Goal: Task Accomplishment & Management: Manage account settings

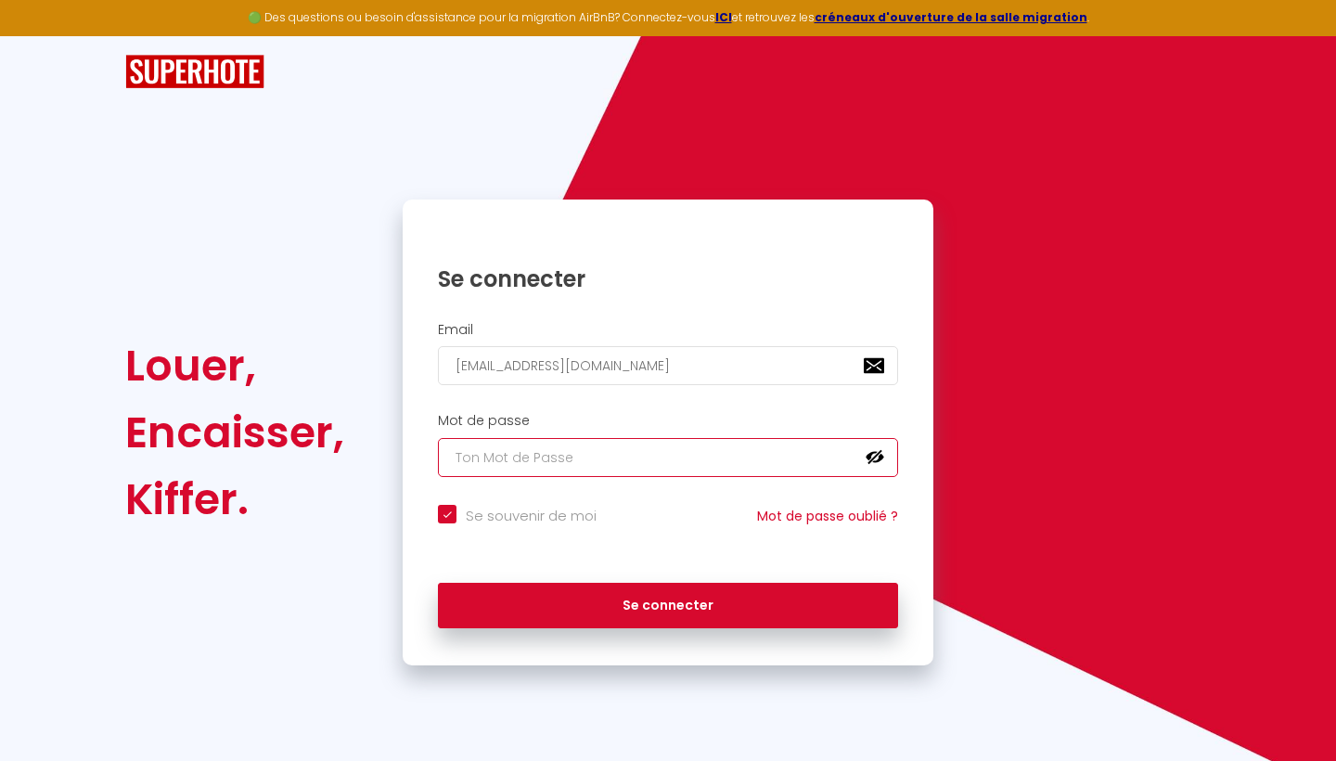
click at [475, 454] on input "text" at bounding box center [668, 457] width 460 height 39
type input "V"
checkbox input "true"
type input "Vi"
checkbox input "true"
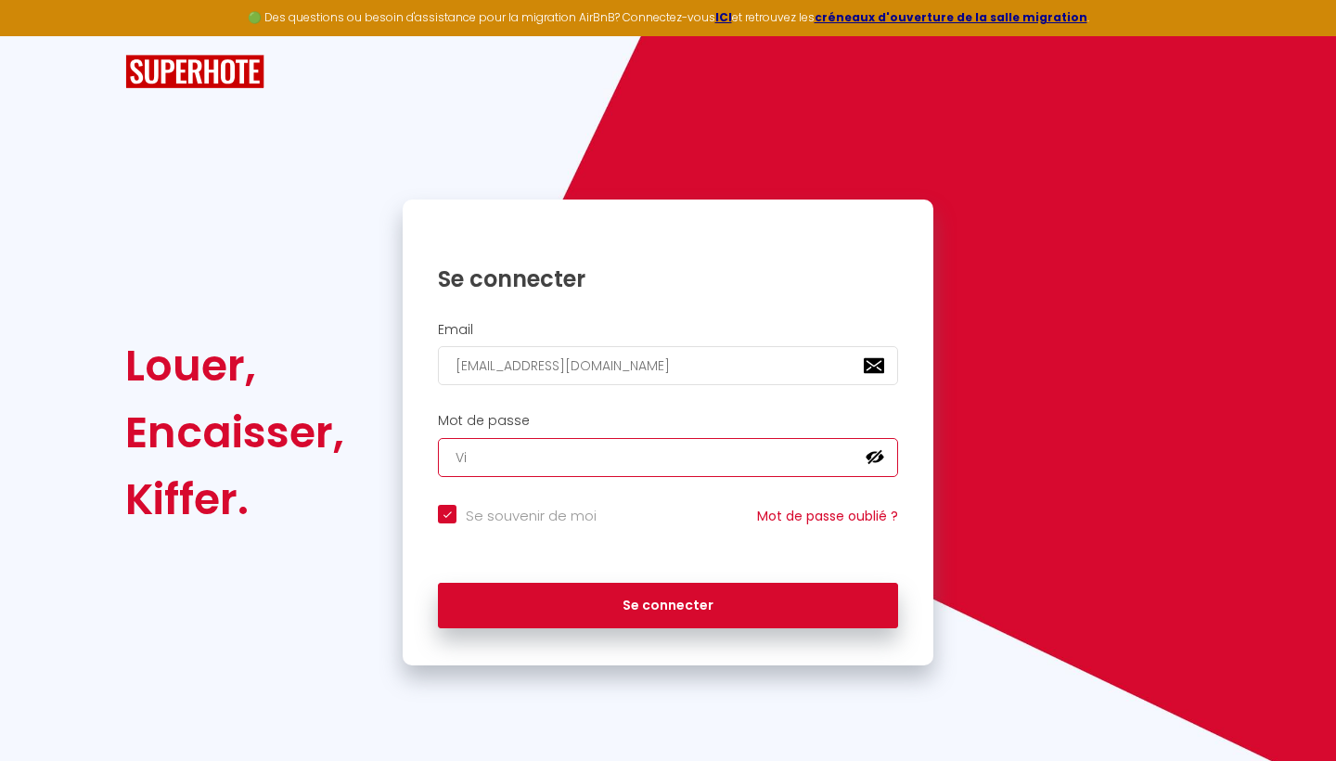
type input "Viv"
checkbox input "true"
type input "Vive"
checkbox input "true"
type input "Vivel"
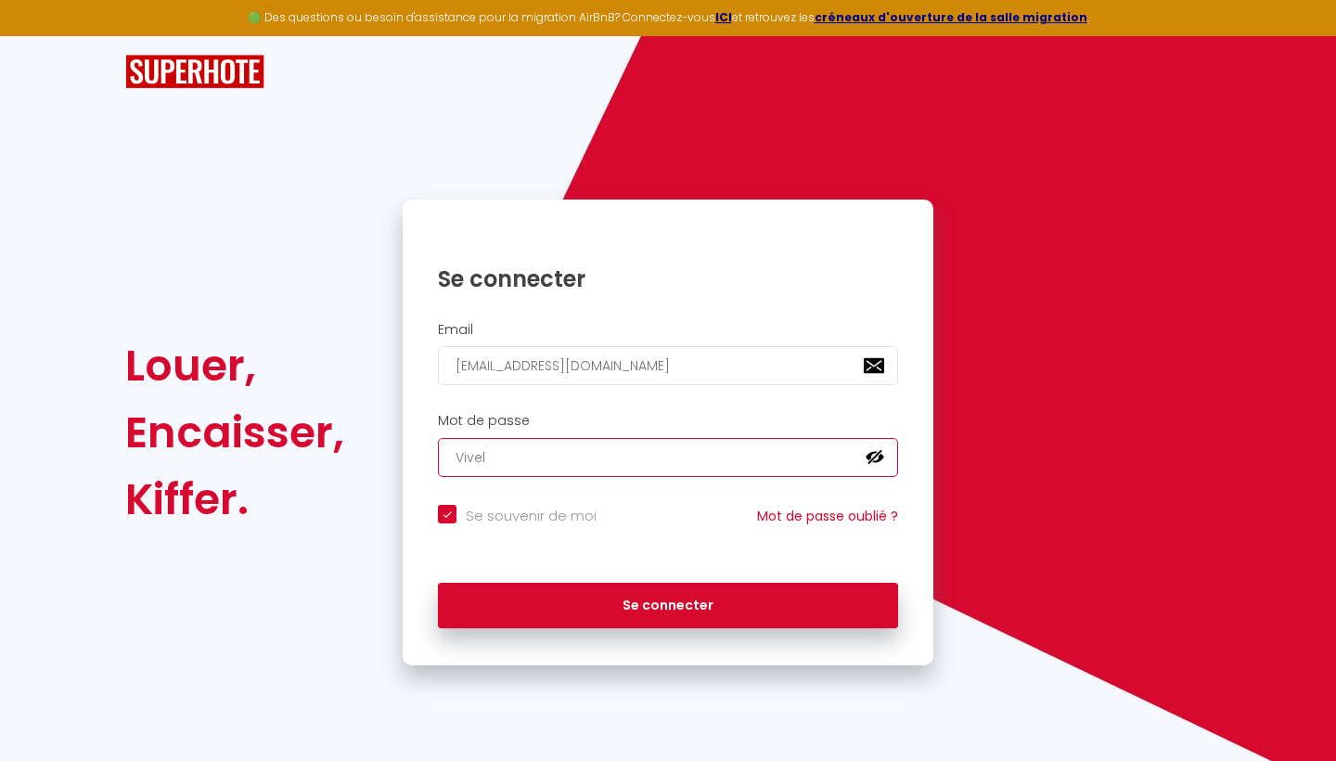
checkbox input "true"
type input "Vivele"
checkbox input "true"
type input "Viveles"
checkbox input "true"
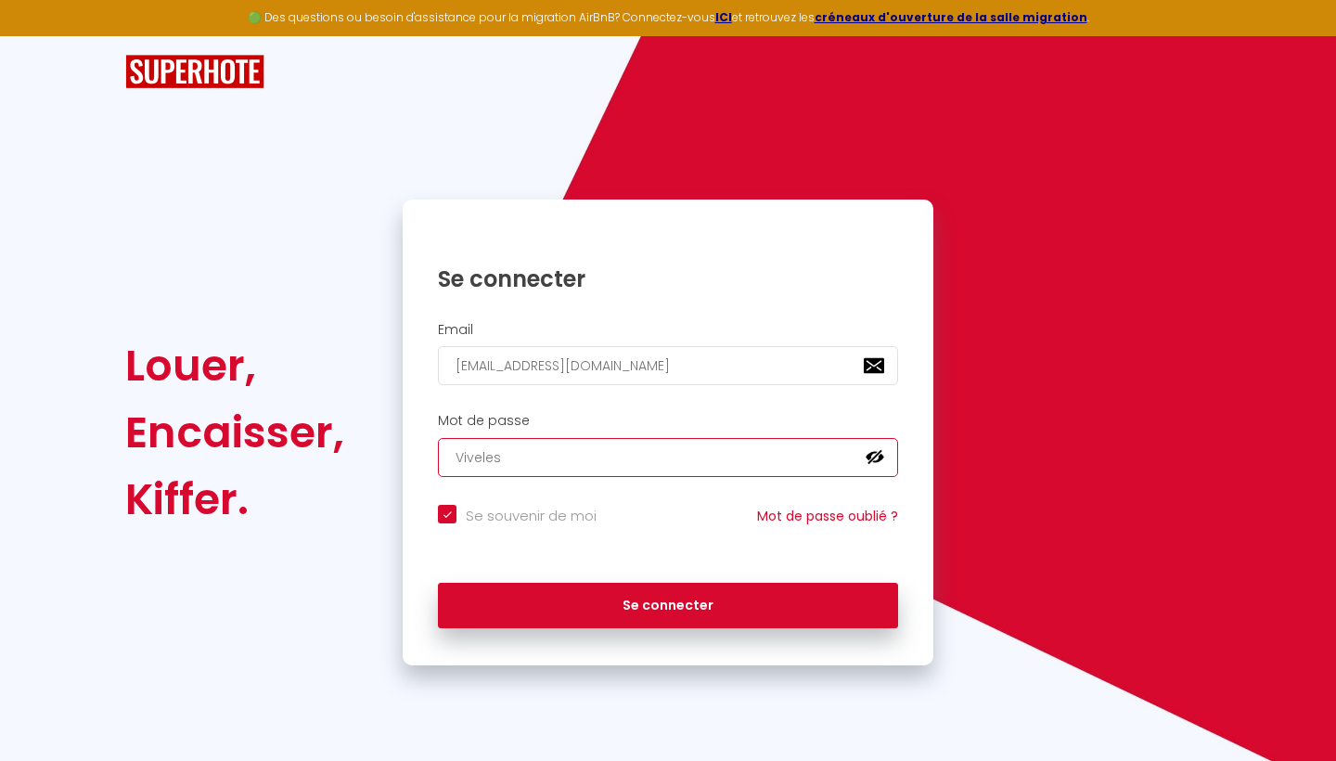
type input "Vivelesg"
checkbox input "true"
type input "Vivelesgr"
checkbox input "true"
type input "Vivelesgro"
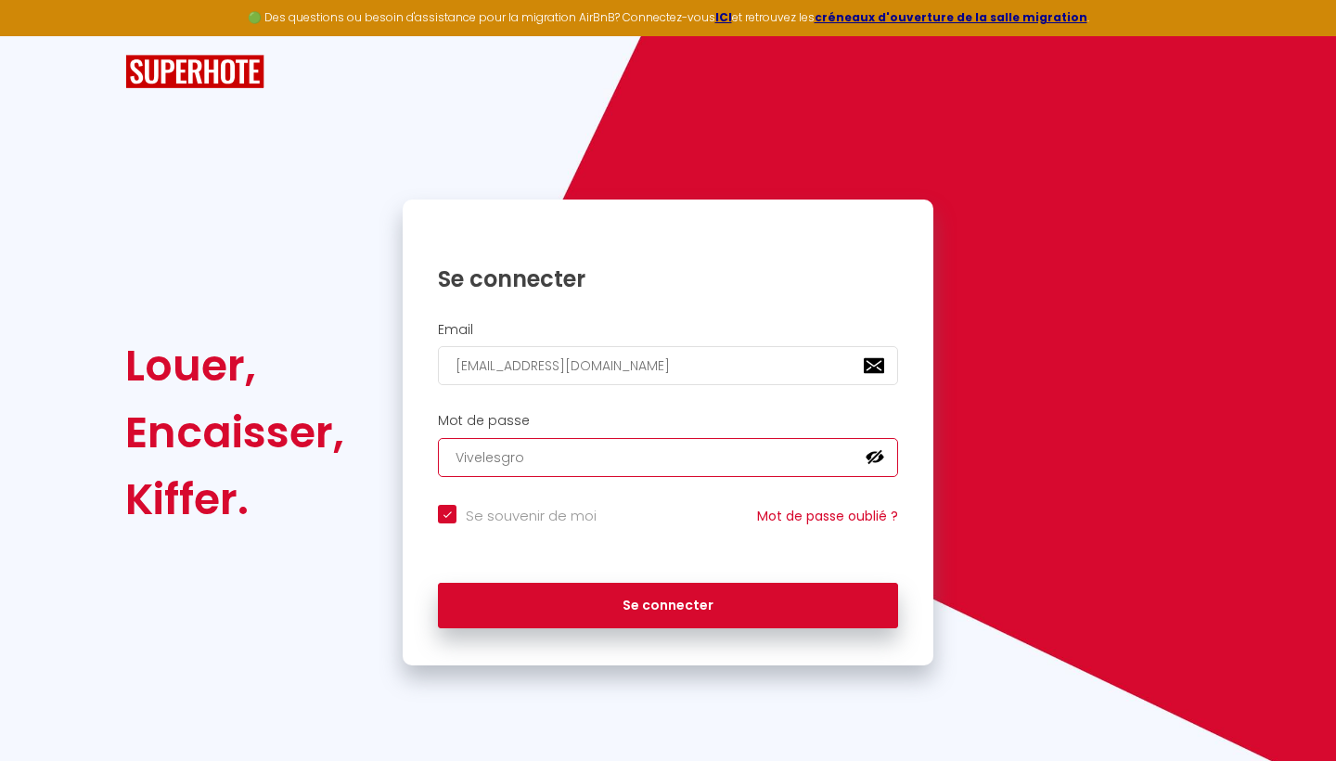
checkbox input "true"
type input "Vivelesgros"
checkbox input "true"
type input "Vivelesgrosm"
checkbox input "true"
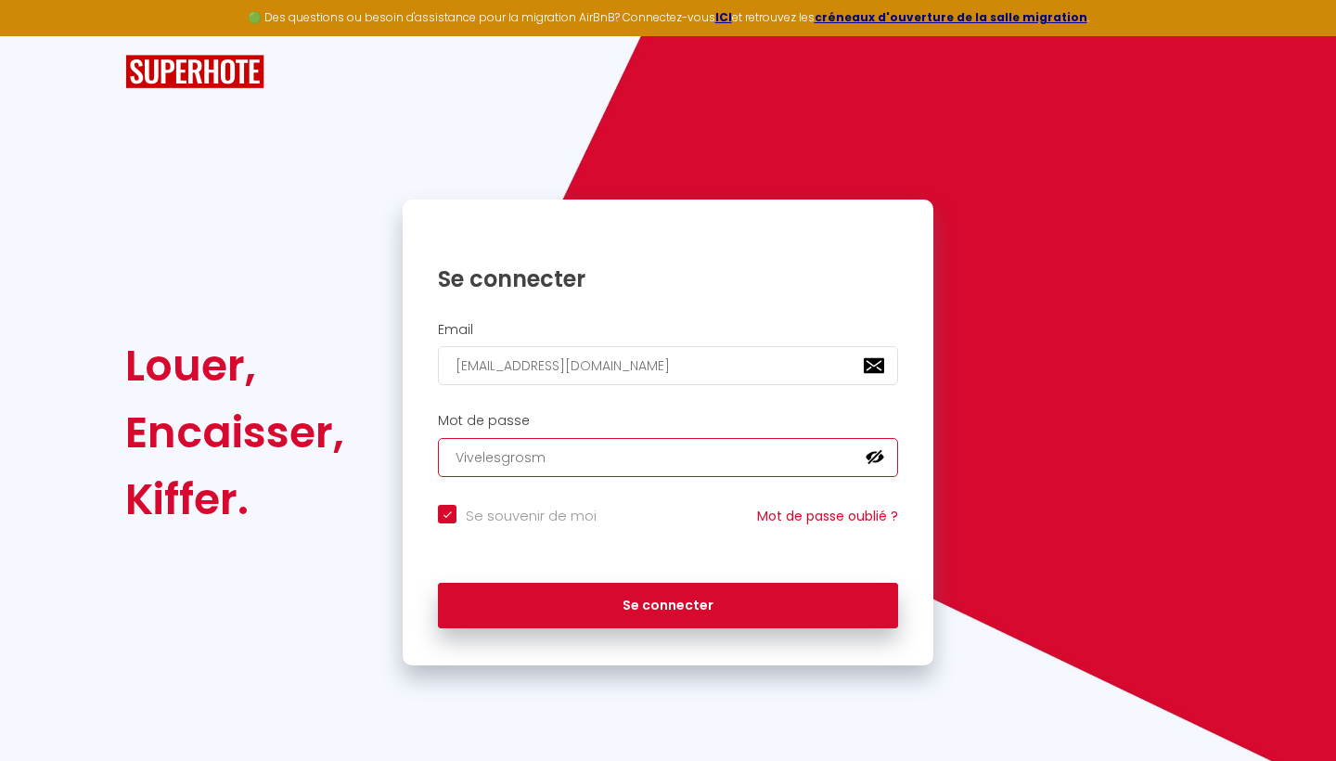
type input "Vivelesgrosmé"
checkbox input "true"
type input "Vivelesgrosmén"
checkbox input "true"
type input "Vivelesgrosména"
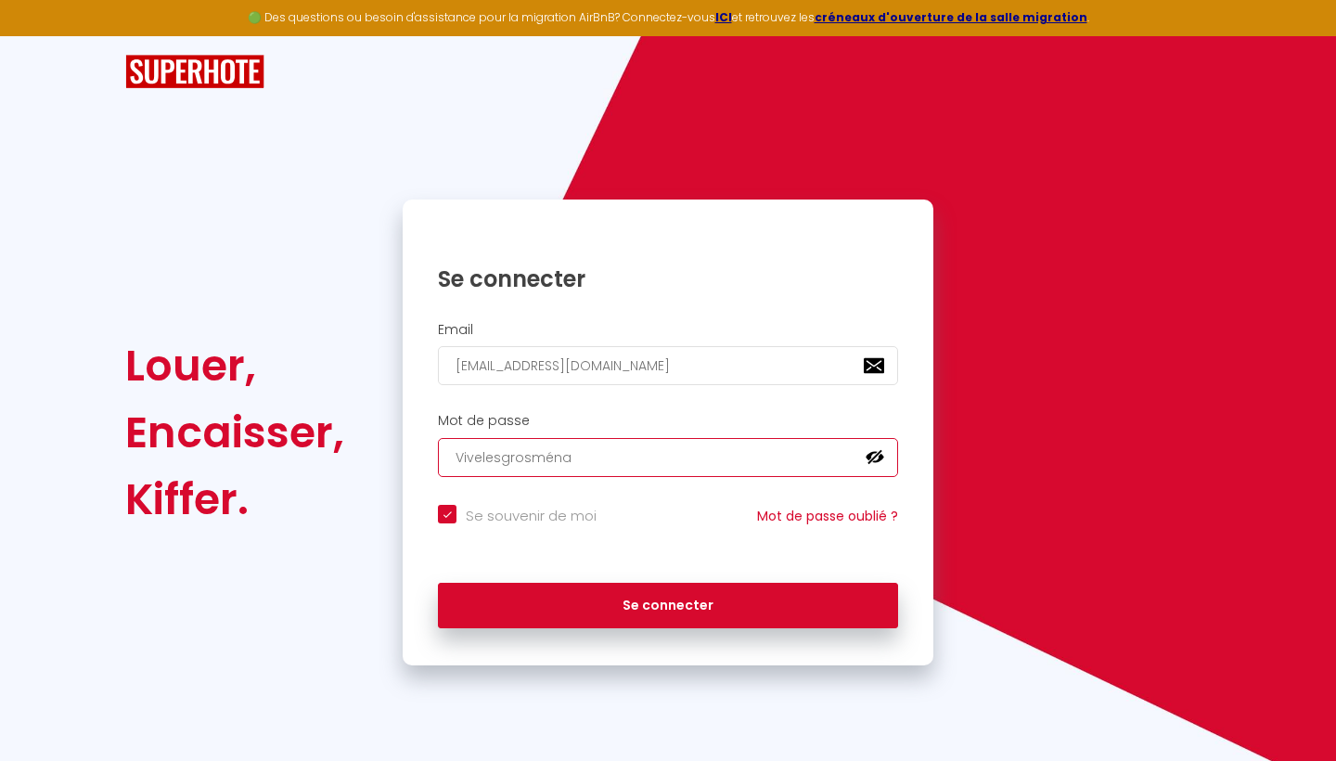
checkbox input "true"
type input "Vivelesgrosménag"
checkbox input "true"
type input "Vivelesgrosménage"
checkbox input "true"
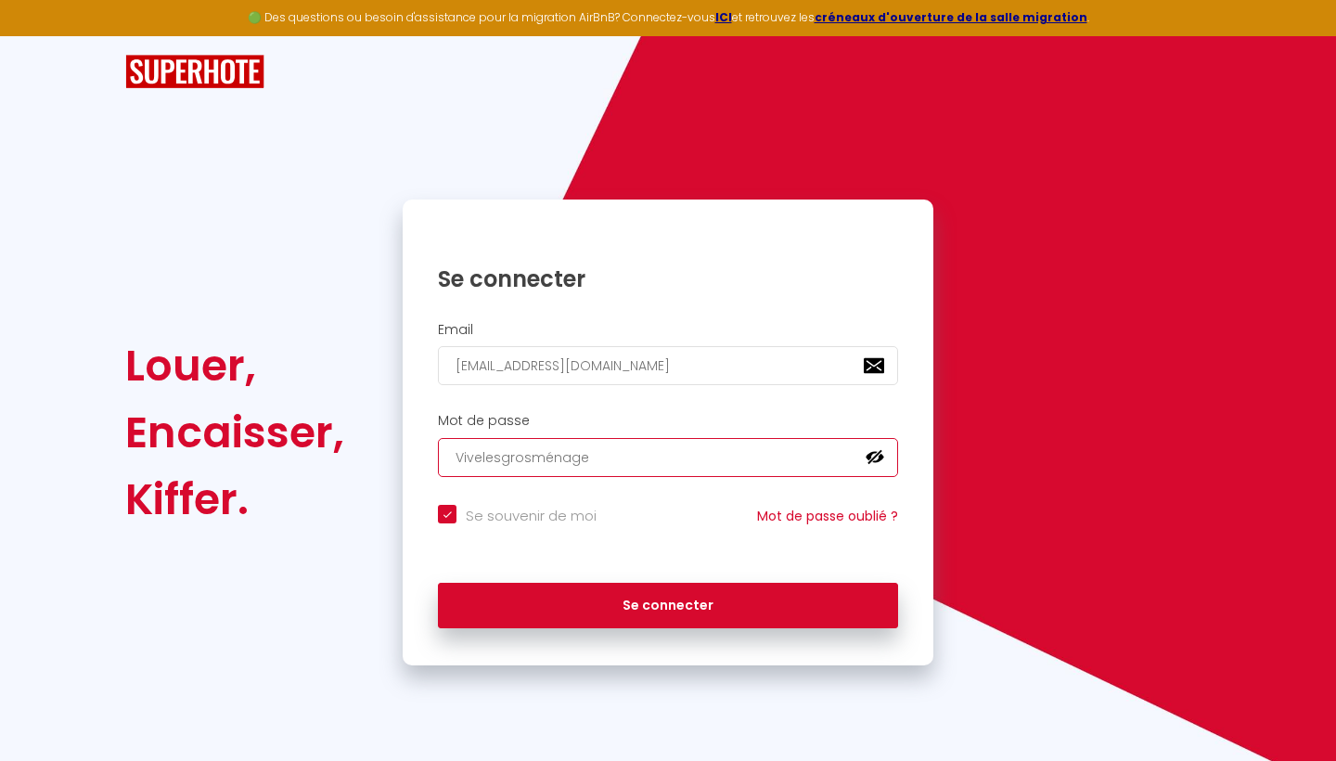
type input "Vivelesgrosménages"
checkbox input "true"
type input "Vivelesgrosménages!"
checkbox input "true"
type input "Vivelesgrosménages!5"
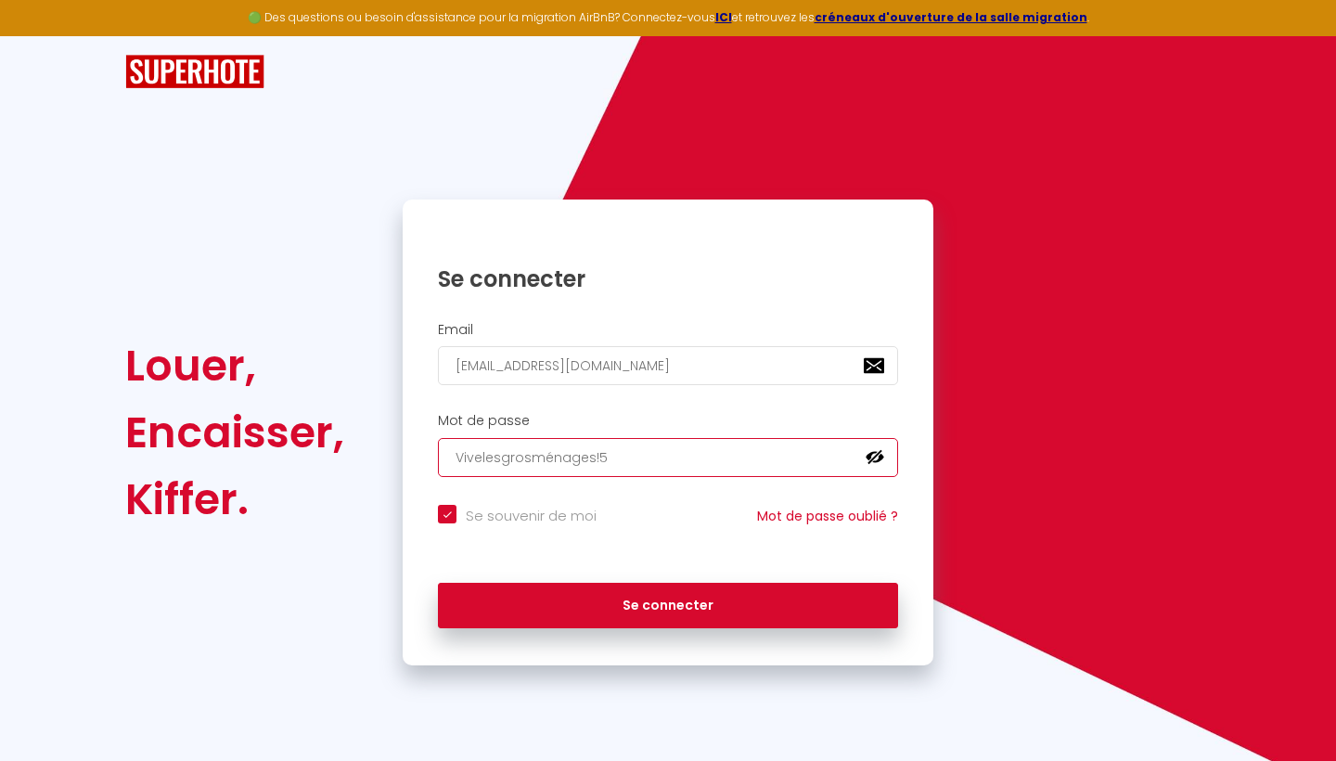
checkbox input "true"
type input "Vivelesgrosménages!53"
checkbox input "true"
type input "Vivelesgrosménages!53"
click at [668, 602] on button "Se connecter" at bounding box center [668, 606] width 460 height 46
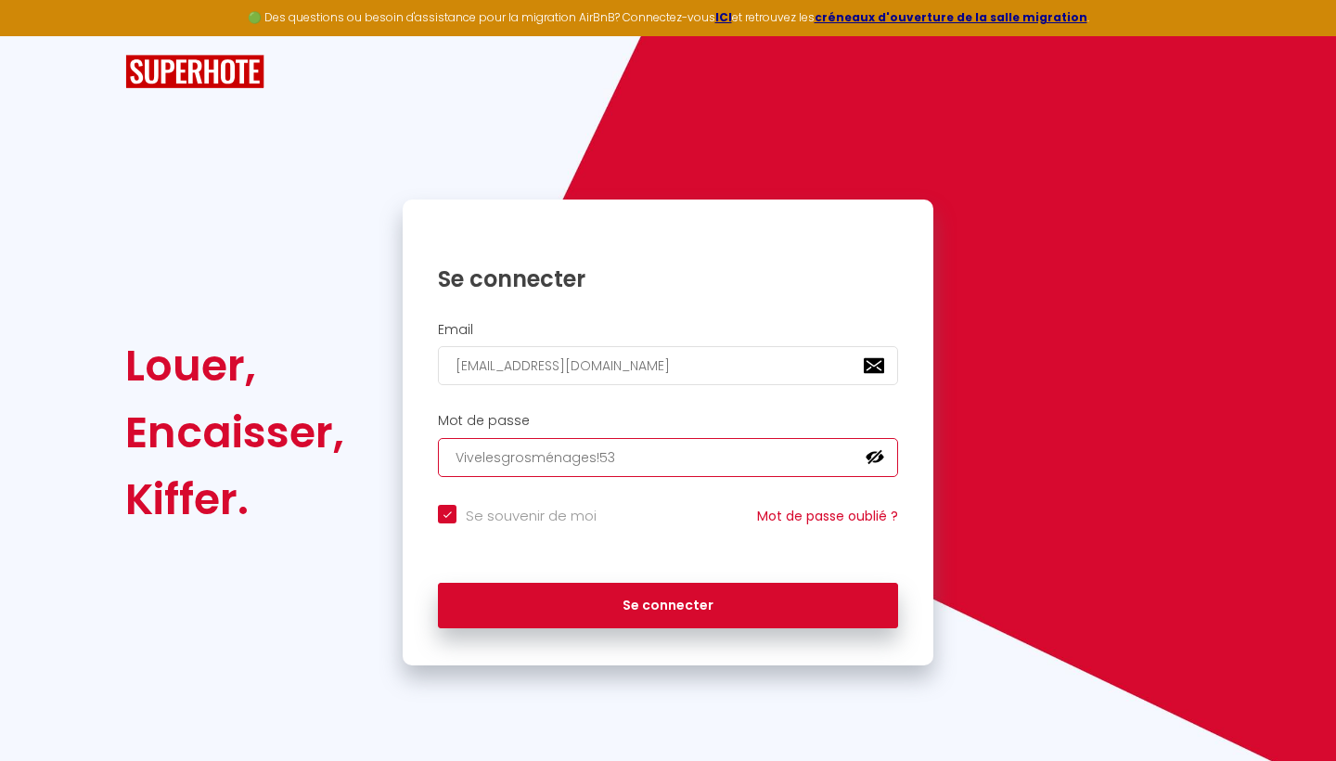
checkbox input "true"
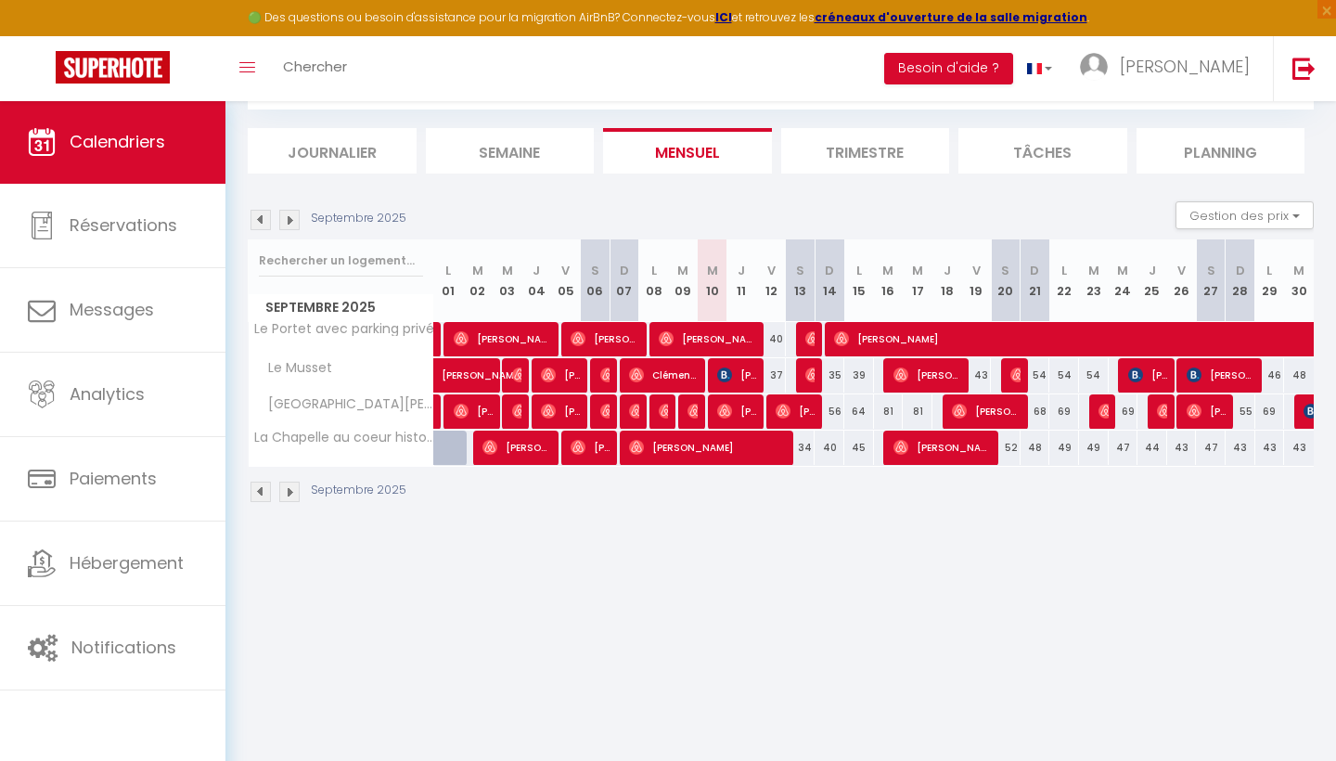
scroll to position [100, 0]
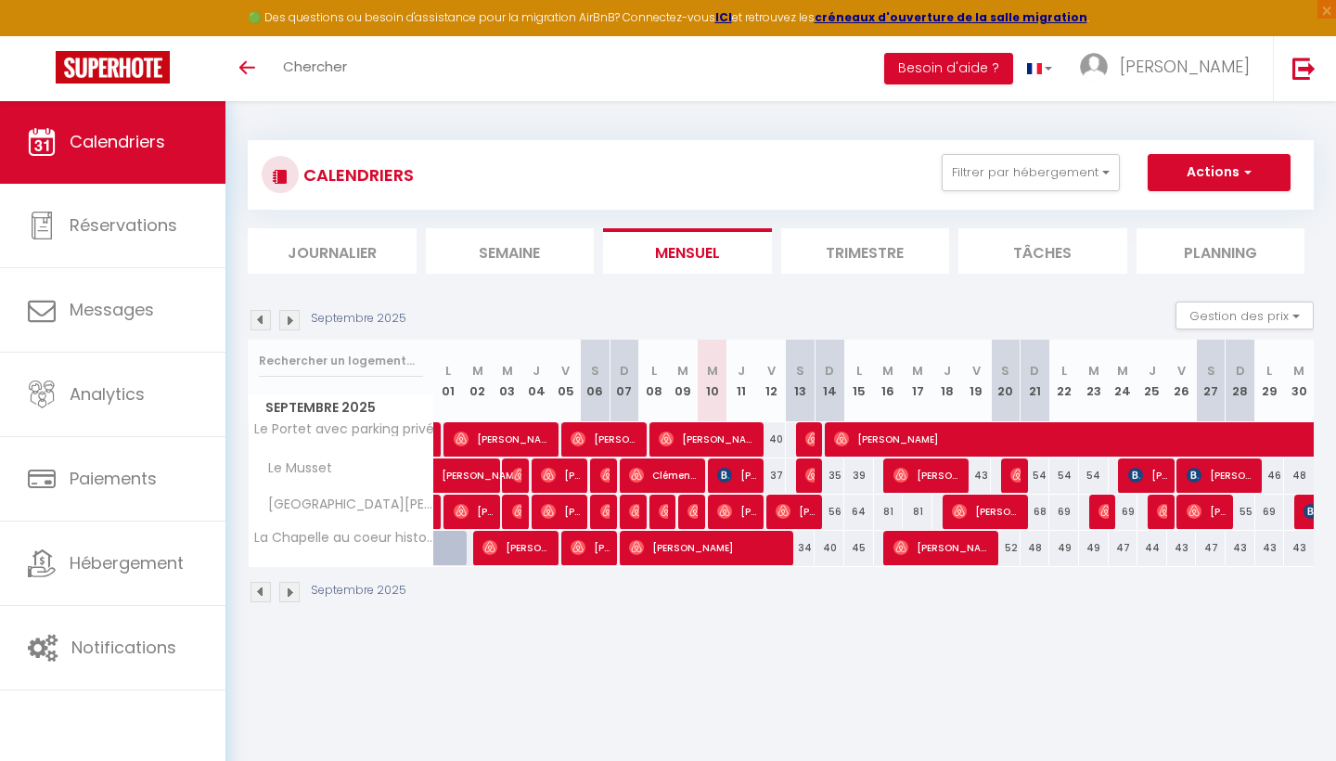
click at [1240, 176] on span "button" at bounding box center [1245, 171] width 11 height 19
click at [1057, 645] on body "🟢 Des questions ou besoin d'assistance pour la migration AirBnB? Connectez-vous…" at bounding box center [668, 480] width 1336 height 761
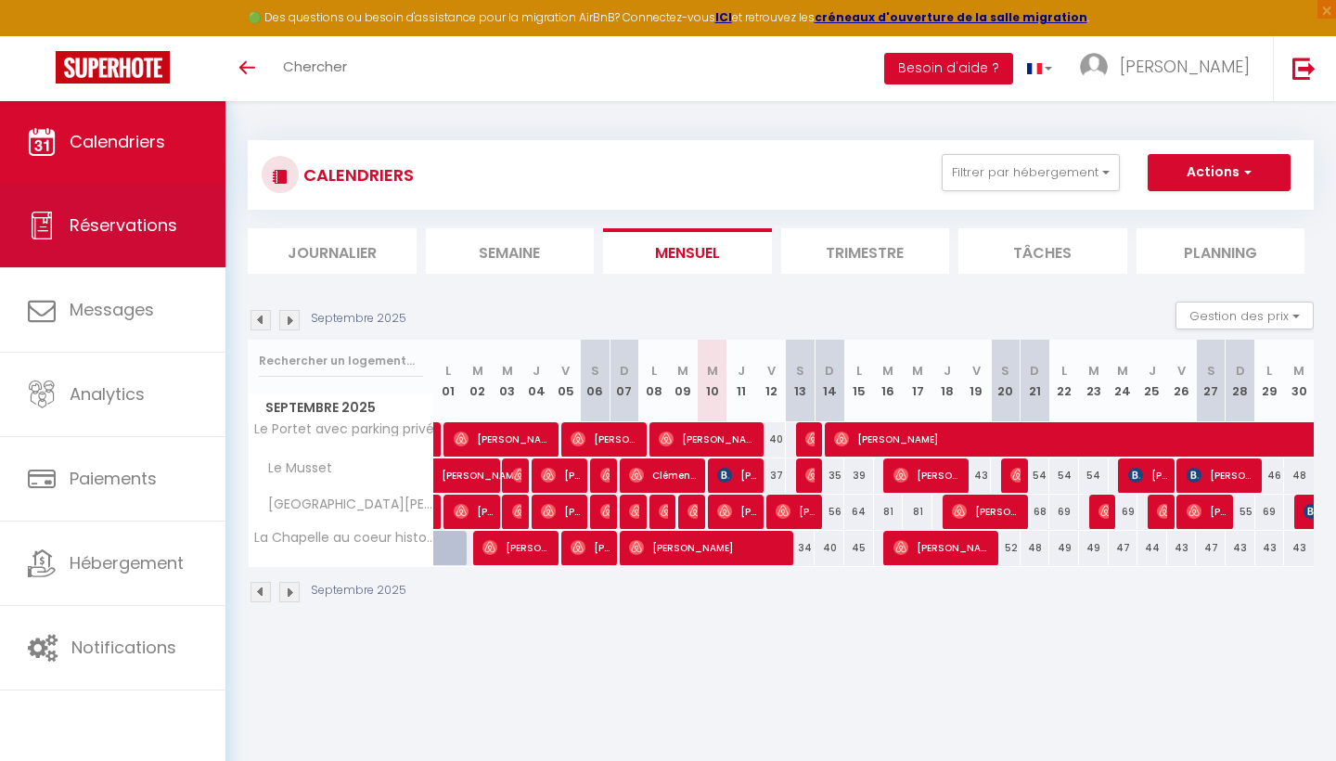
click at [110, 217] on span "Réservations" at bounding box center [124, 224] width 108 height 23
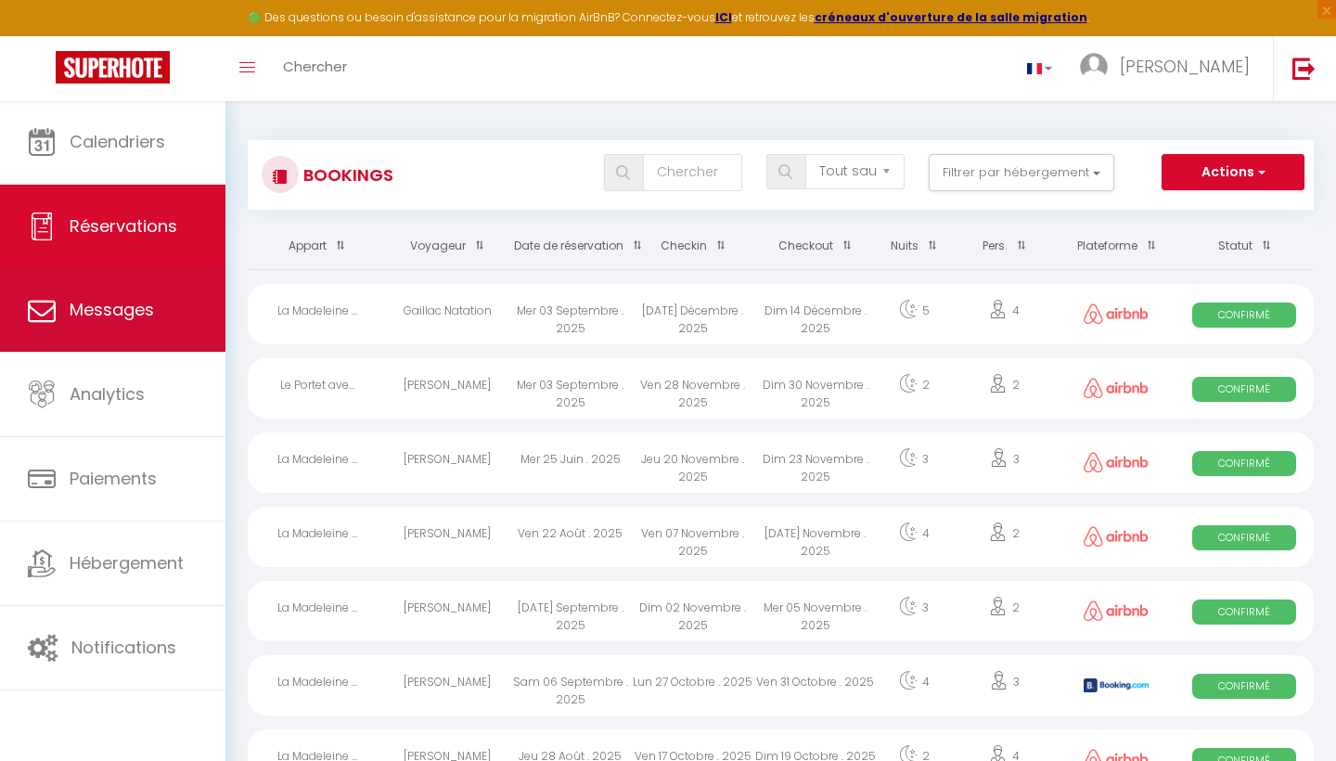
click at [81, 317] on span "Messages" at bounding box center [112, 309] width 84 height 23
select select "message"
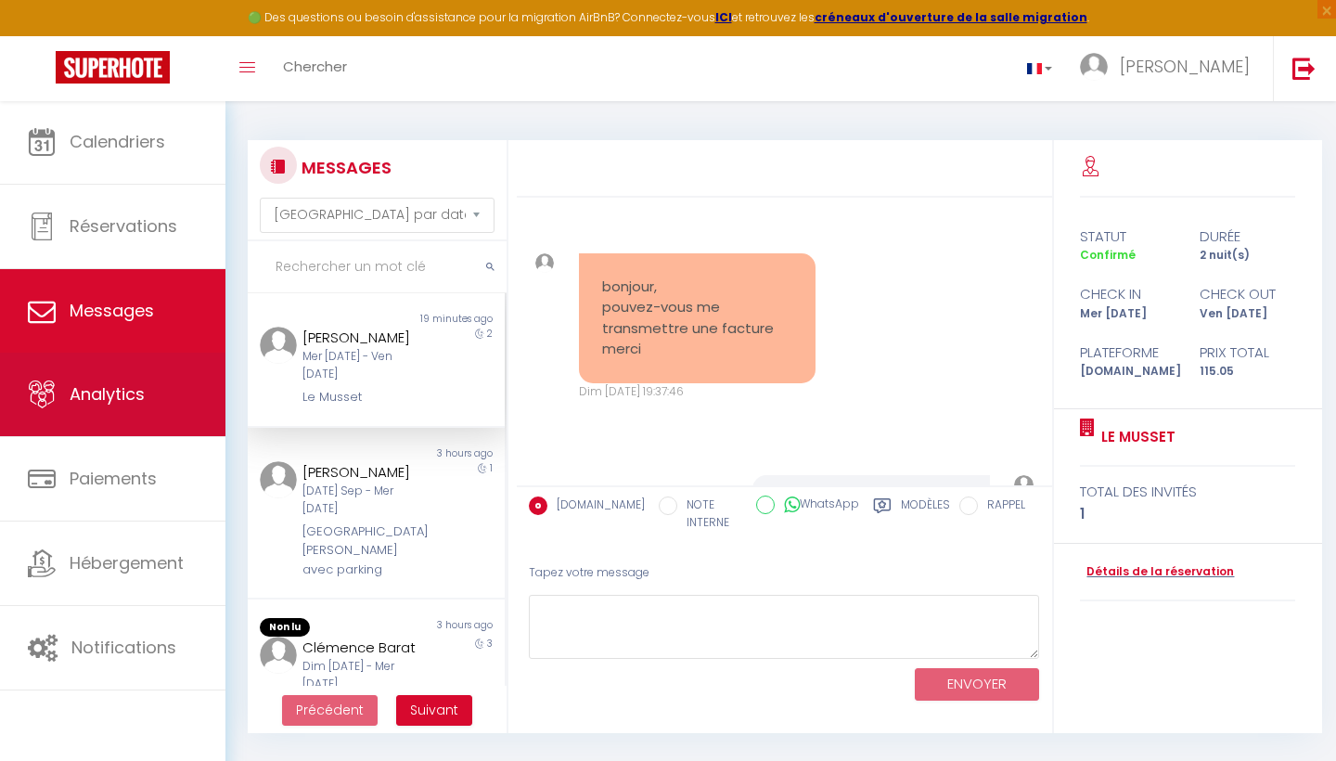
scroll to position [8090, 0]
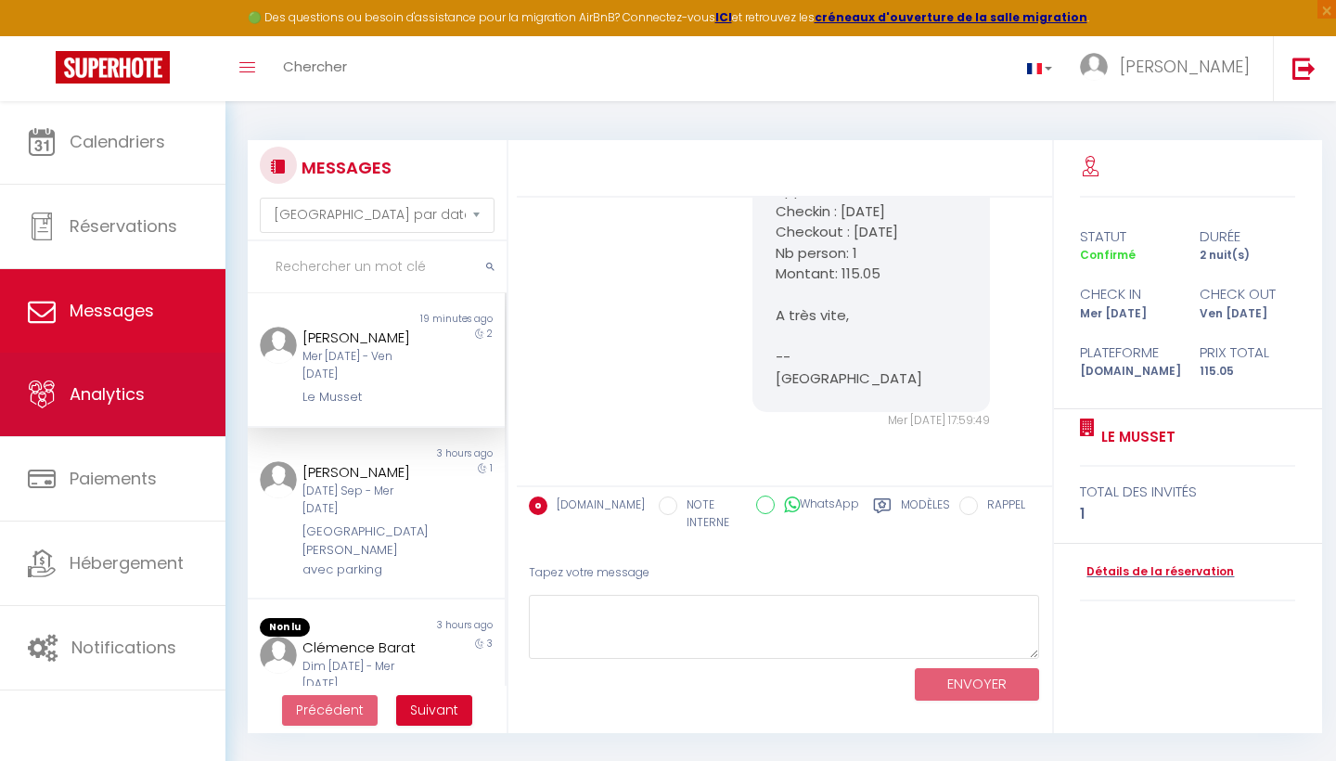
click at [114, 393] on span "Analytics" at bounding box center [107, 393] width 75 height 23
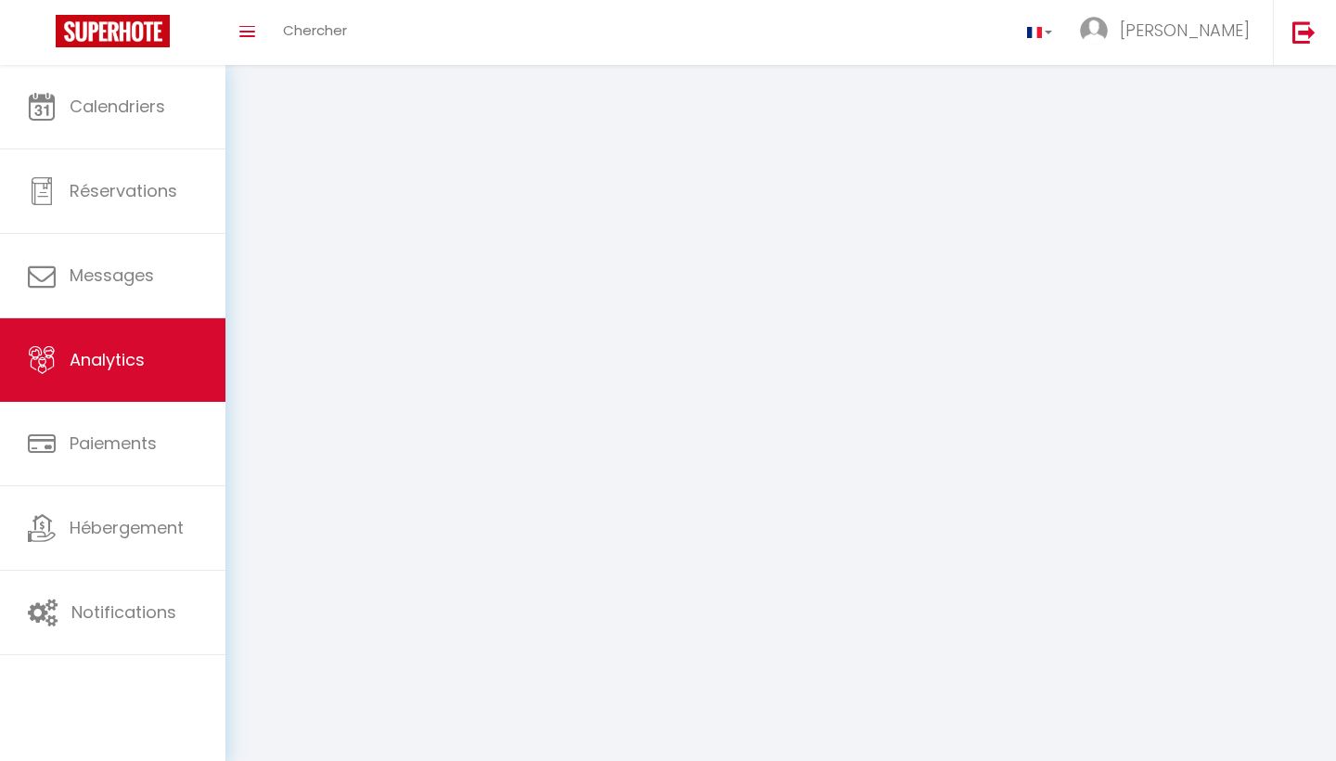
select select "2025"
select select "9"
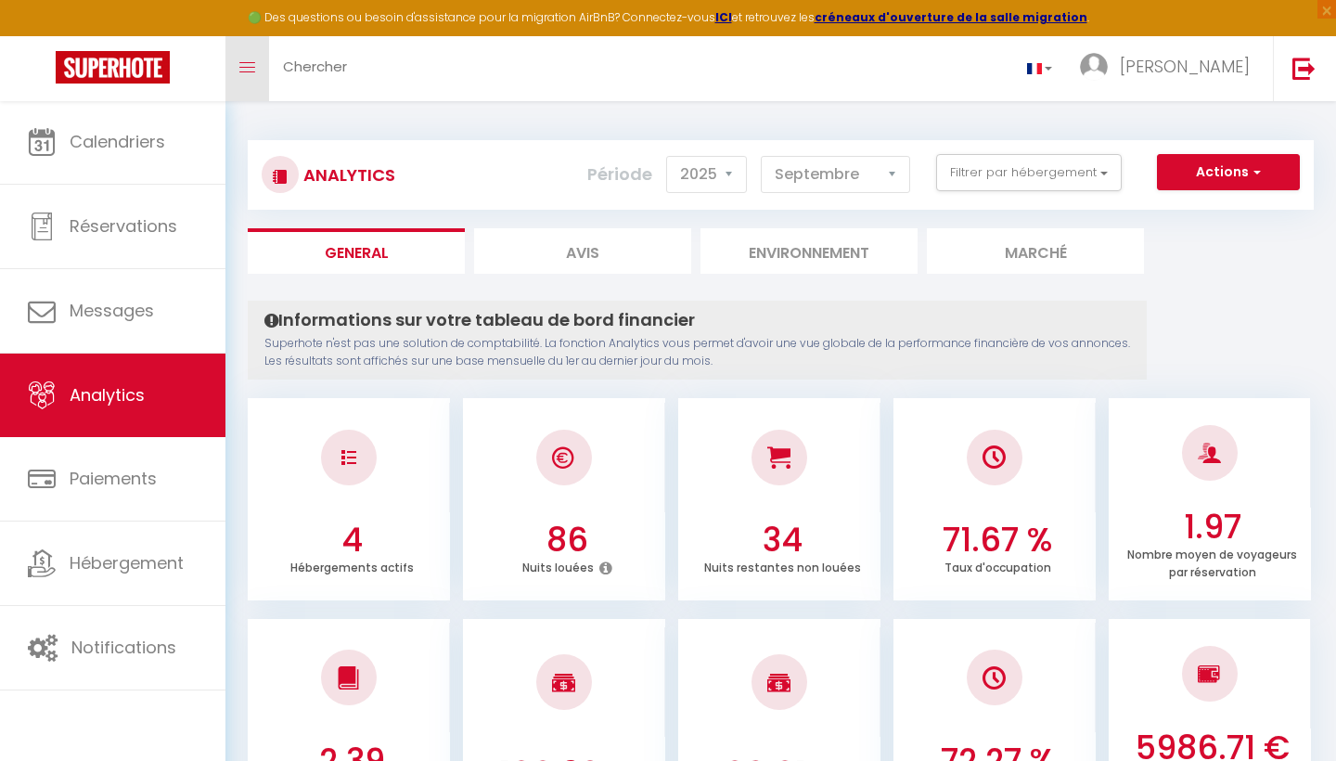
click at [243, 77] on link "Toggle menubar" at bounding box center [248, 68] width 44 height 65
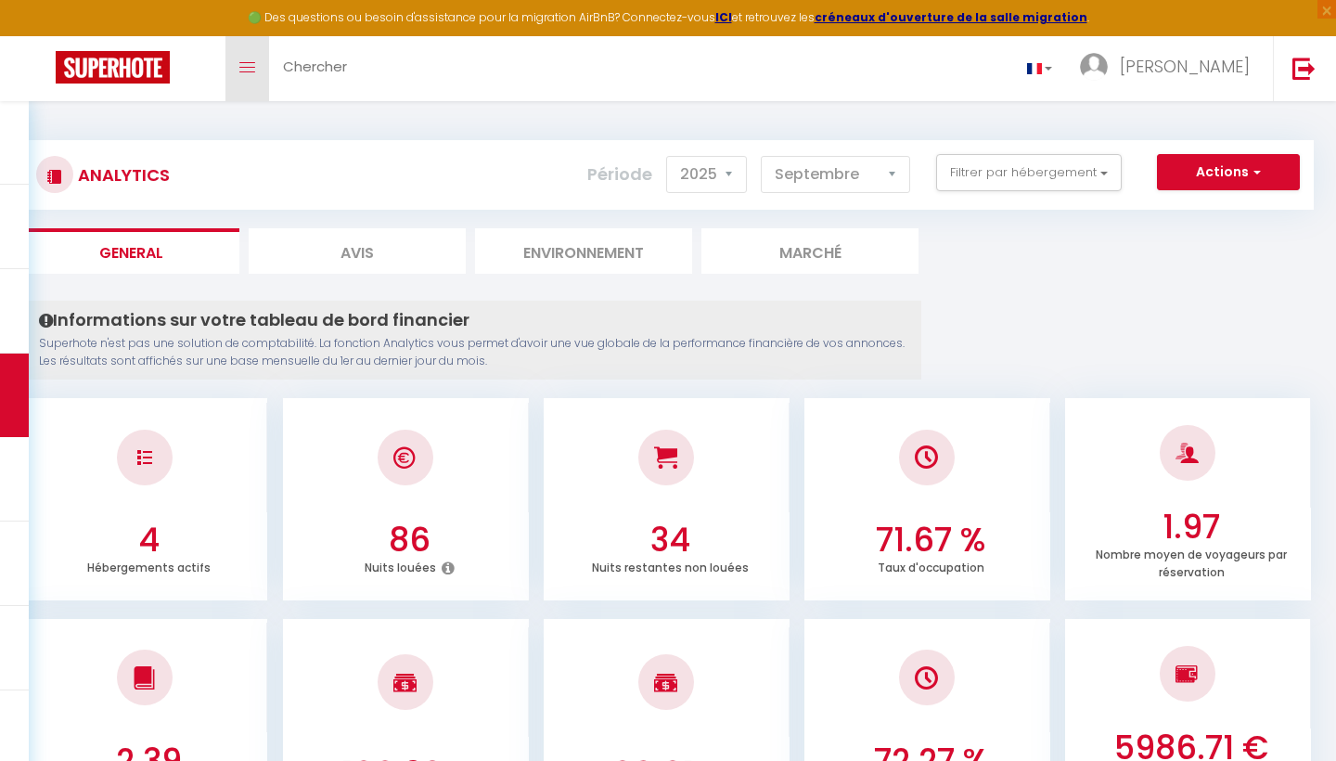
click at [246, 84] on link "Toggle menubar" at bounding box center [248, 68] width 44 height 65
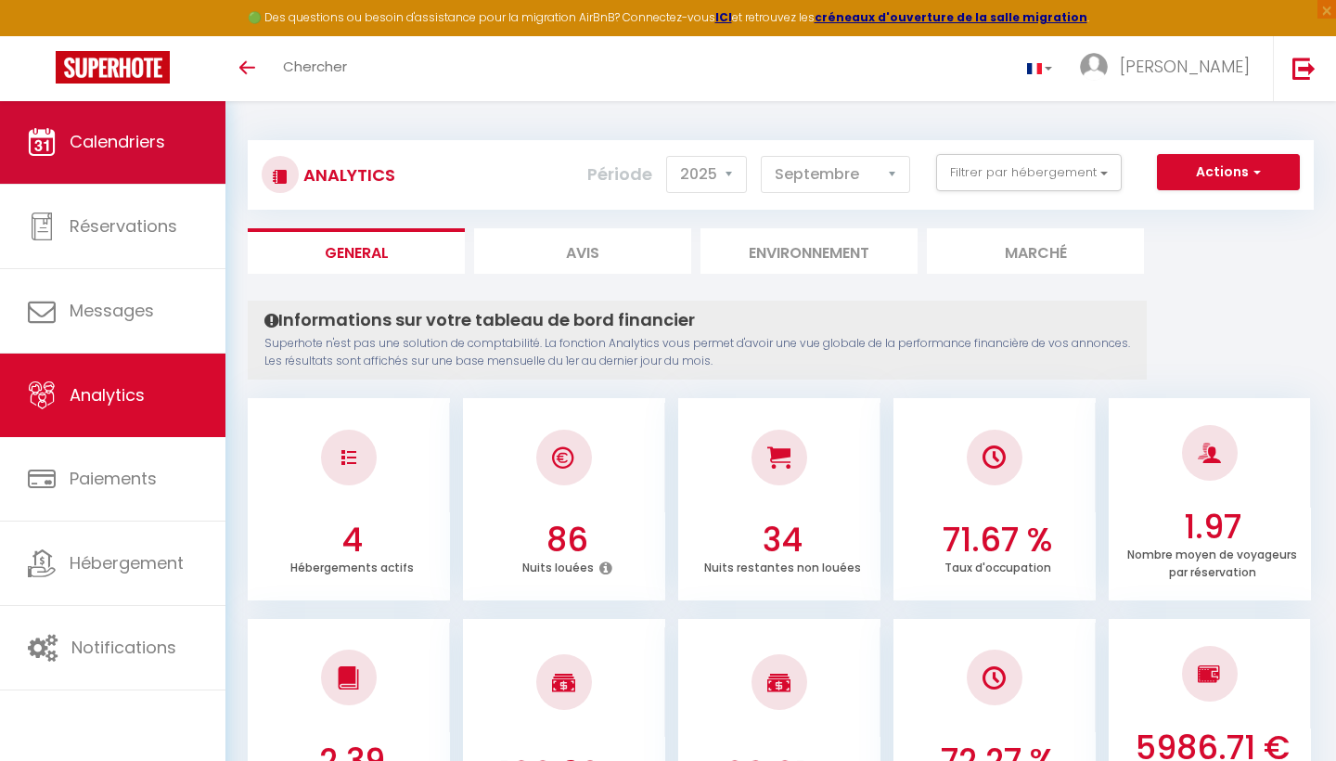
click at [144, 142] on span "Calendriers" at bounding box center [118, 141] width 96 height 23
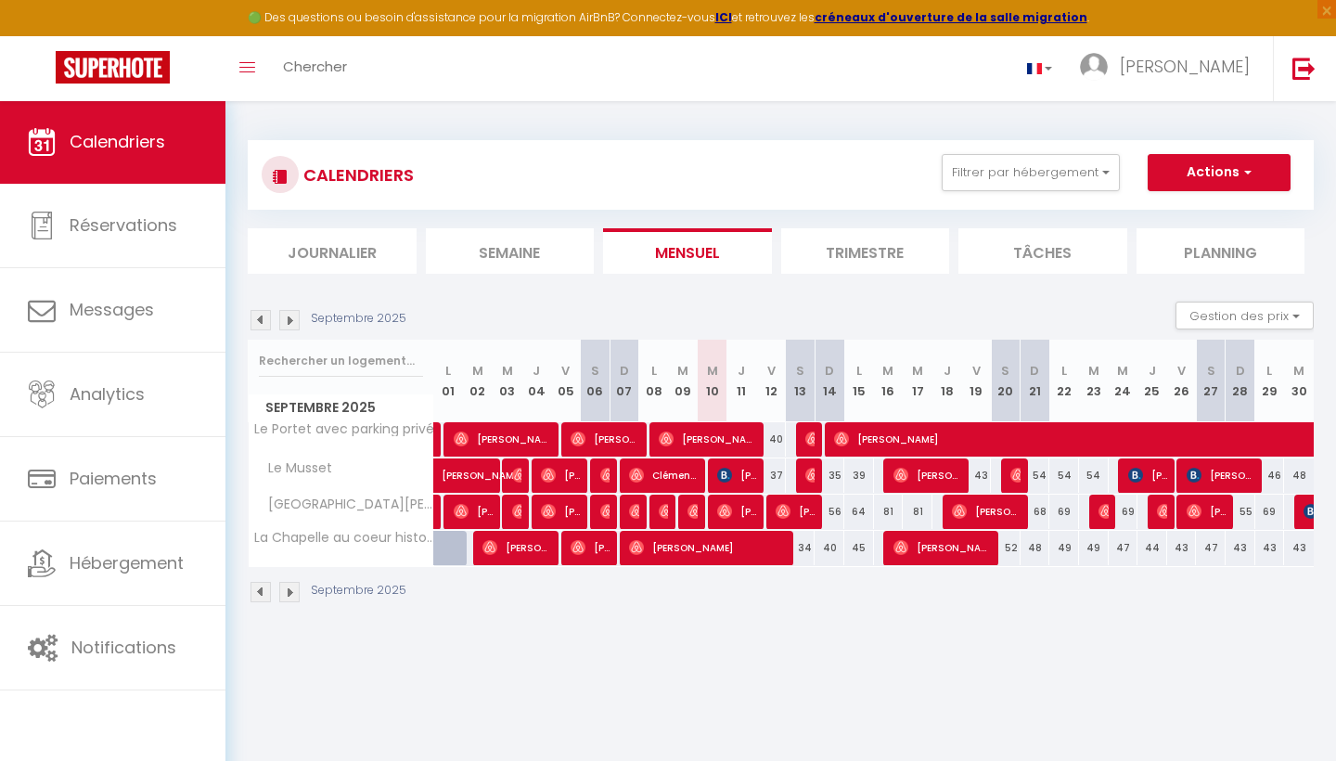
click at [1227, 261] on li "Planning" at bounding box center [1221, 250] width 169 height 45
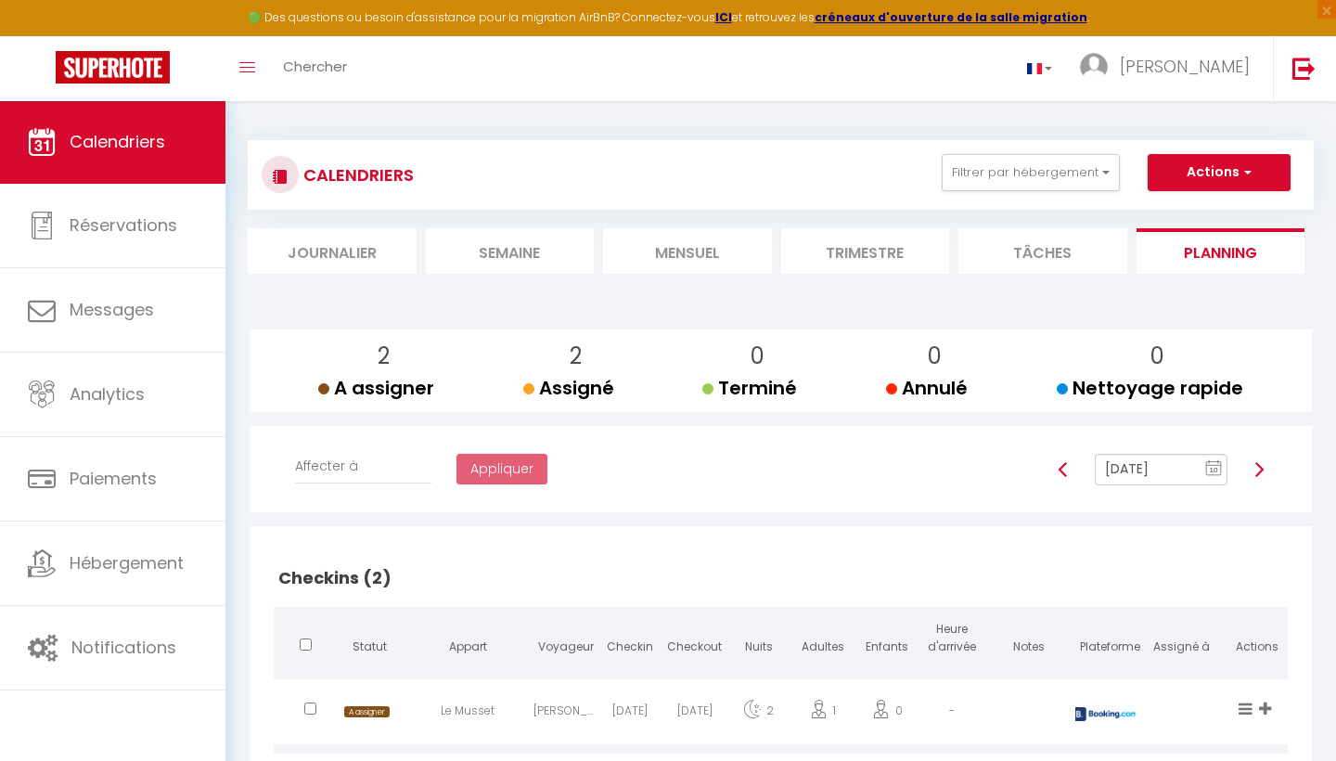
click at [118, 152] on span "Calendriers" at bounding box center [118, 141] width 96 height 23
click at [686, 252] on li "Mensuel" at bounding box center [687, 250] width 169 height 45
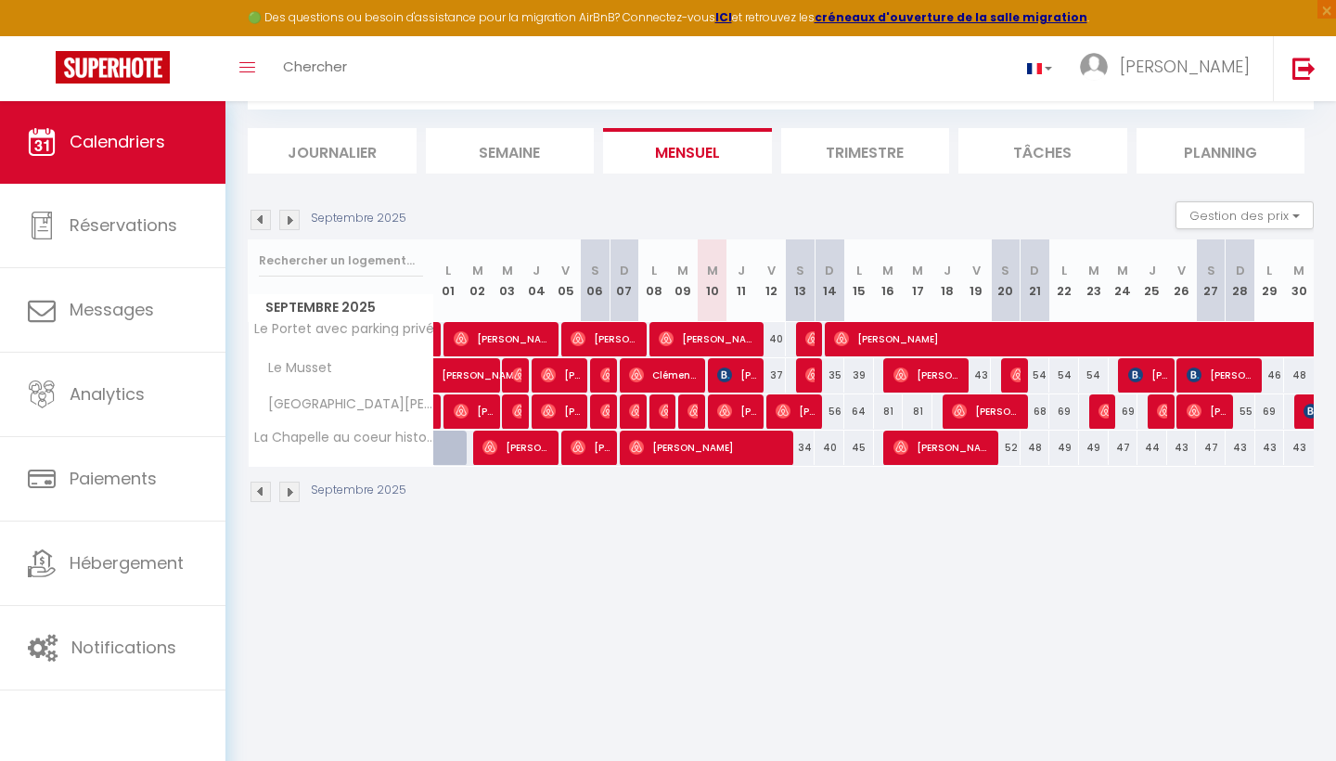
scroll to position [100, 0]
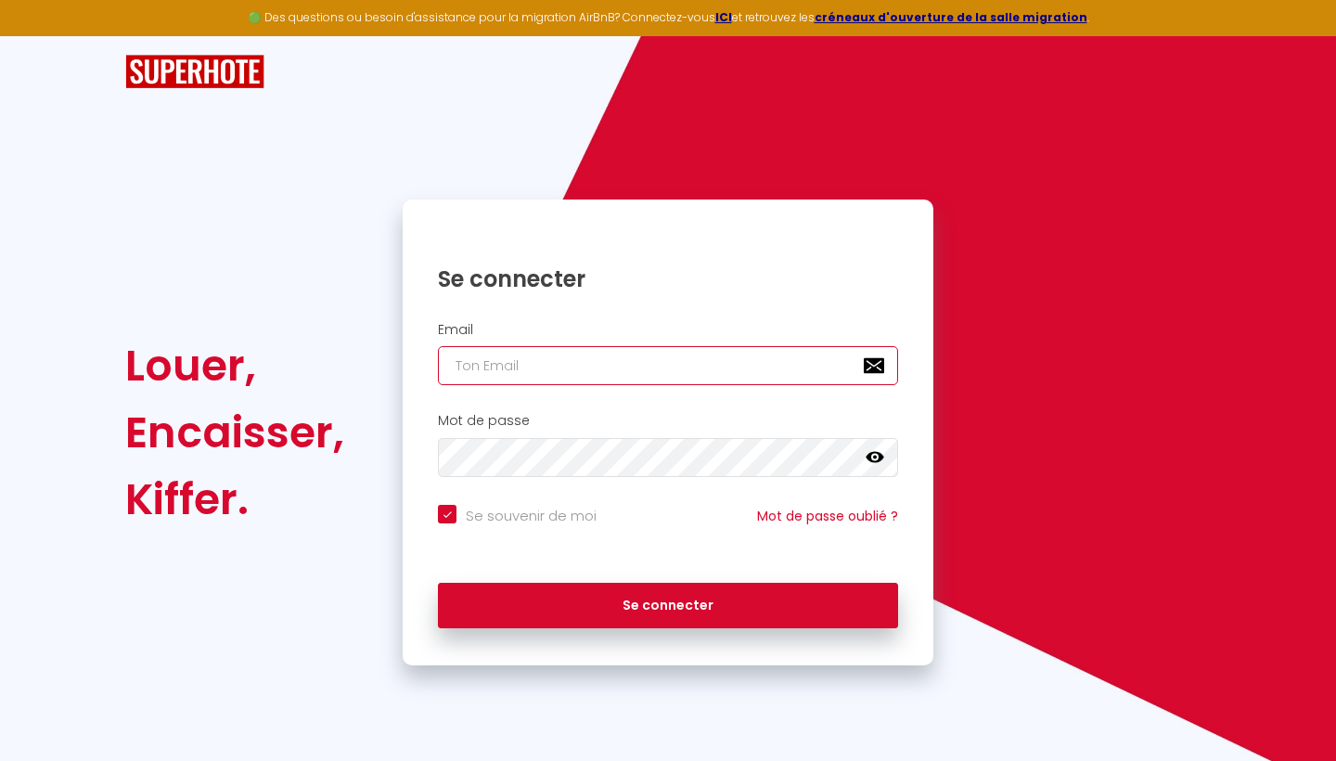
type input "[EMAIL_ADDRESS][DOMAIN_NAME]"
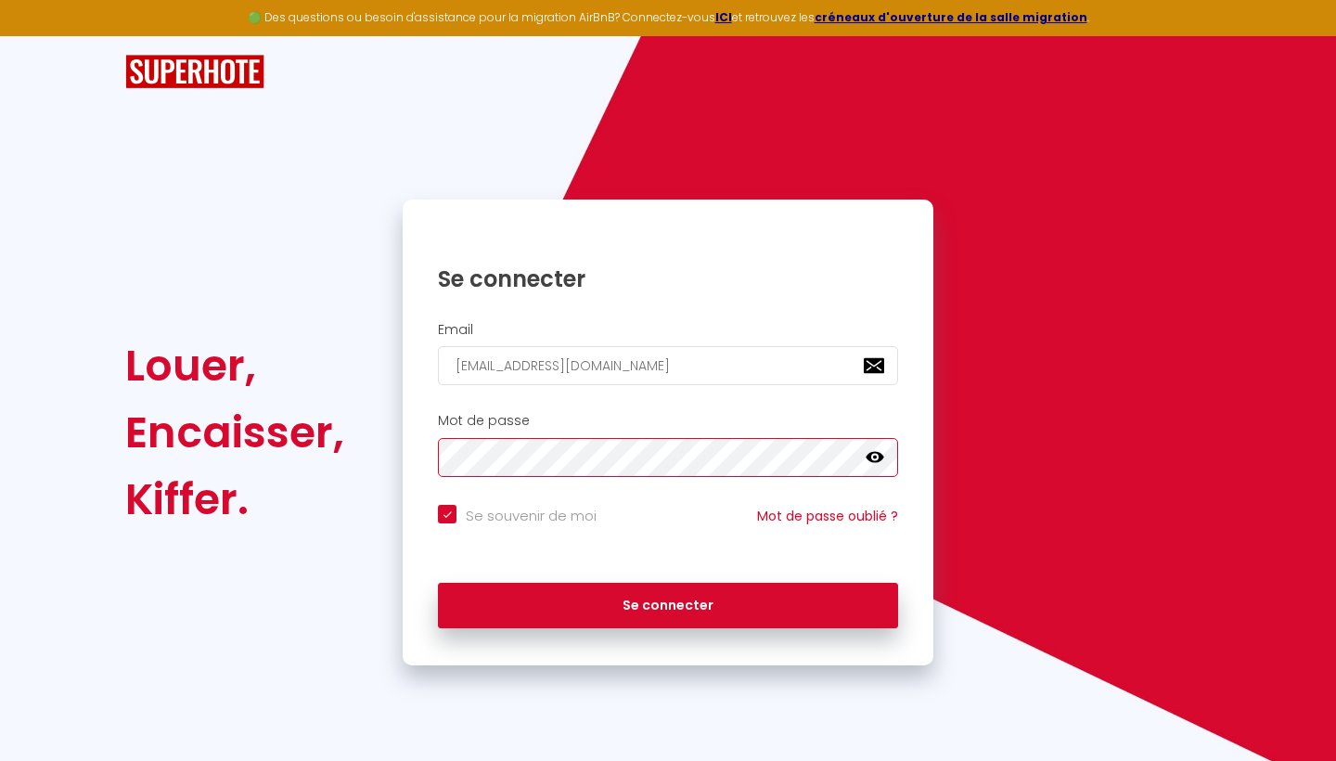
click at [668, 602] on button "Se connecter" at bounding box center [668, 606] width 460 height 46
checkbox input "true"
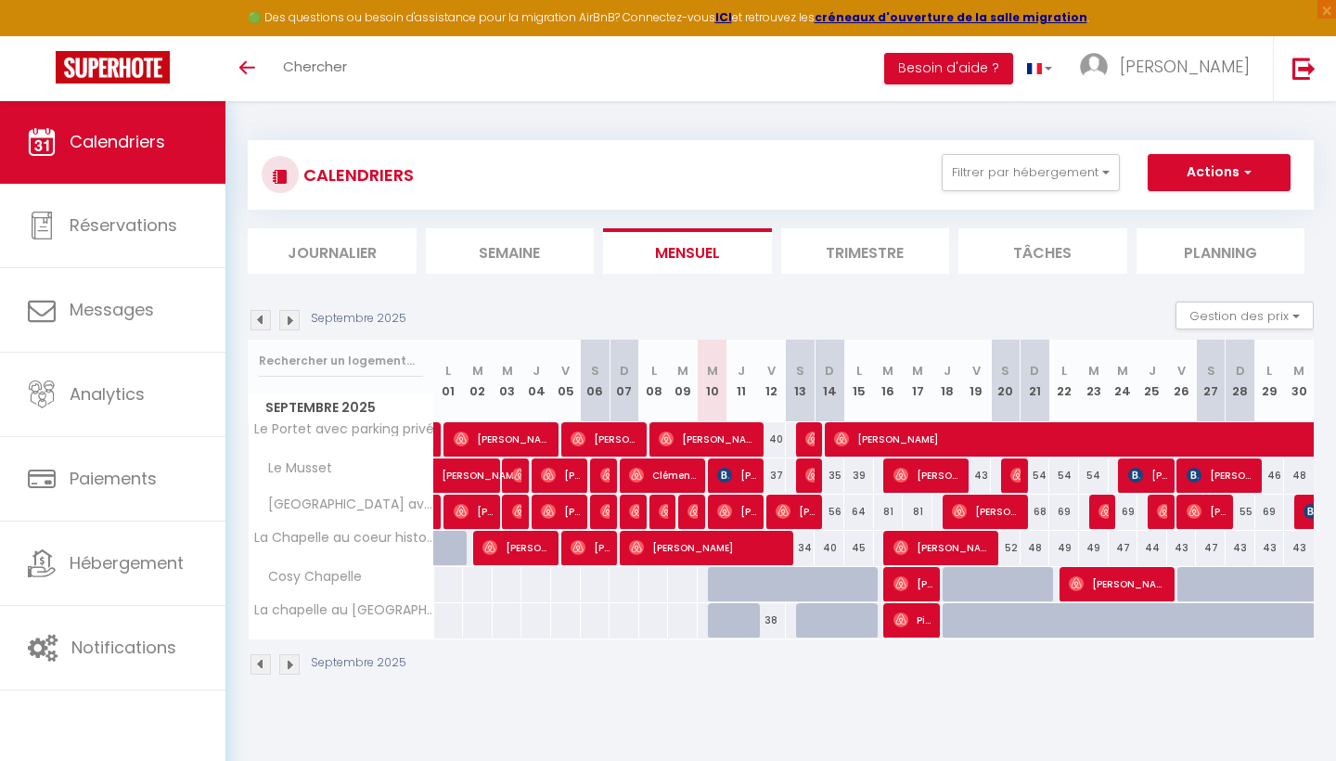
click at [835, 567] on div at bounding box center [830, 584] width 30 height 35
type input "Dim 14 Septembre 2025"
type input "Lun 15 Septembre 2025"
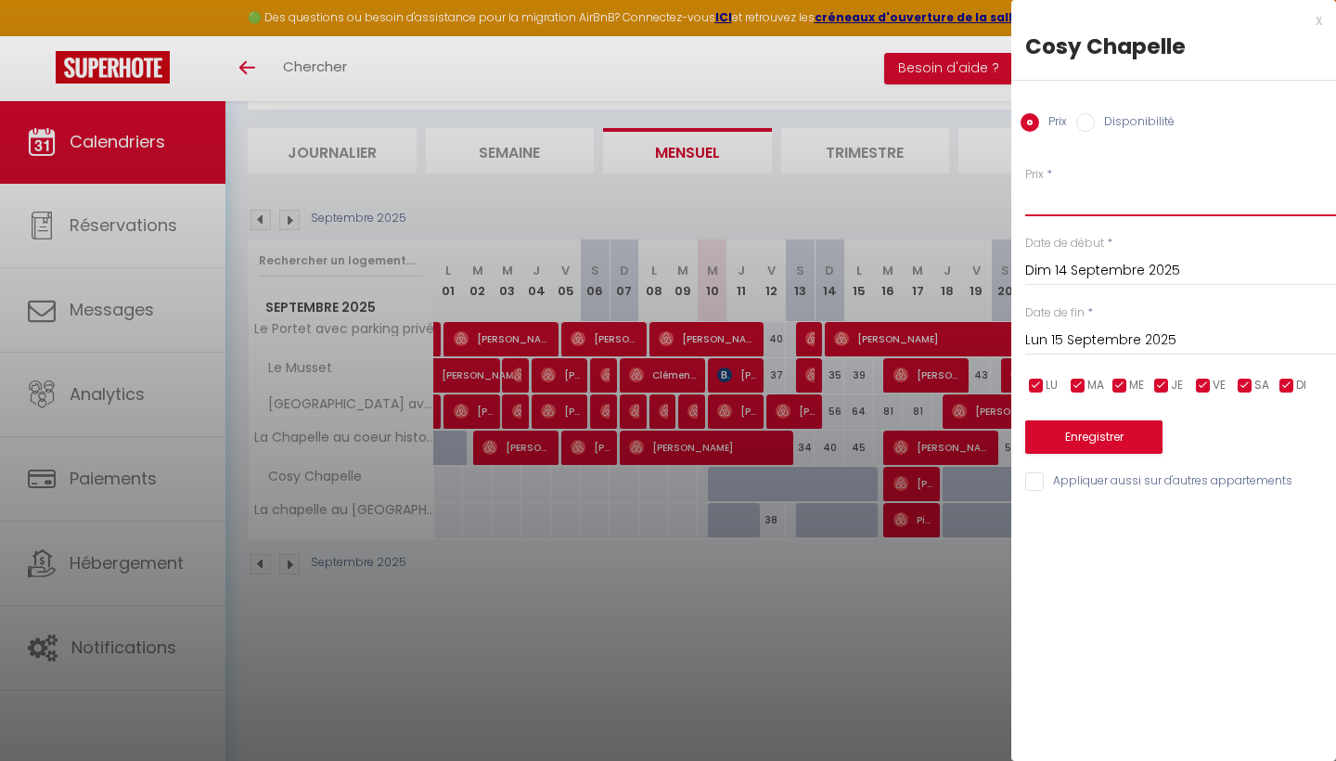
click at [1040, 185] on input "Prix" at bounding box center [1180, 199] width 311 height 33
type input "38"
click at [1099, 430] on button "Enregistrer" at bounding box center [1093, 436] width 137 height 33
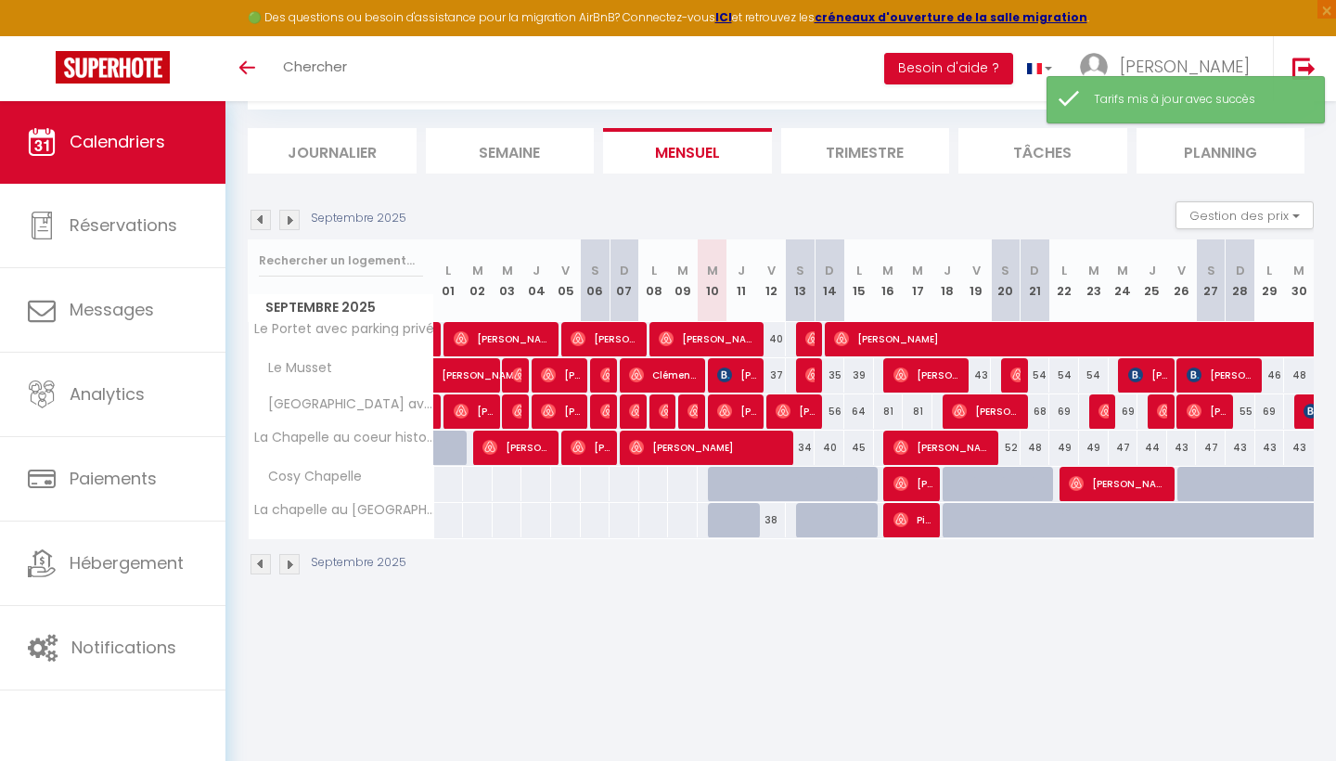
click at [739, 520] on div at bounding box center [753, 530] width 30 height 35
type input "Jeu 11 Septembre 2025"
type input "Ven 12 Septembre 2025"
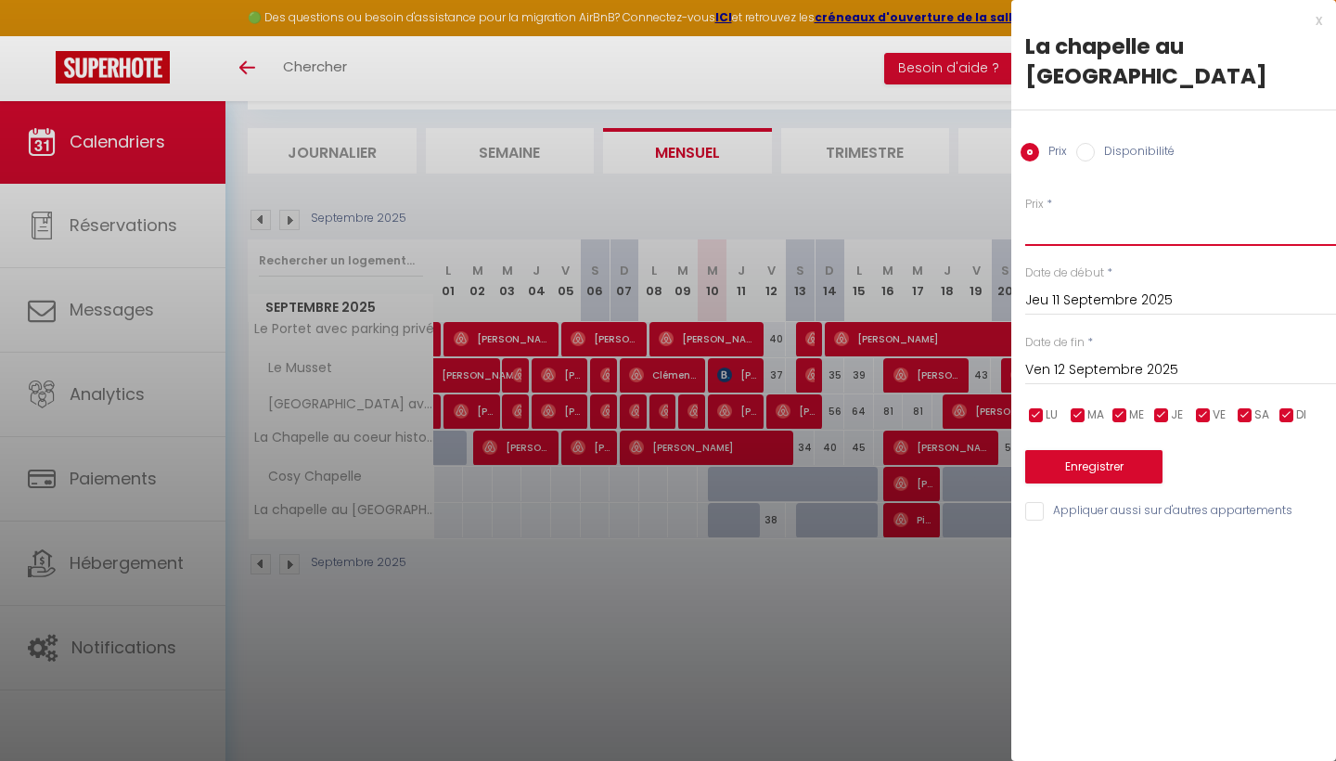
click at [1045, 226] on input "Prix" at bounding box center [1180, 229] width 311 height 33
click at [1115, 148] on label "Disponibilité" at bounding box center [1135, 153] width 80 height 20
click at [1095, 148] on input "Disponibilité" at bounding box center [1085, 152] width 19 height 19
radio input "true"
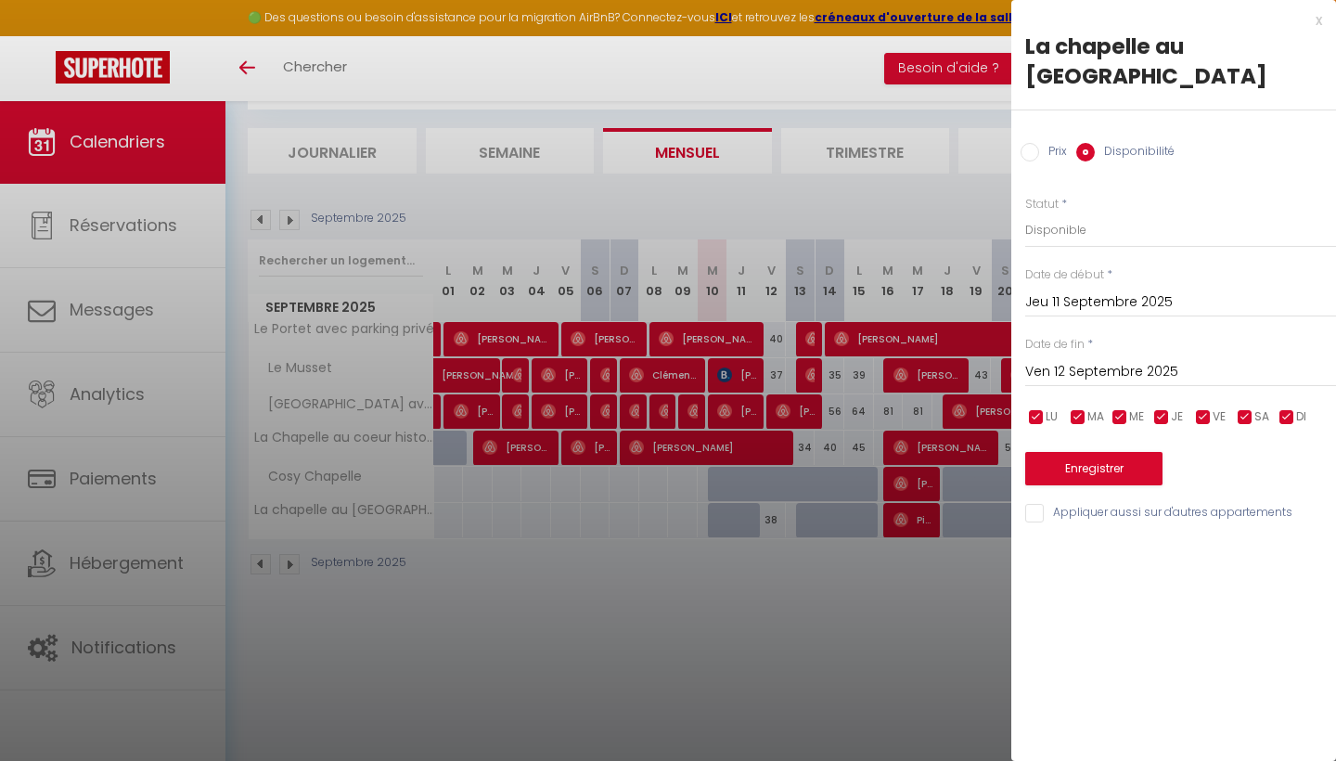
click at [1038, 155] on input "Prix" at bounding box center [1030, 152] width 19 height 19
radio input "true"
radio input "false"
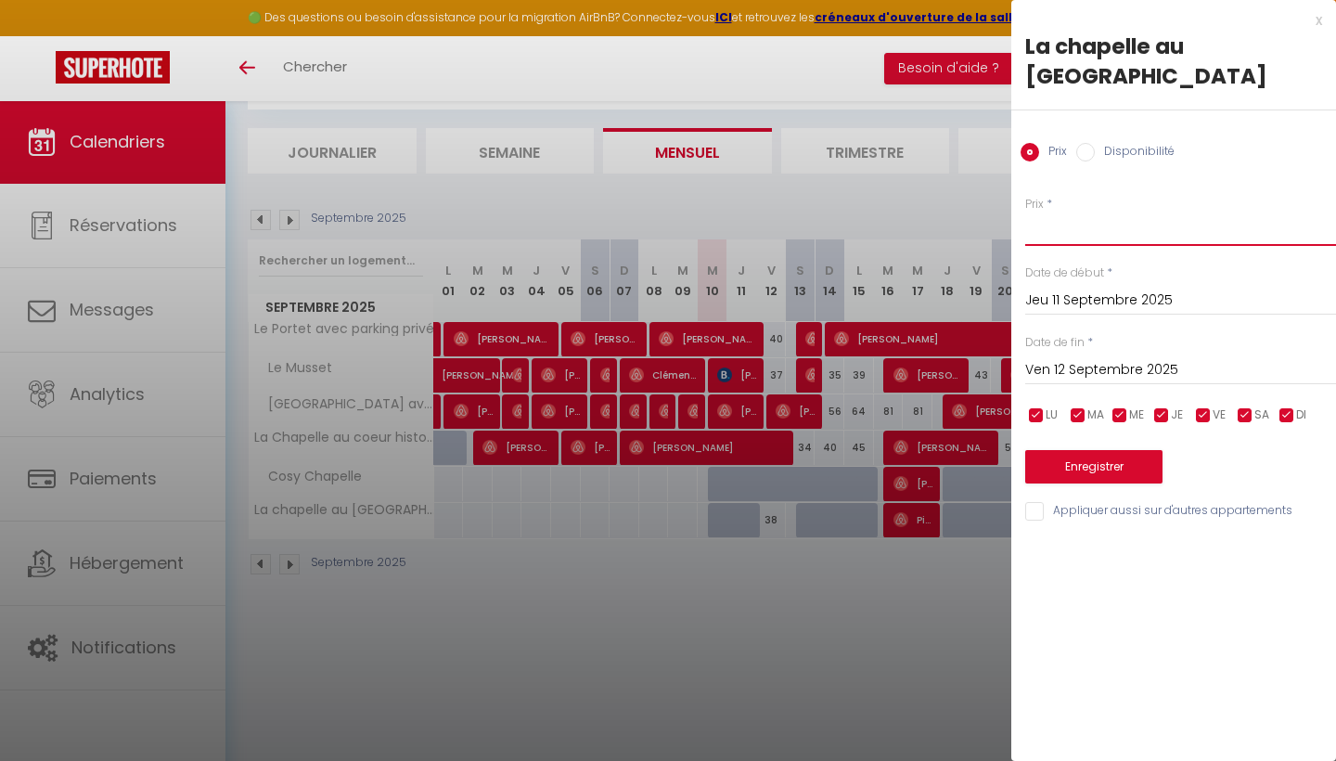
click at [1042, 232] on input "Prix" at bounding box center [1180, 229] width 311 height 33
type input "38"
click at [1094, 463] on button "Enregistrer" at bounding box center [1093, 466] width 137 height 33
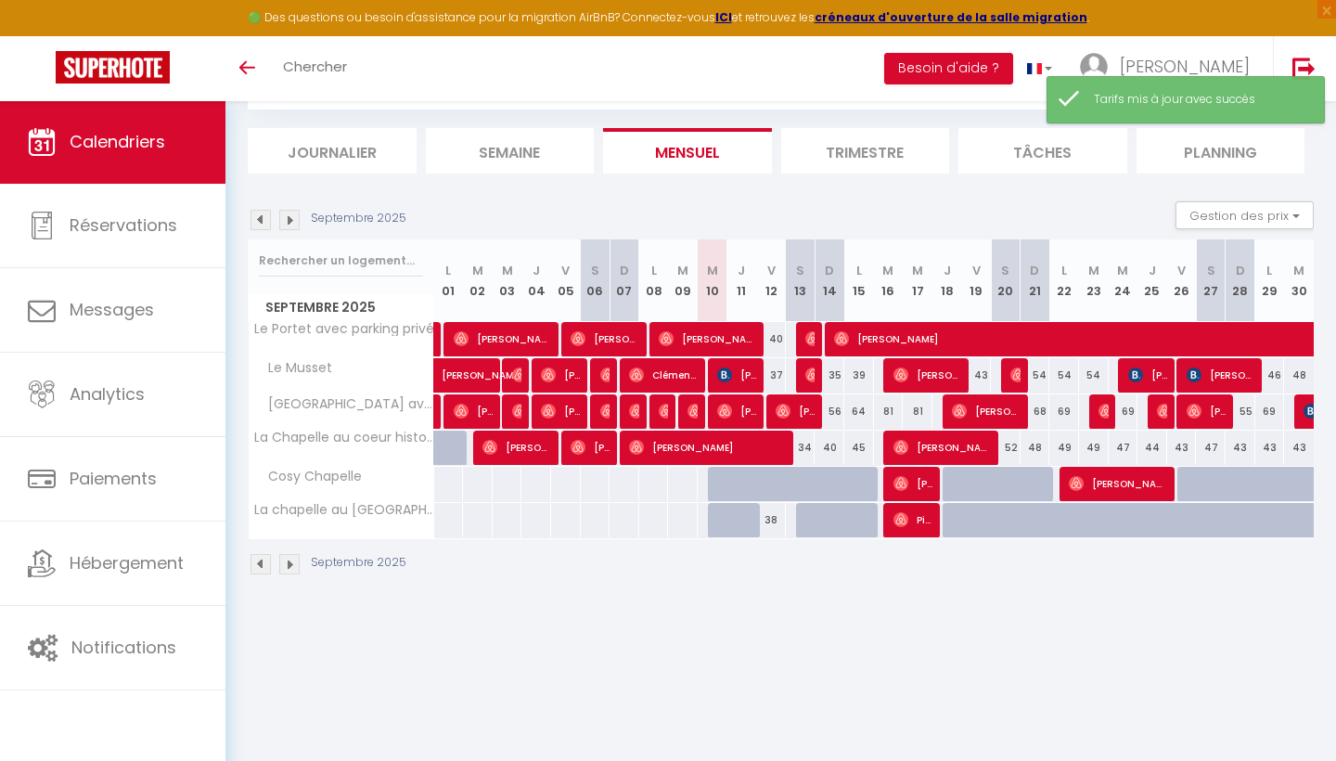
click at [807, 584] on div "Septembre 2025" at bounding box center [781, 566] width 1066 height 55
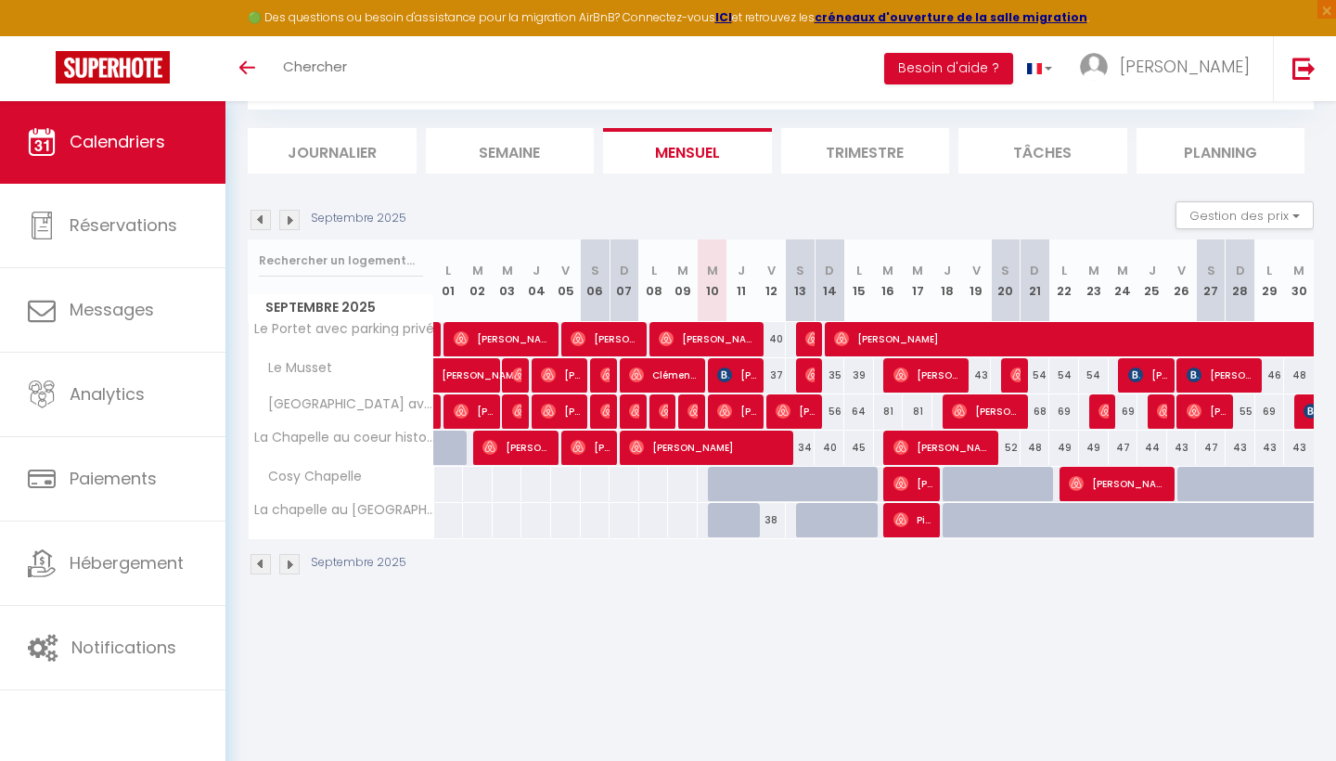
click at [757, 528] on div "38" at bounding box center [771, 520] width 30 height 34
type input "38"
type input "Ven 12 Septembre 2025"
type input "Sam 13 Septembre 2025"
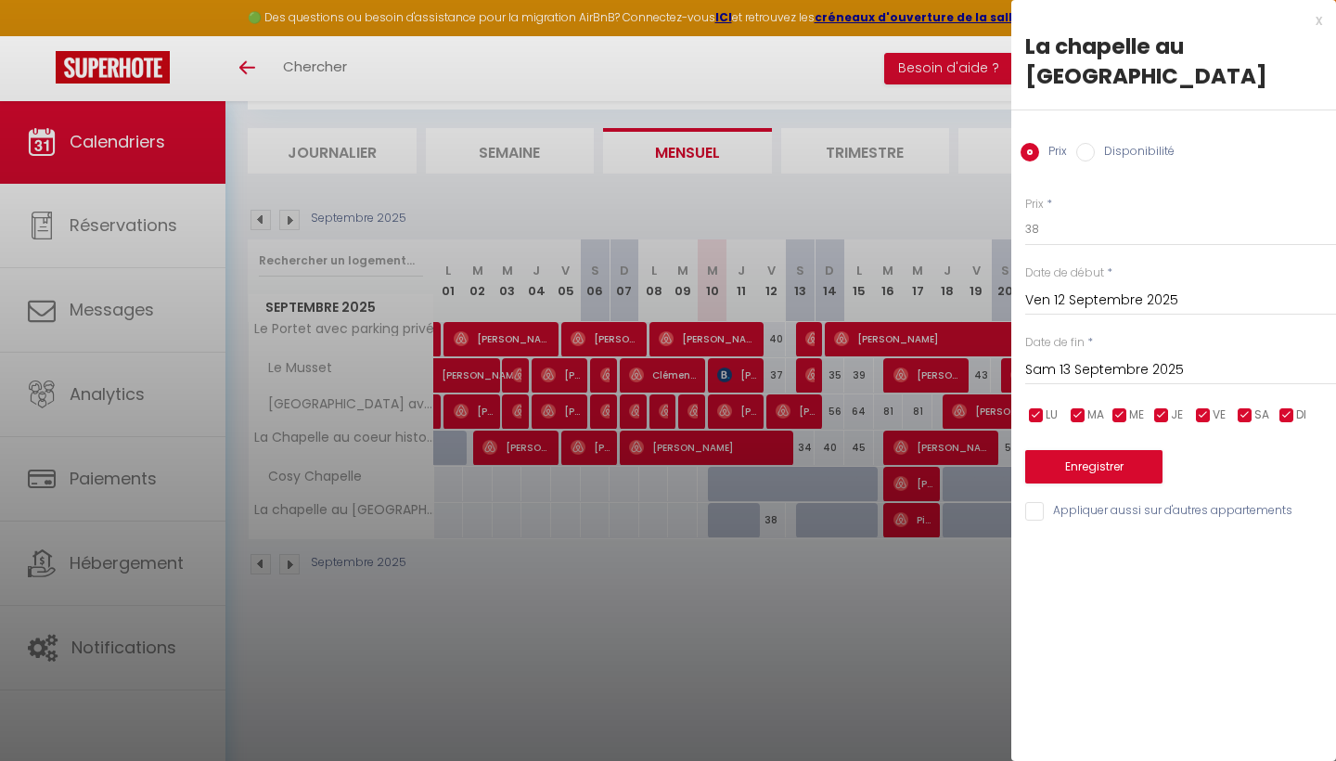
click at [826, 512] on div at bounding box center [668, 380] width 1336 height 761
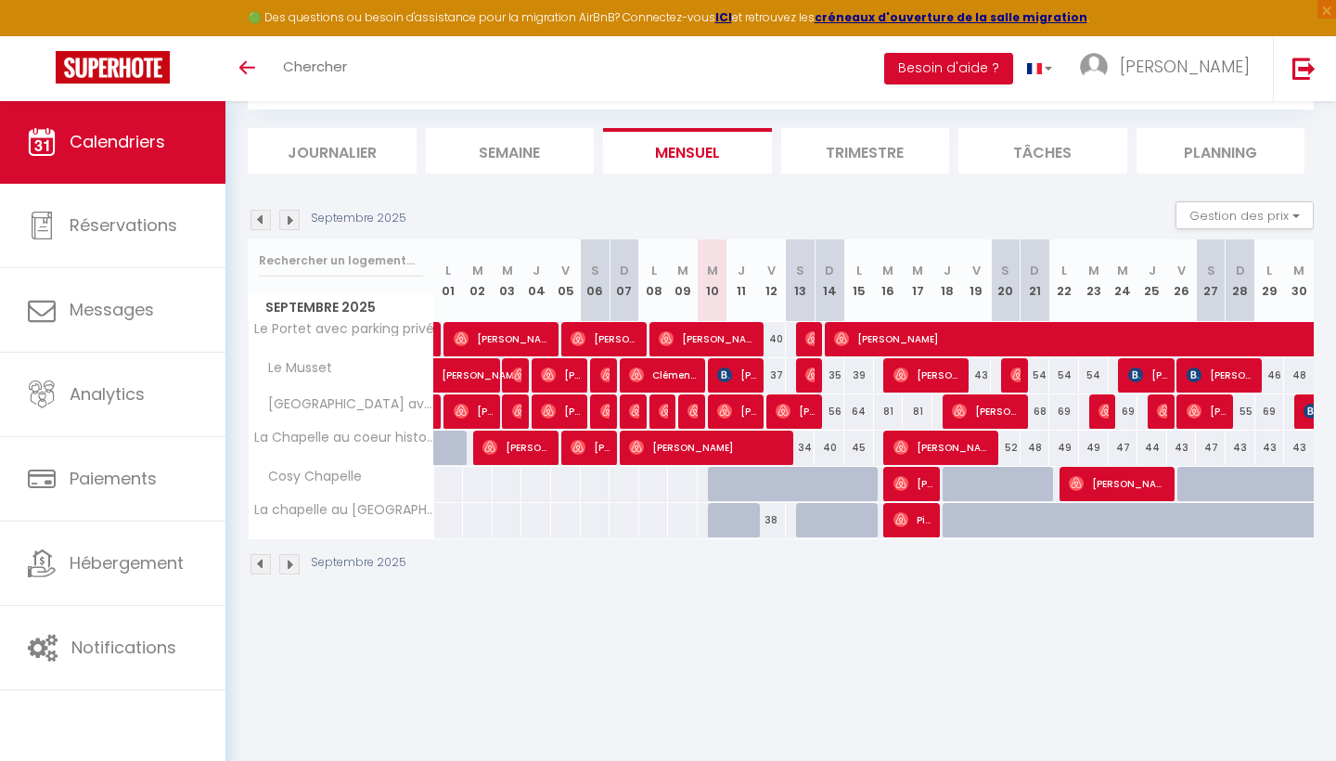
click at [826, 512] on div at bounding box center [830, 520] width 30 height 35
type input "Dim 14 Septembre 2025"
type input "Lun 15 Septembre 2025"
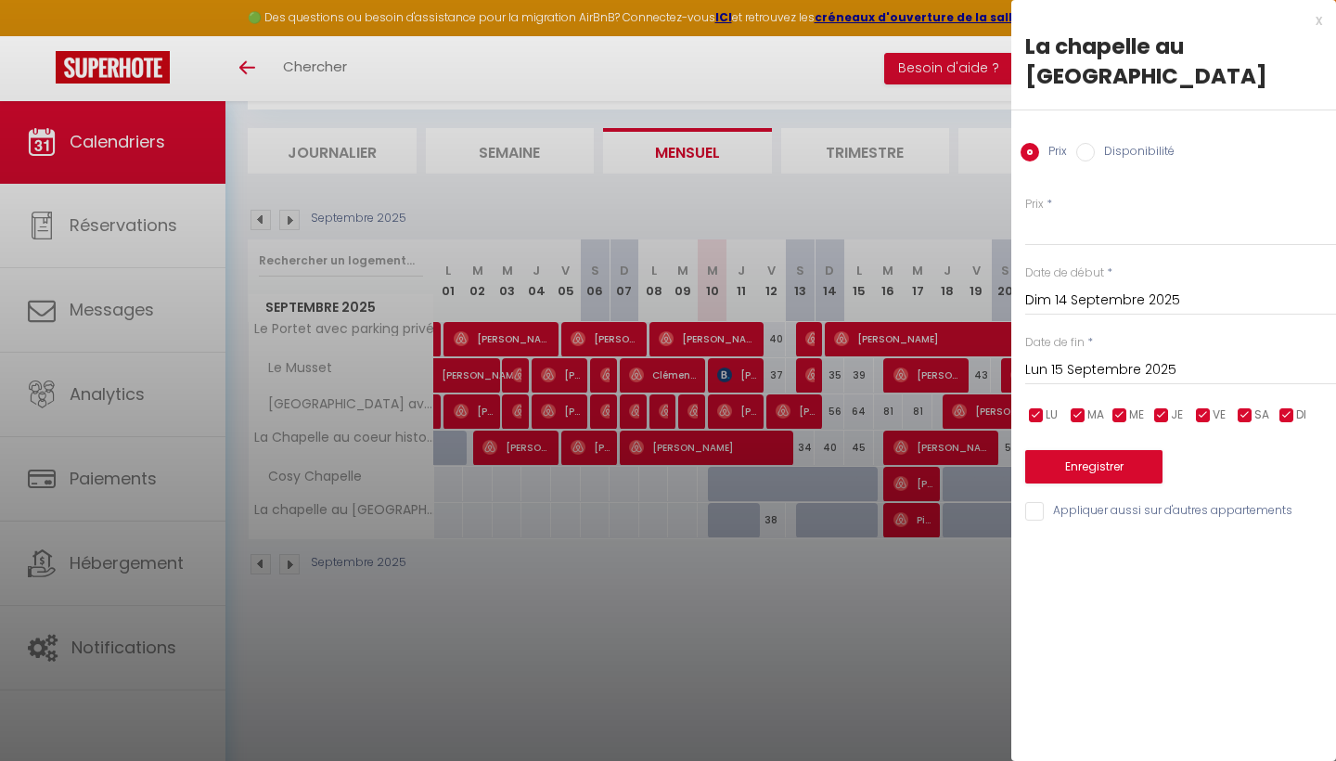
click at [1315, 16] on div "x" at bounding box center [1167, 20] width 311 height 22
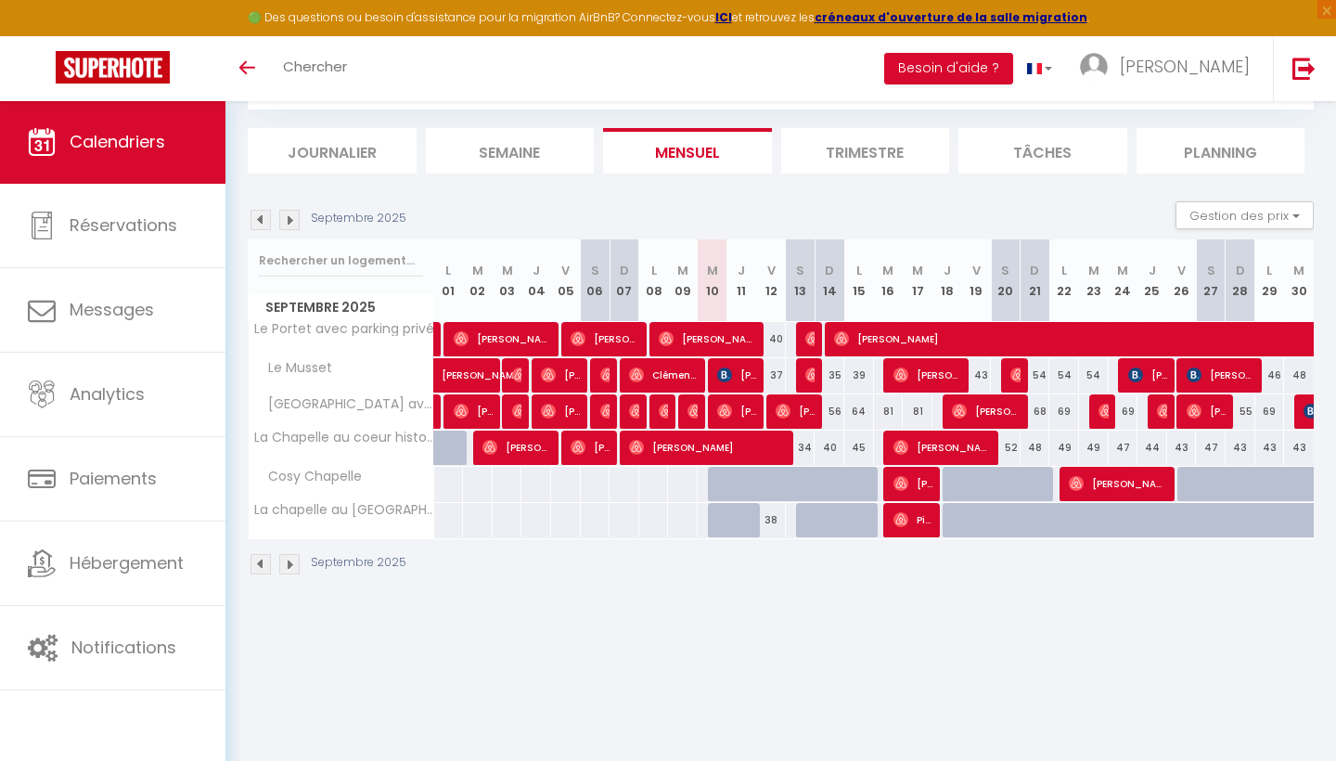
click at [774, 520] on div "38" at bounding box center [771, 520] width 30 height 34
type input "38"
type input "Ven 12 Septembre 2025"
type input "Sam 13 Septembre 2025"
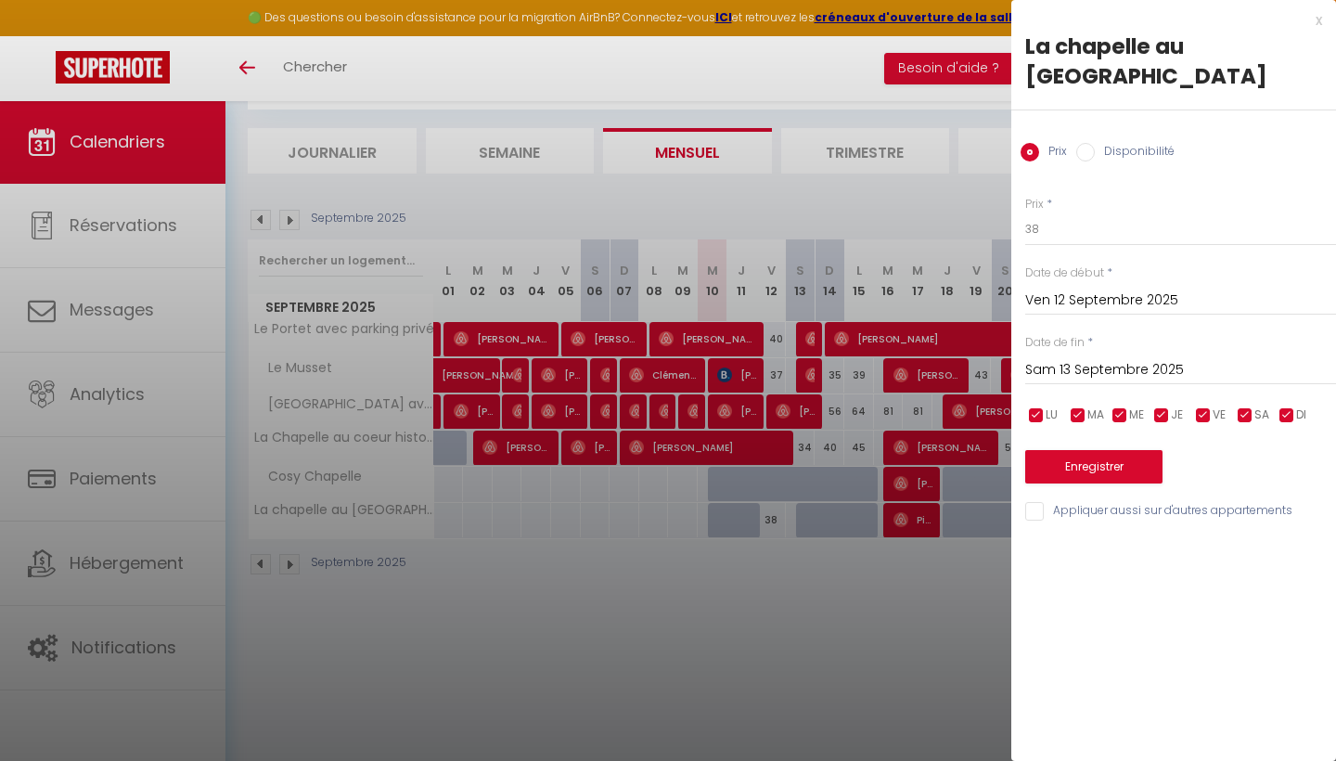
click at [1087, 153] on input "Disponibilité" at bounding box center [1085, 152] width 19 height 19
radio input "true"
radio input "false"
click at [765, 496] on div at bounding box center [668, 380] width 1336 height 761
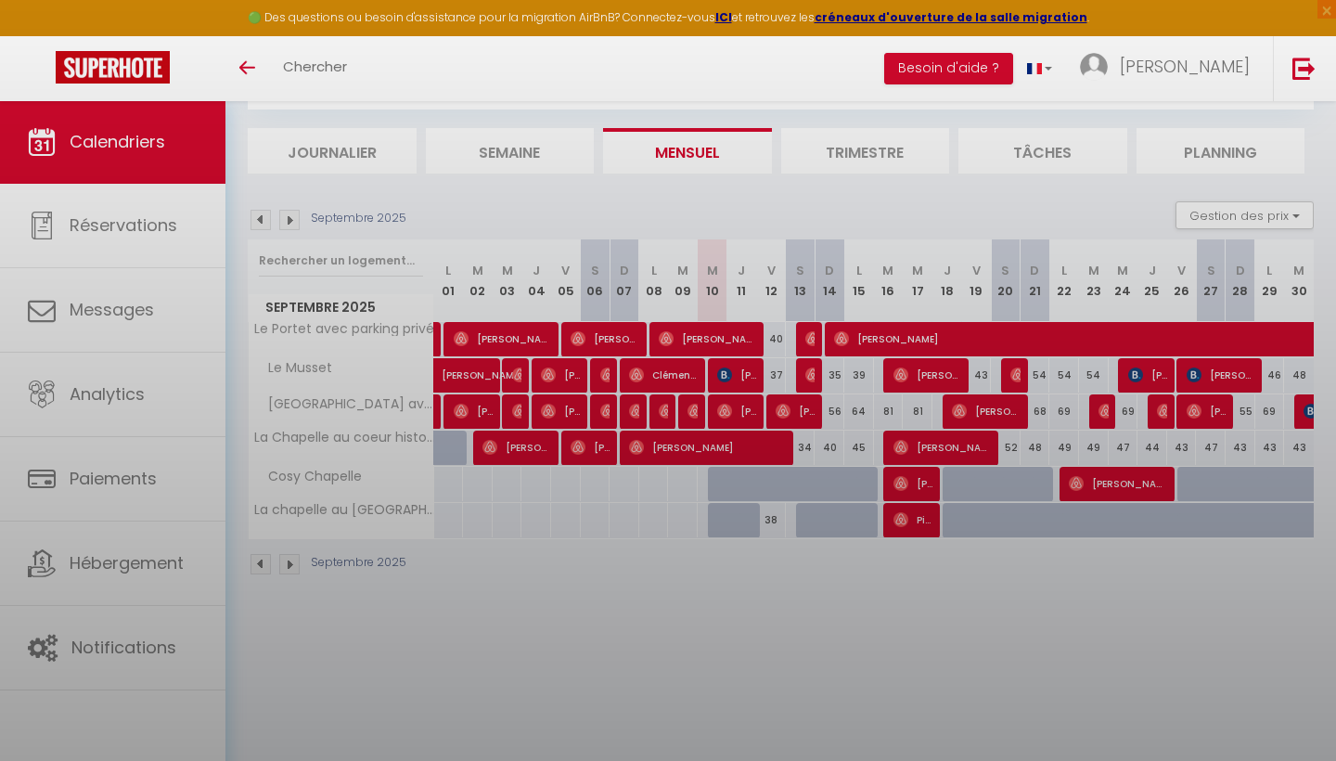
select select
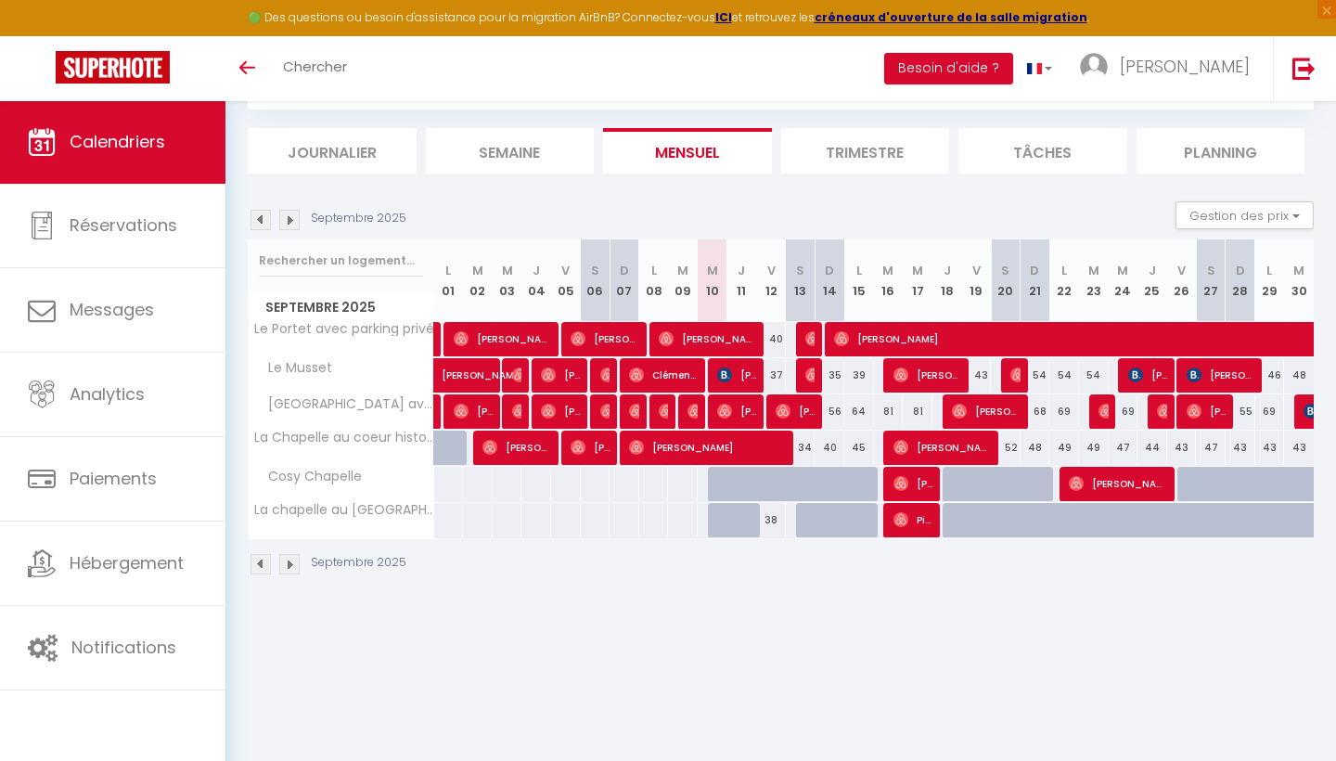
click at [743, 525] on body "🟢 Des questions ou besoin d'assistance pour la migration AirBnB? Connectez-vous…" at bounding box center [668, 380] width 1336 height 761
click at [750, 520] on div at bounding box center [753, 530] width 30 height 35
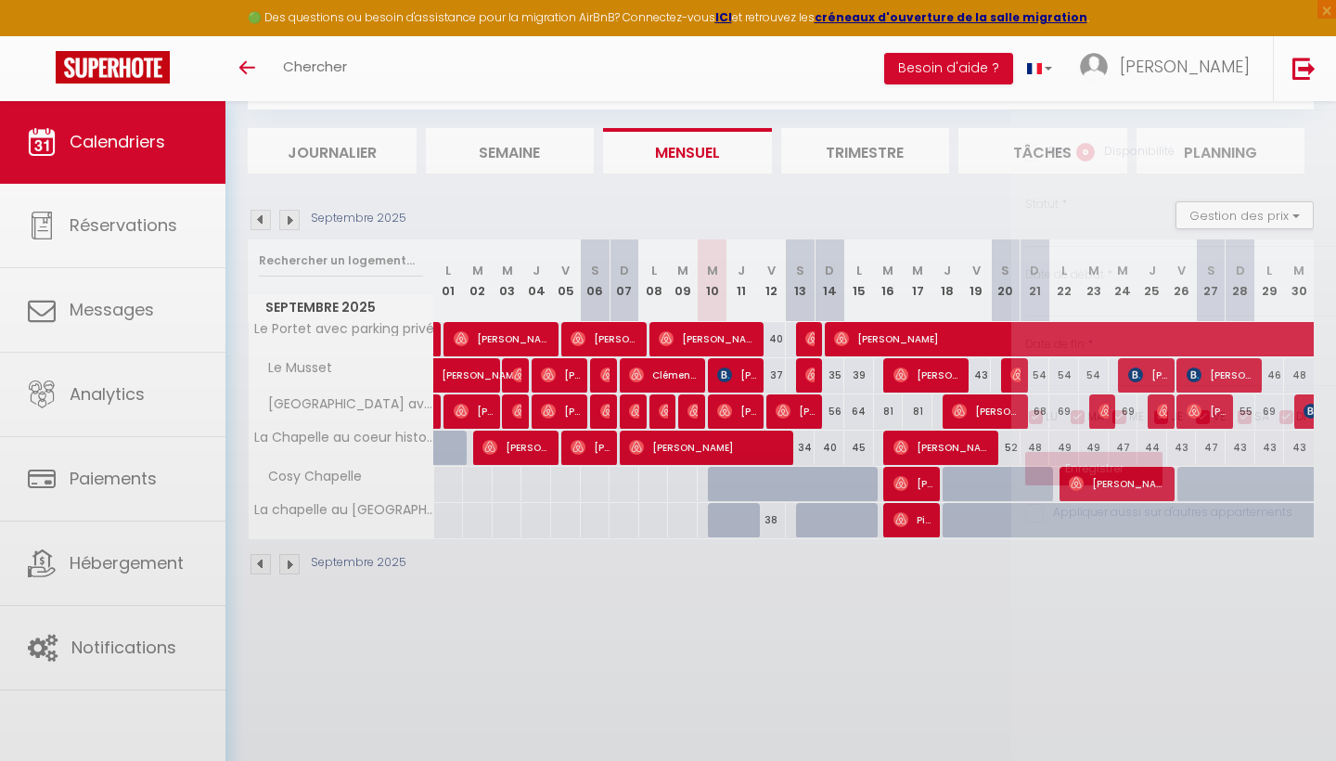
select select "1"
type input "Jeu 11 Septembre 2025"
type input "Ven 12 Septembre 2025"
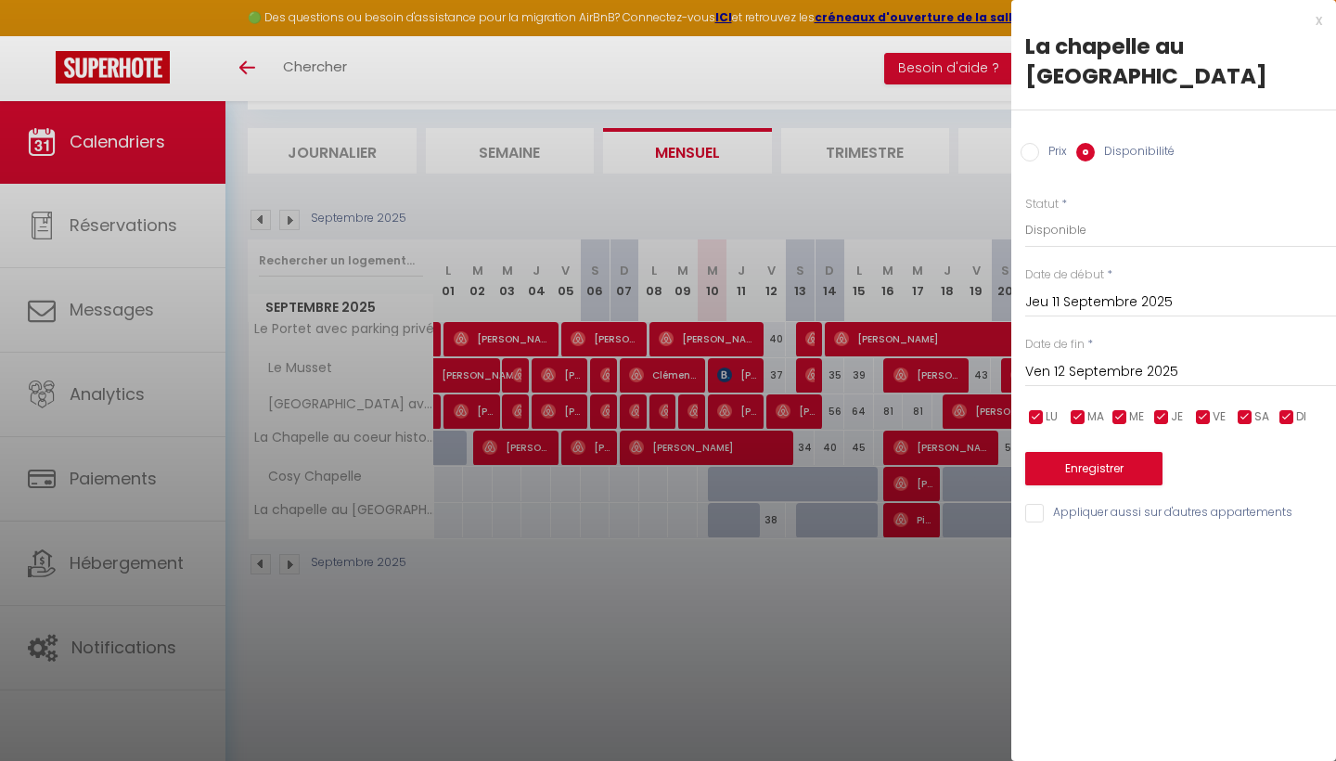
click at [690, 561] on div at bounding box center [668, 380] width 1336 height 761
select select
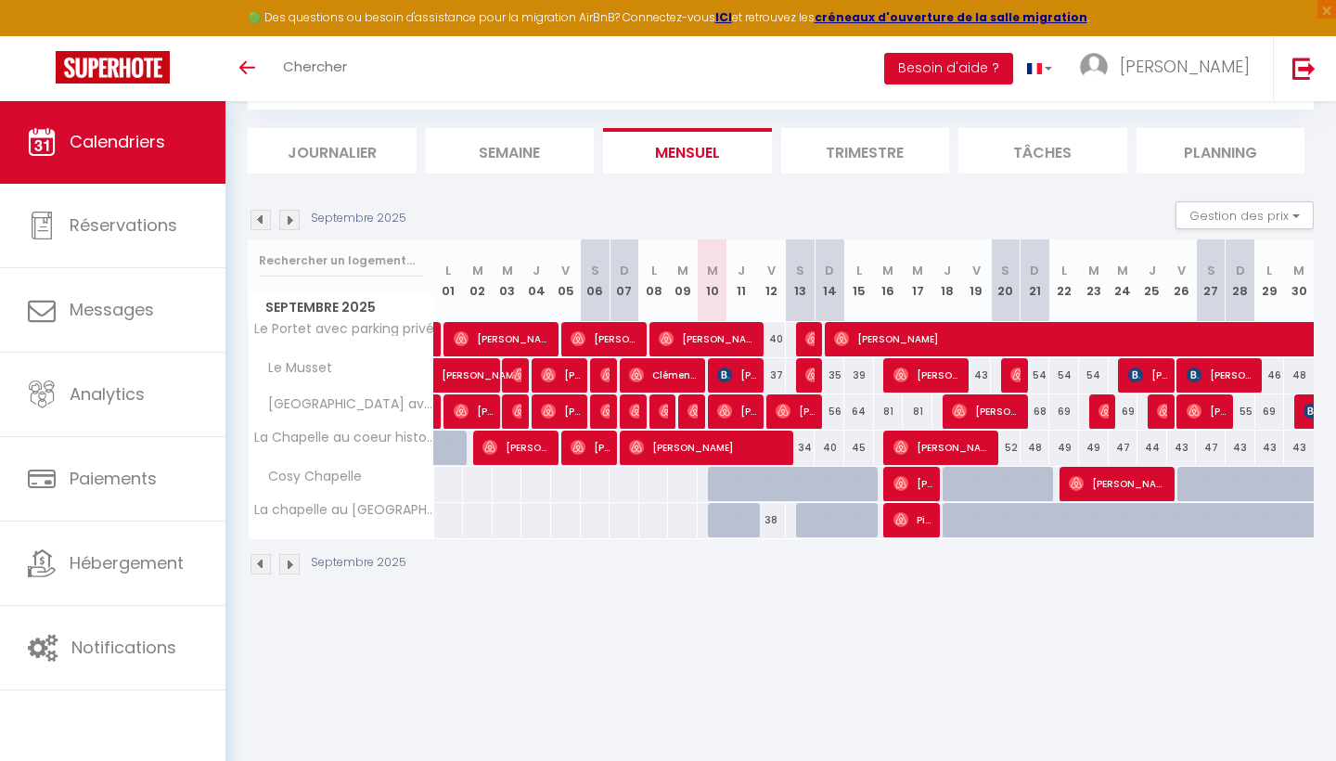
click at [718, 522] on div at bounding box center [723, 520] width 30 height 35
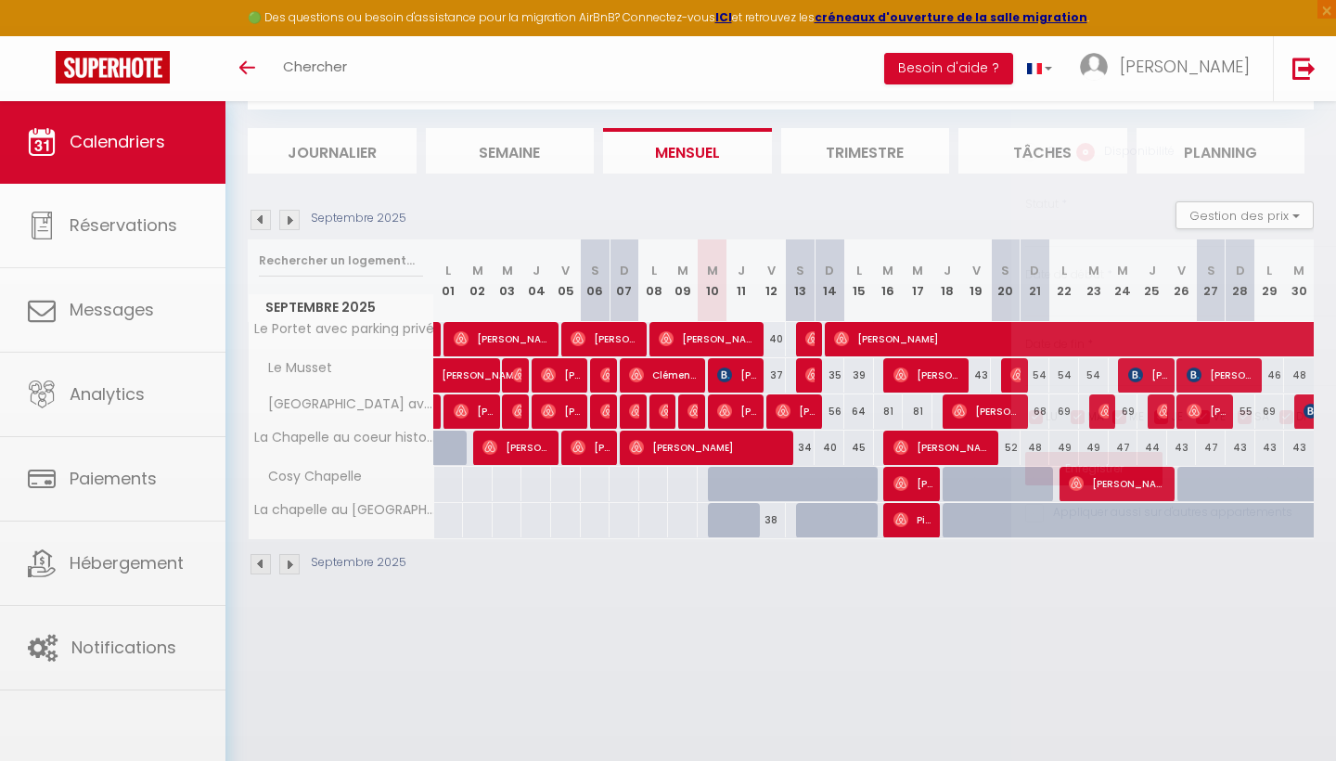
select select "1"
type input "Mer 10 Septembre 2025"
type input "Jeu 11 Septembre 2025"
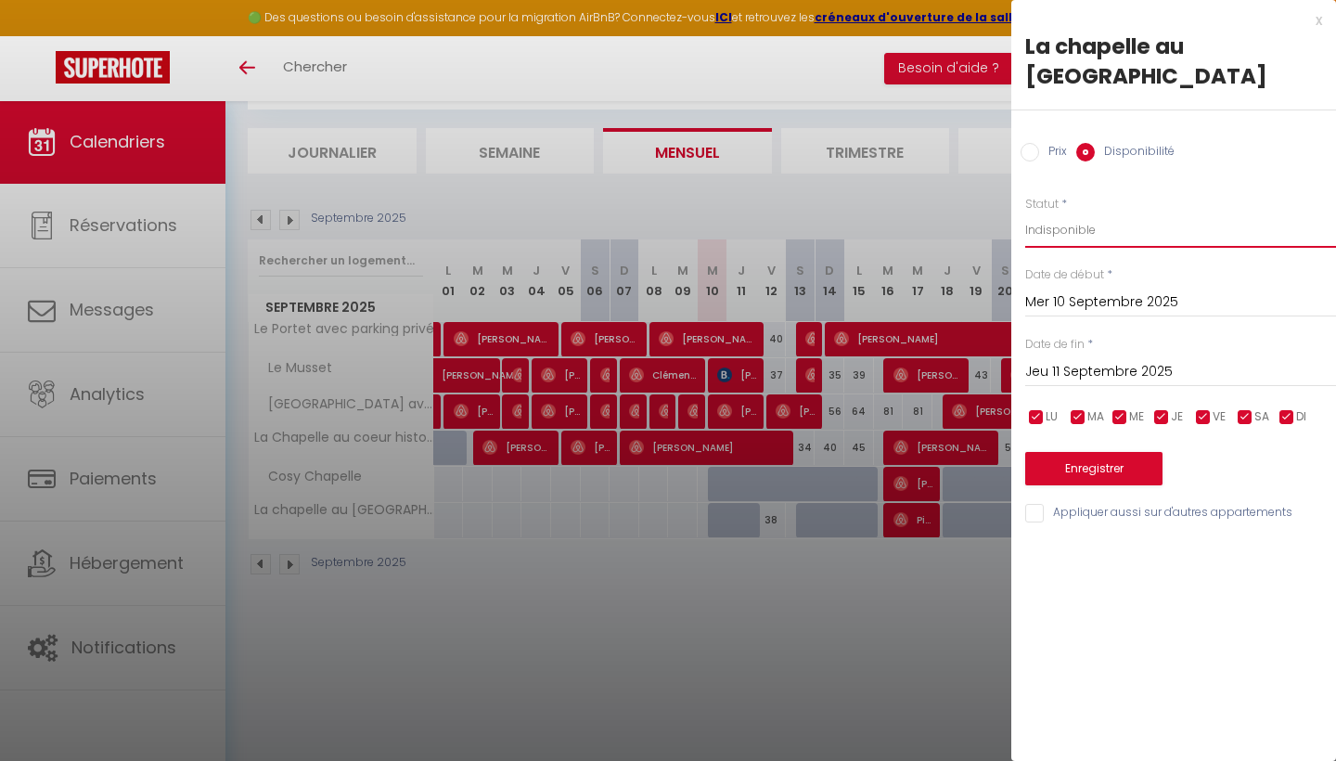
select select "1"
click at [1036, 154] on input "Prix" at bounding box center [1030, 152] width 19 height 19
radio input "true"
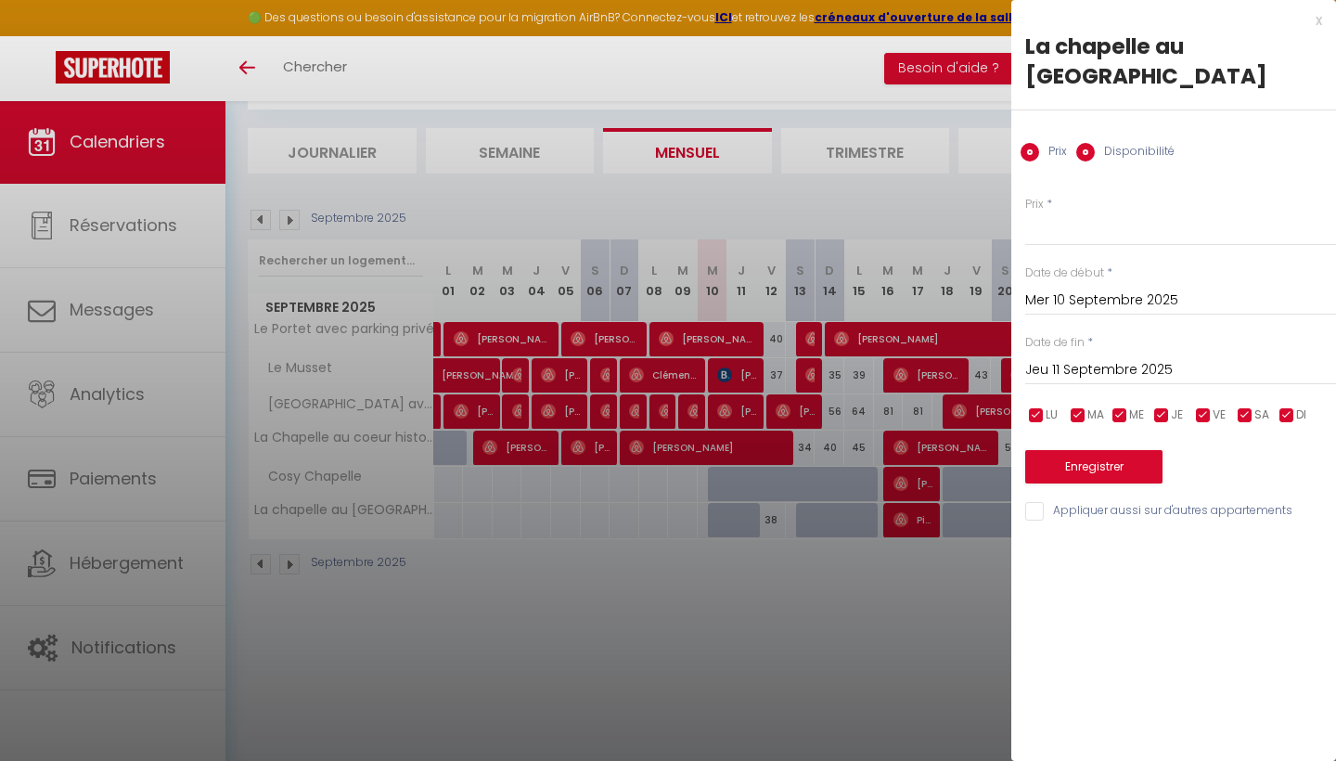
radio input "false"
click at [1039, 215] on input "Prix" at bounding box center [1180, 229] width 311 height 33
type input "38"
click at [1081, 458] on button "Enregistrer" at bounding box center [1093, 466] width 137 height 33
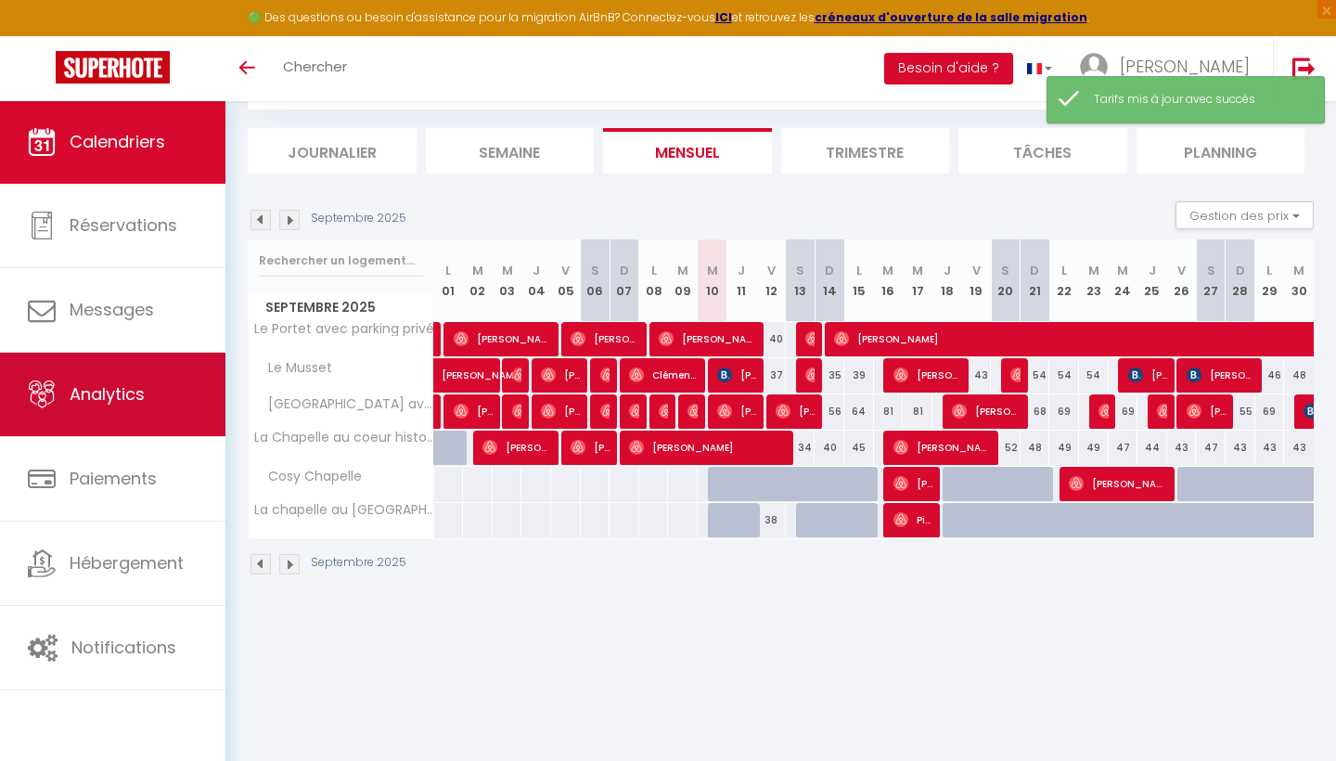
scroll to position [100, 0]
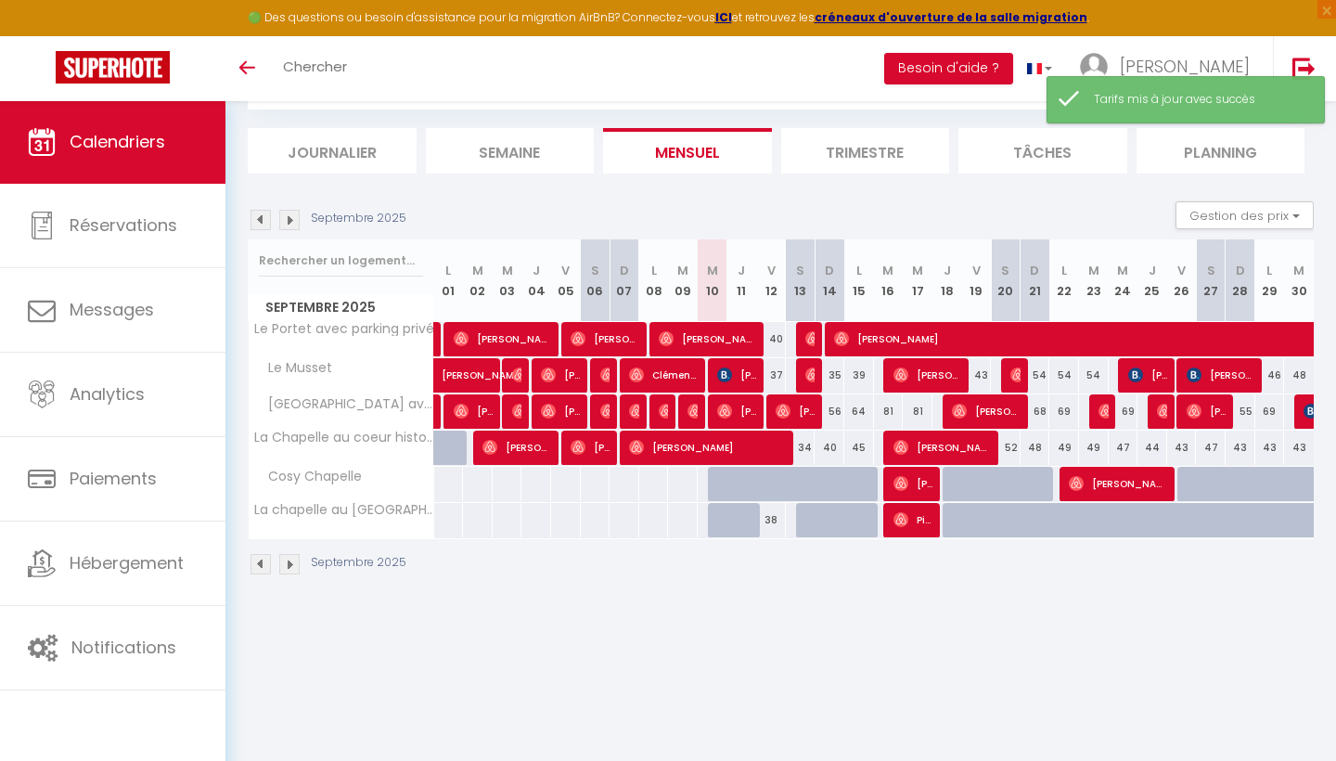
click at [838, 456] on div "40" at bounding box center [830, 448] width 30 height 34
type input "40"
type input "Dim 14 Septembre 2025"
type input "Lun 15 Septembre 2025"
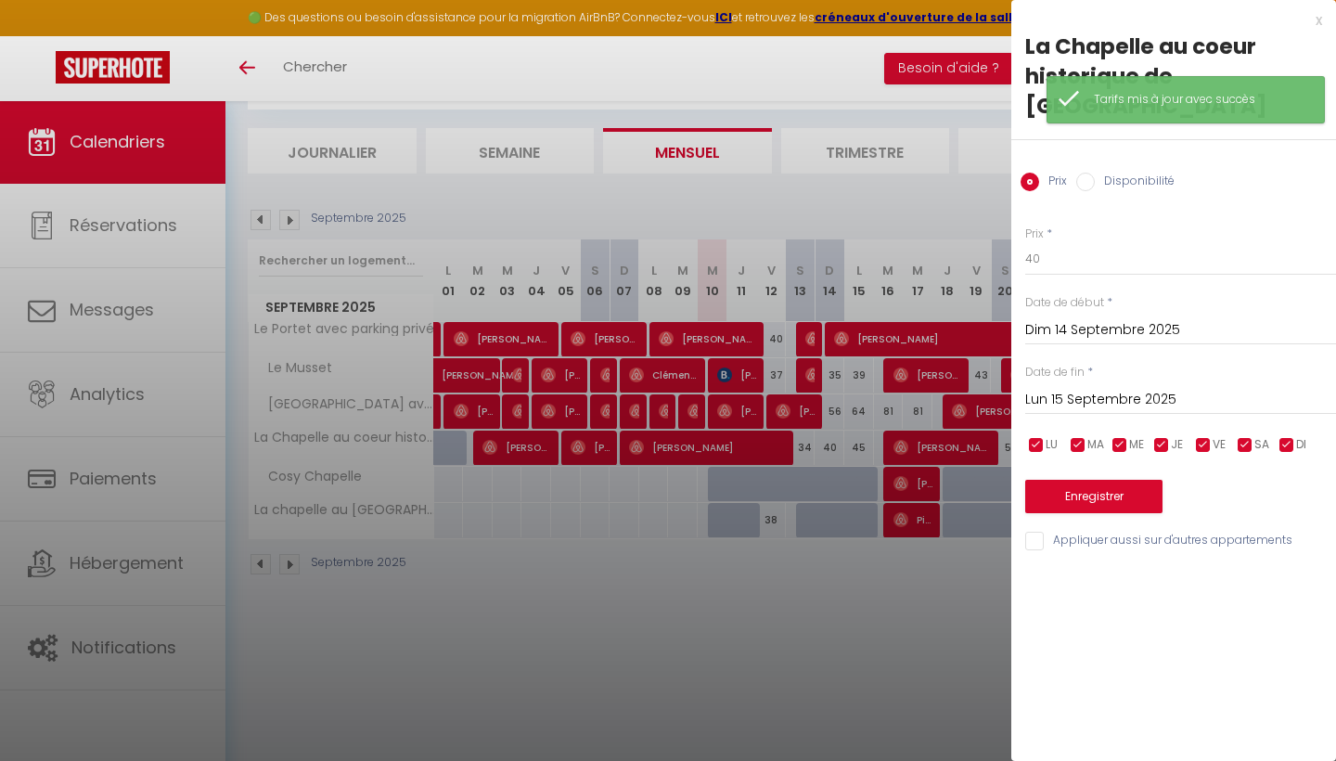
click at [817, 487] on div at bounding box center [668, 380] width 1336 height 761
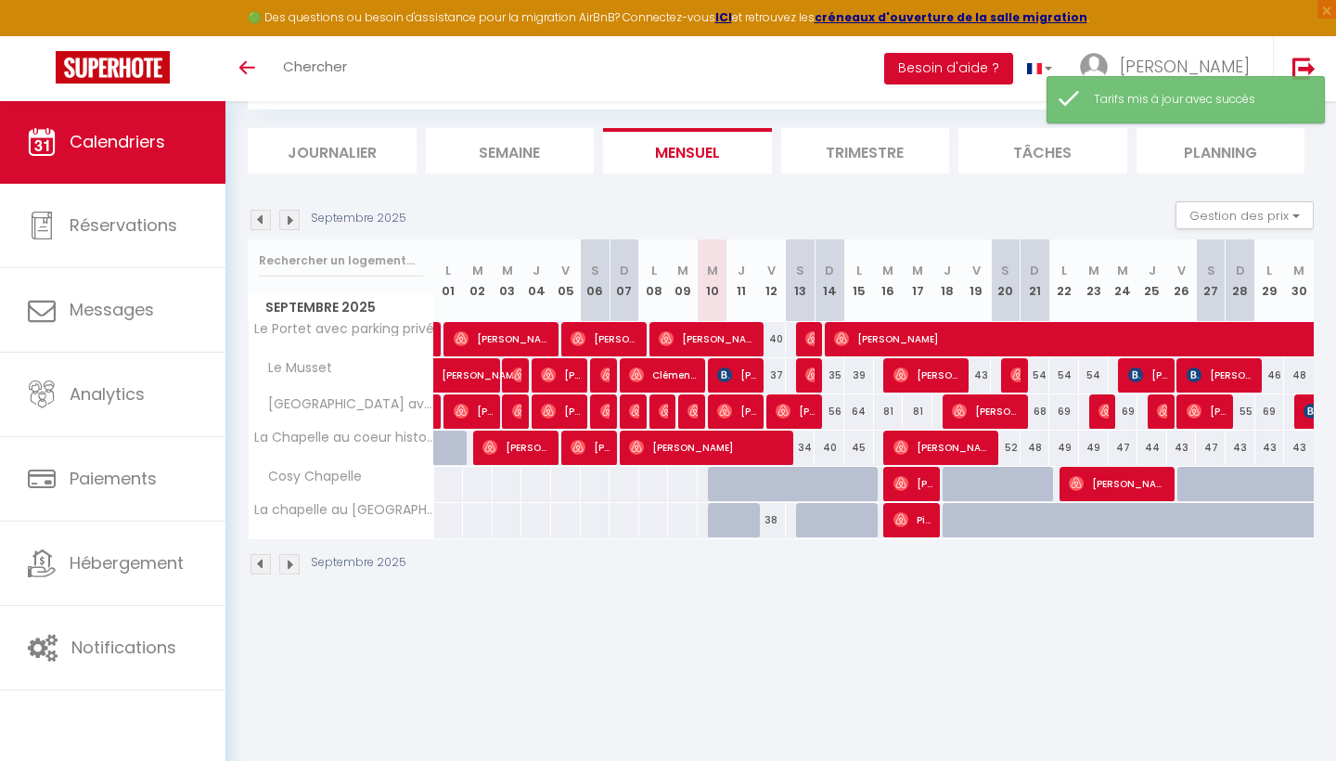
click at [817, 487] on div at bounding box center [830, 484] width 30 height 35
type input "38"
type input "Dim 14 Septembre 2025"
type input "Lun 15 Septembre 2025"
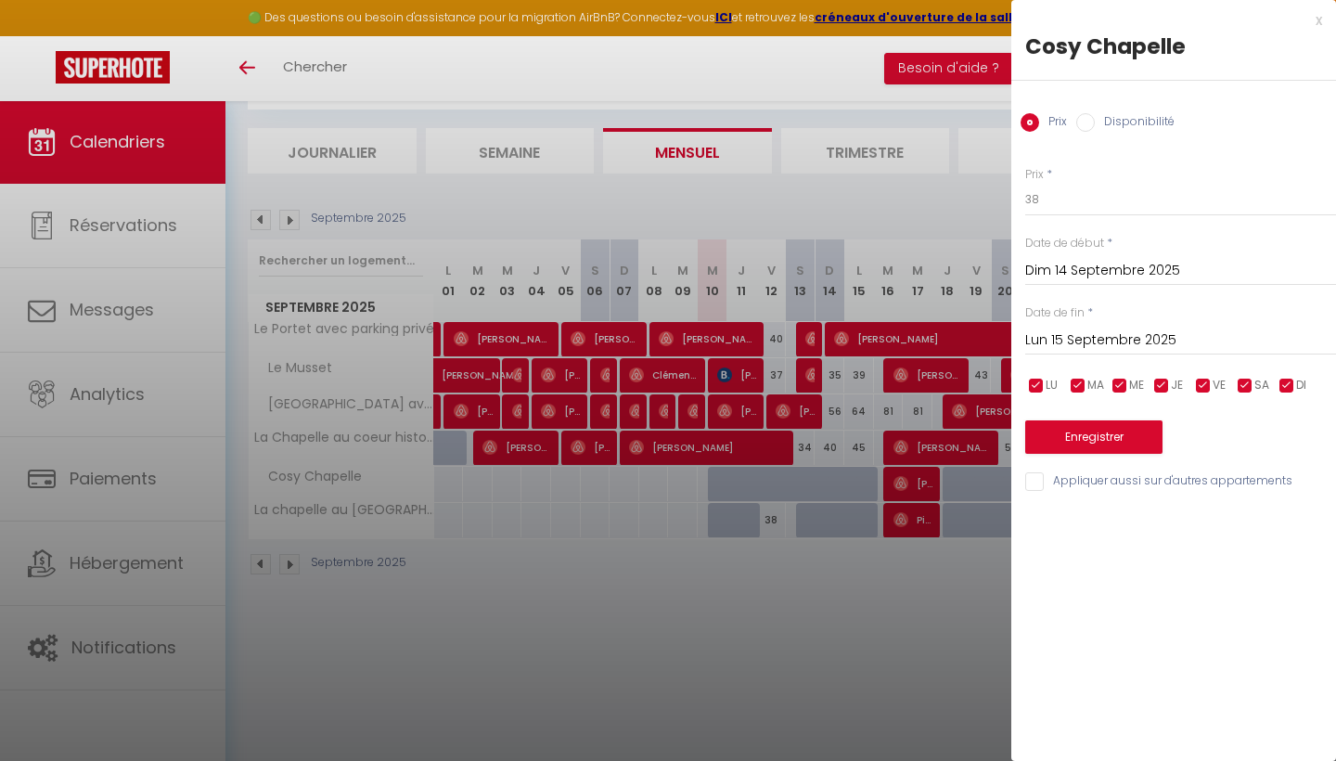
click at [1089, 120] on input "Disponibilité" at bounding box center [1085, 122] width 19 height 19
radio input "true"
radio input "false"
click at [905, 665] on div at bounding box center [668, 380] width 1336 height 761
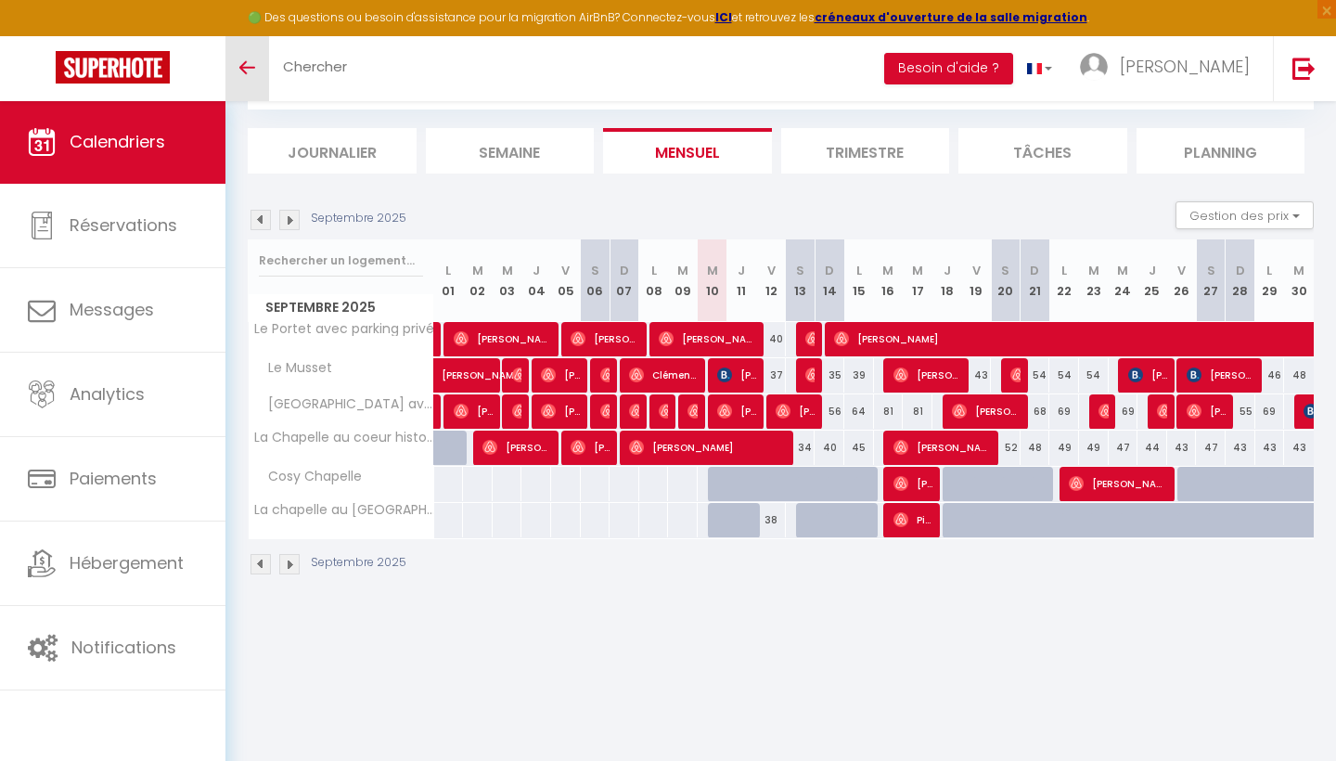
click at [258, 77] on link "Toggle menubar" at bounding box center [248, 68] width 44 height 65
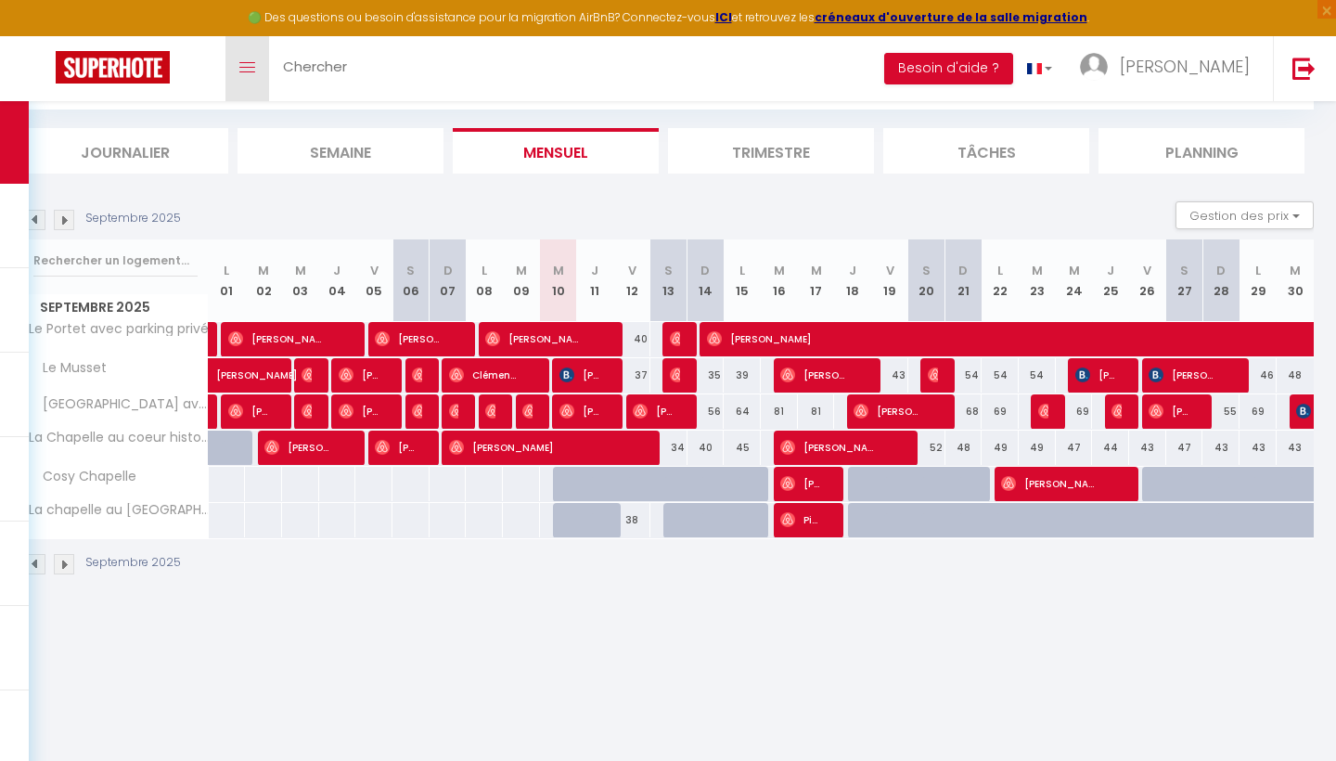
click at [251, 71] on icon "Toggle menubar" at bounding box center [247, 67] width 16 height 11
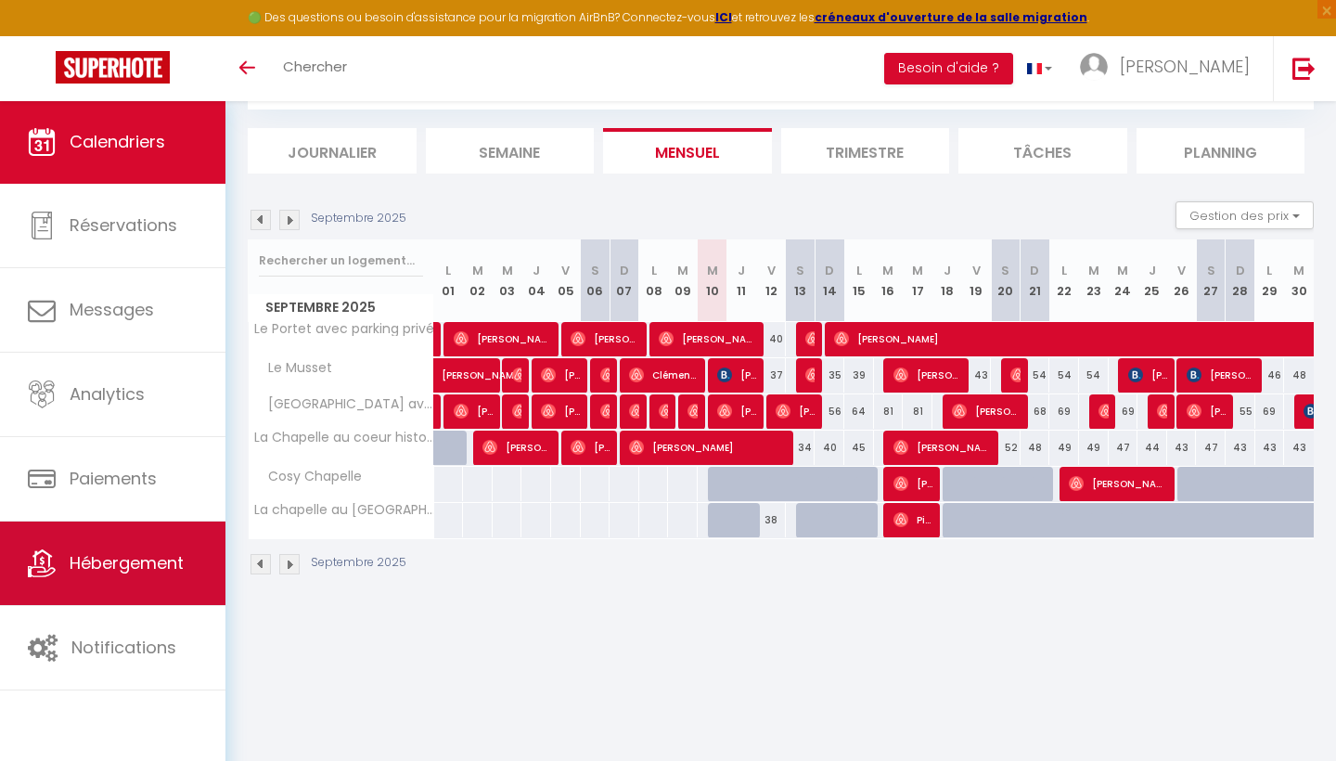
click at [153, 574] on span "Hébergement" at bounding box center [127, 562] width 114 height 23
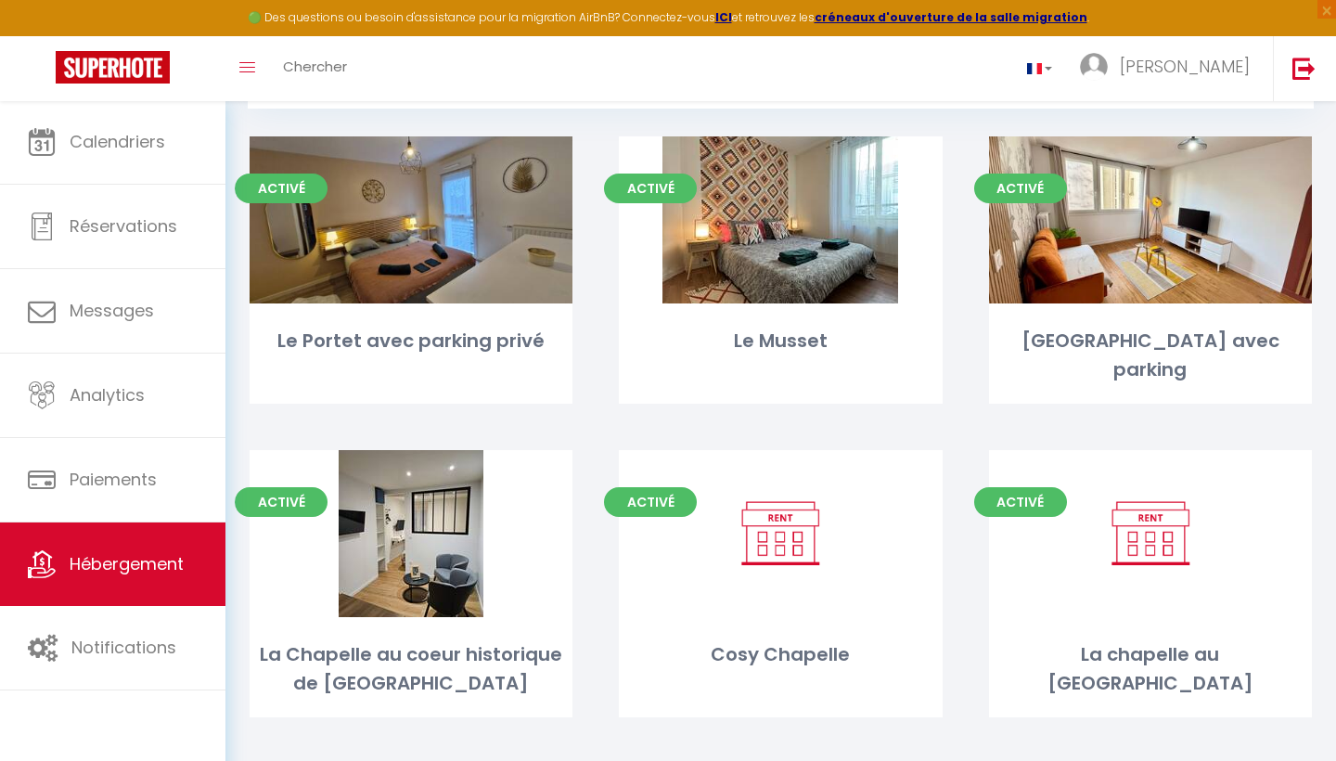
scroll to position [100, 0]
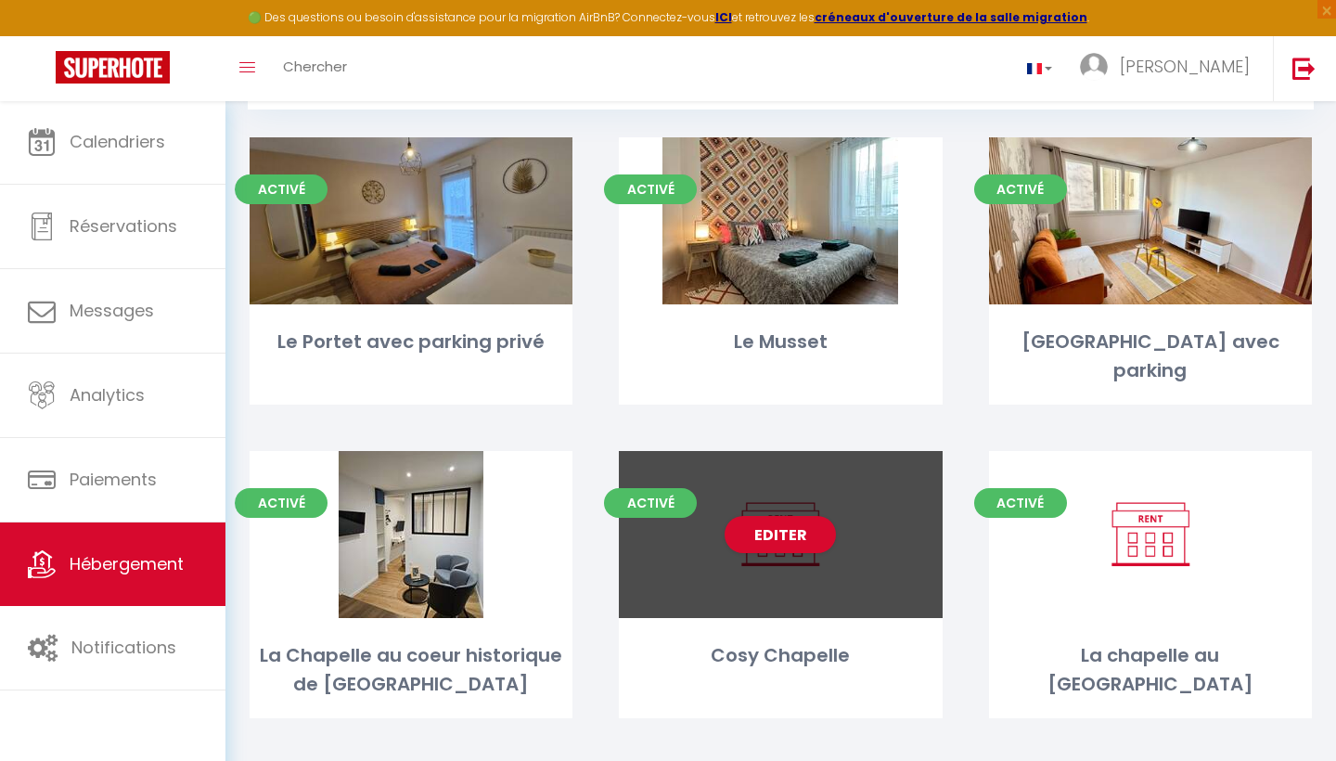
click at [818, 538] on div "Editer" at bounding box center [780, 534] width 323 height 167
select select "3"
select select "2"
select select "1"
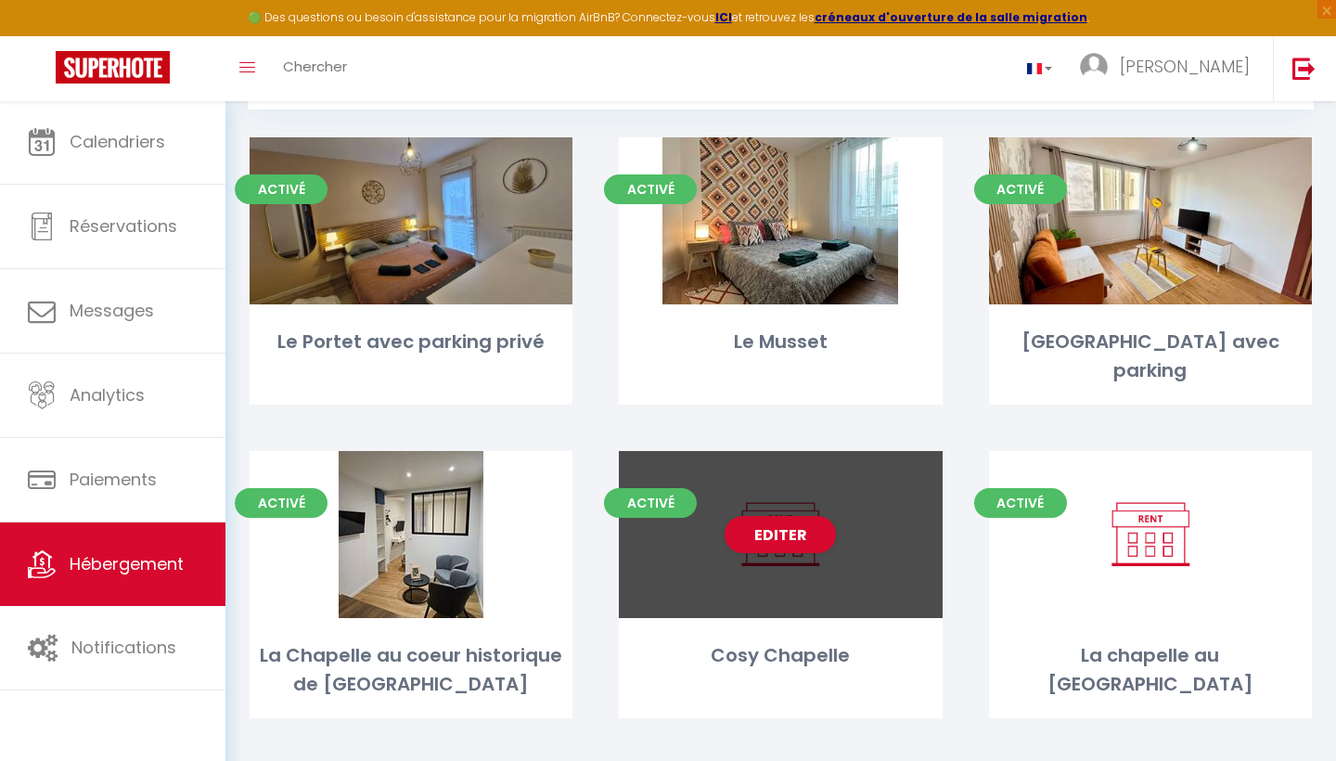
select select "28"
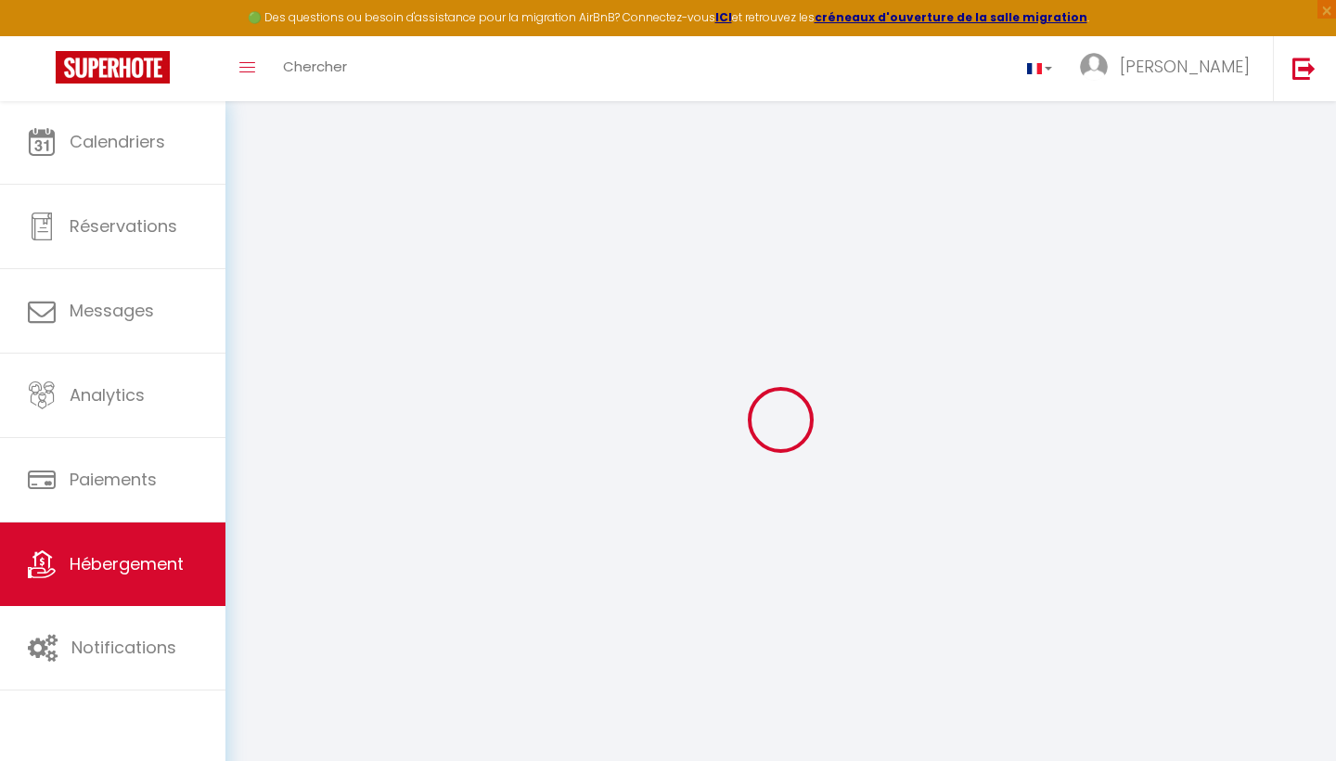
select select
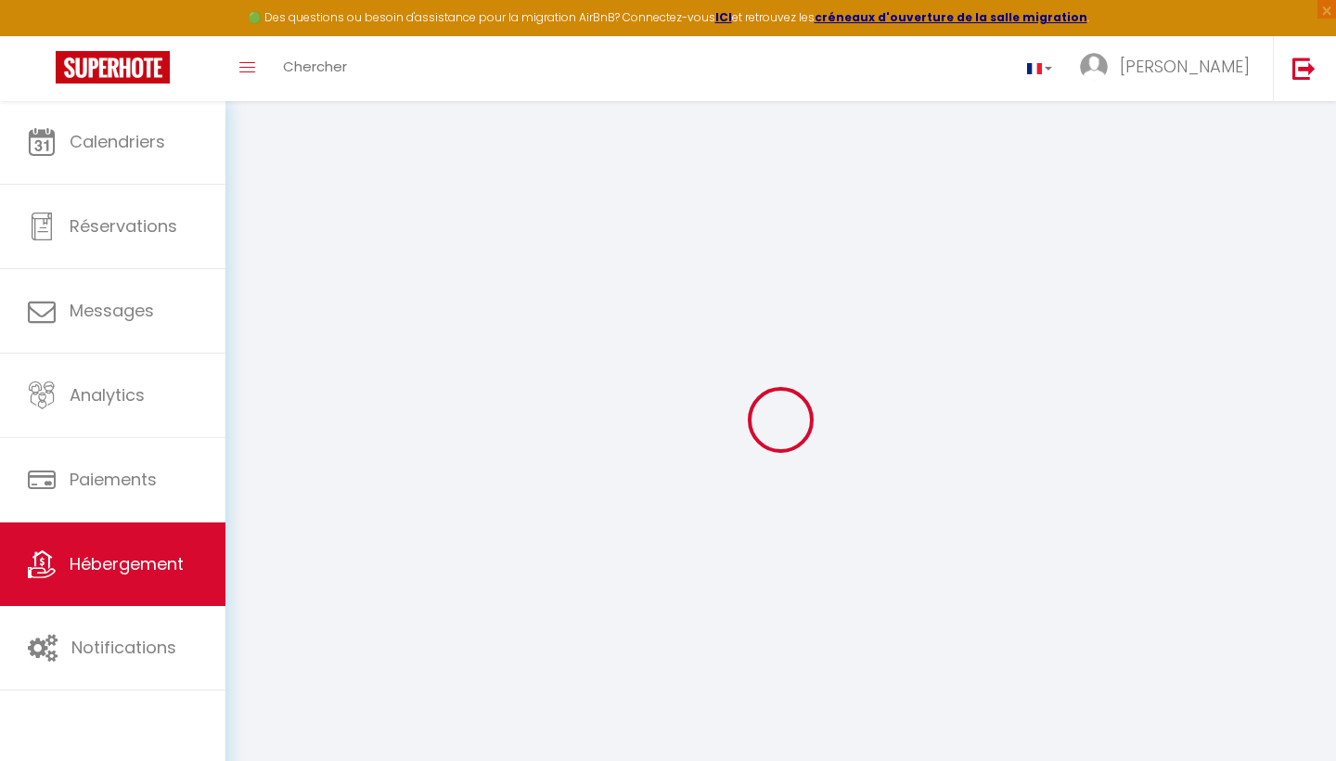
select select
checkbox input "false"
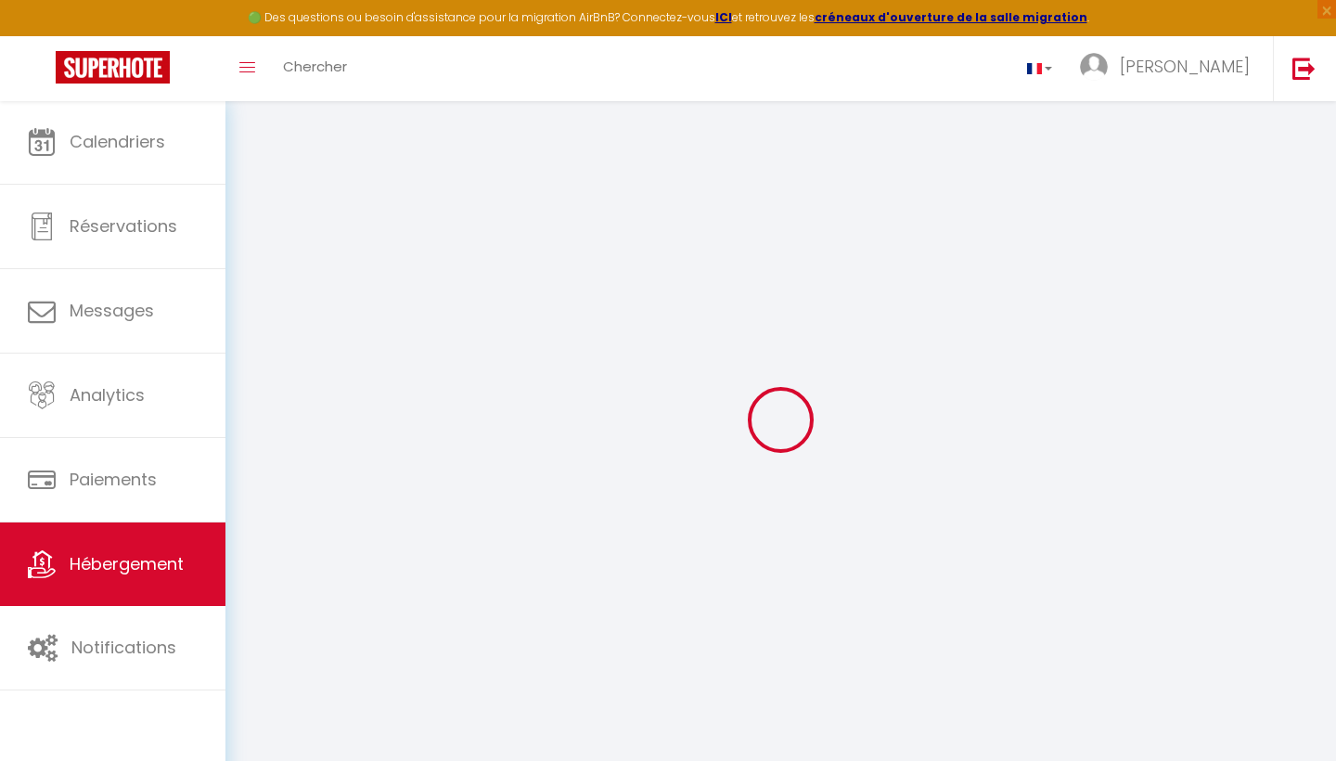
select select
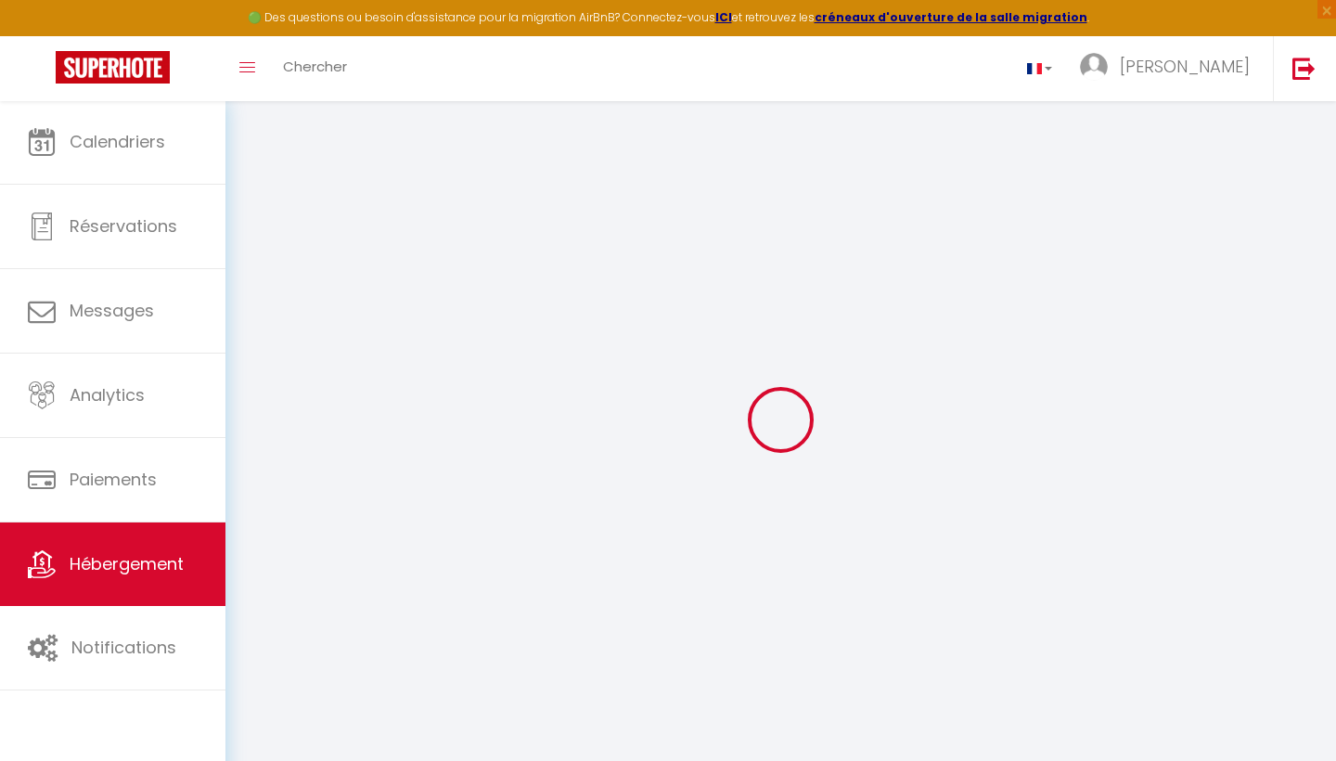
select select
checkbox input "false"
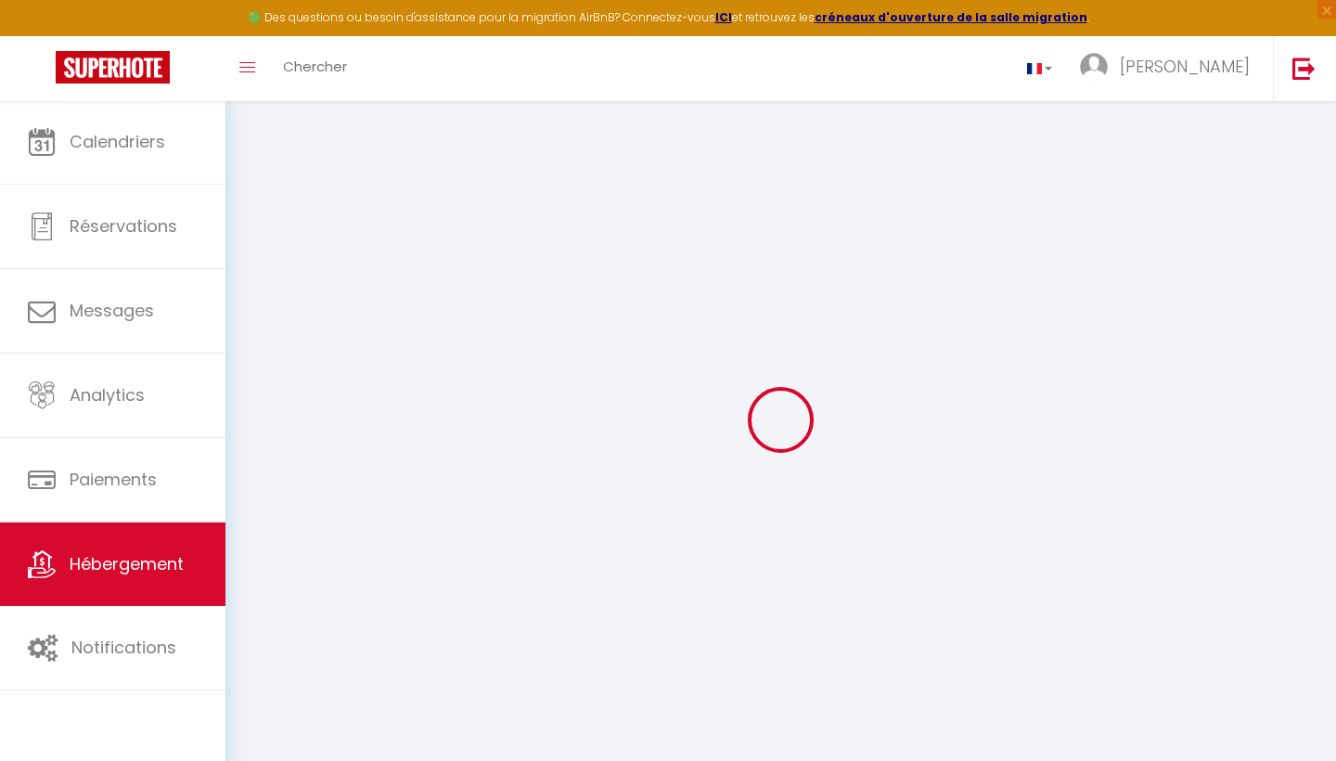
checkbox input "false"
select select
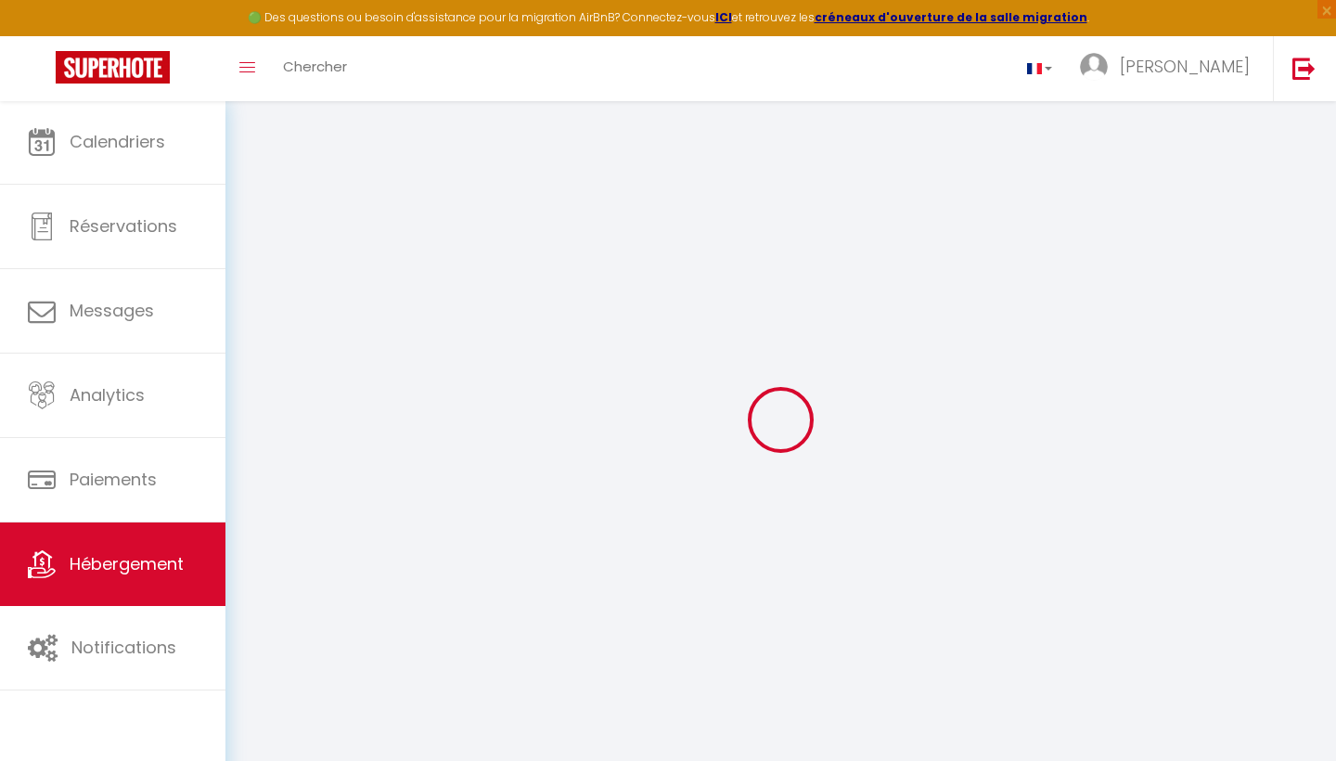
select select
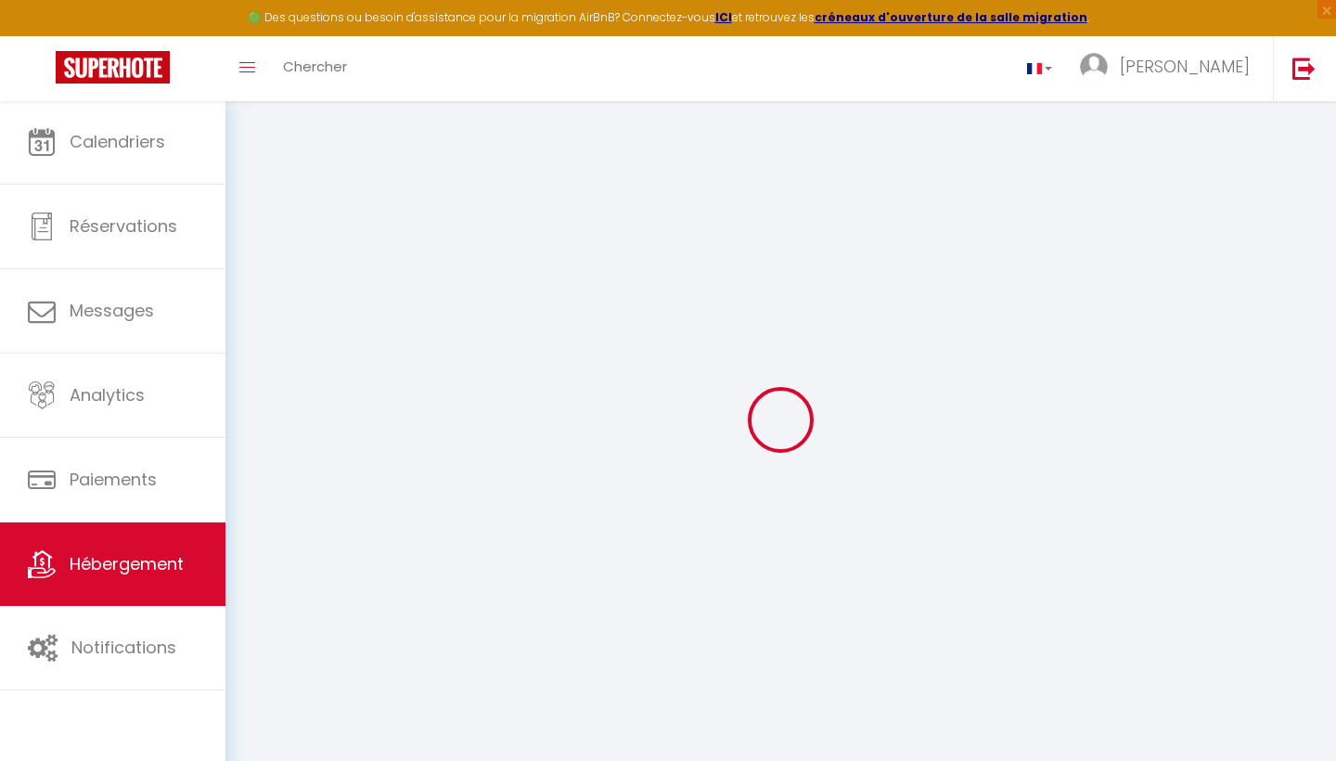
checkbox input "false"
select select
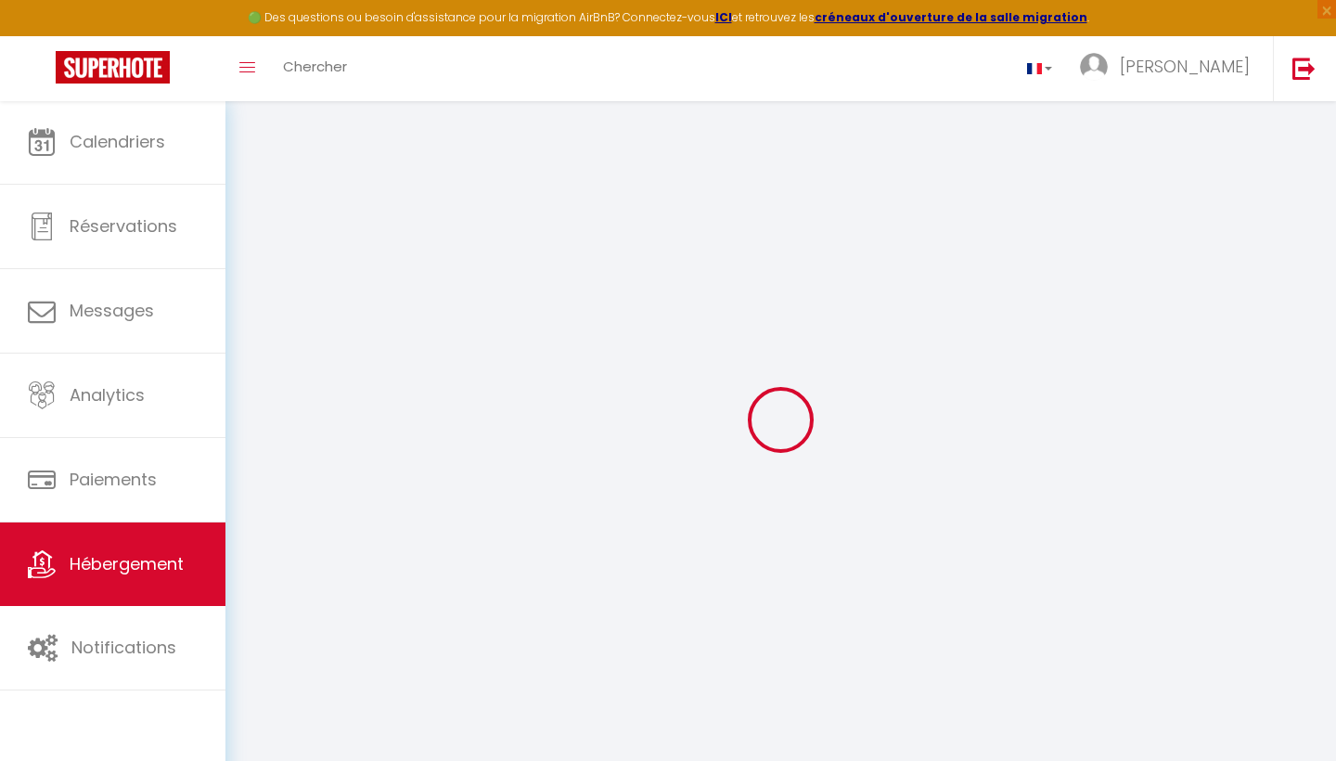
select select
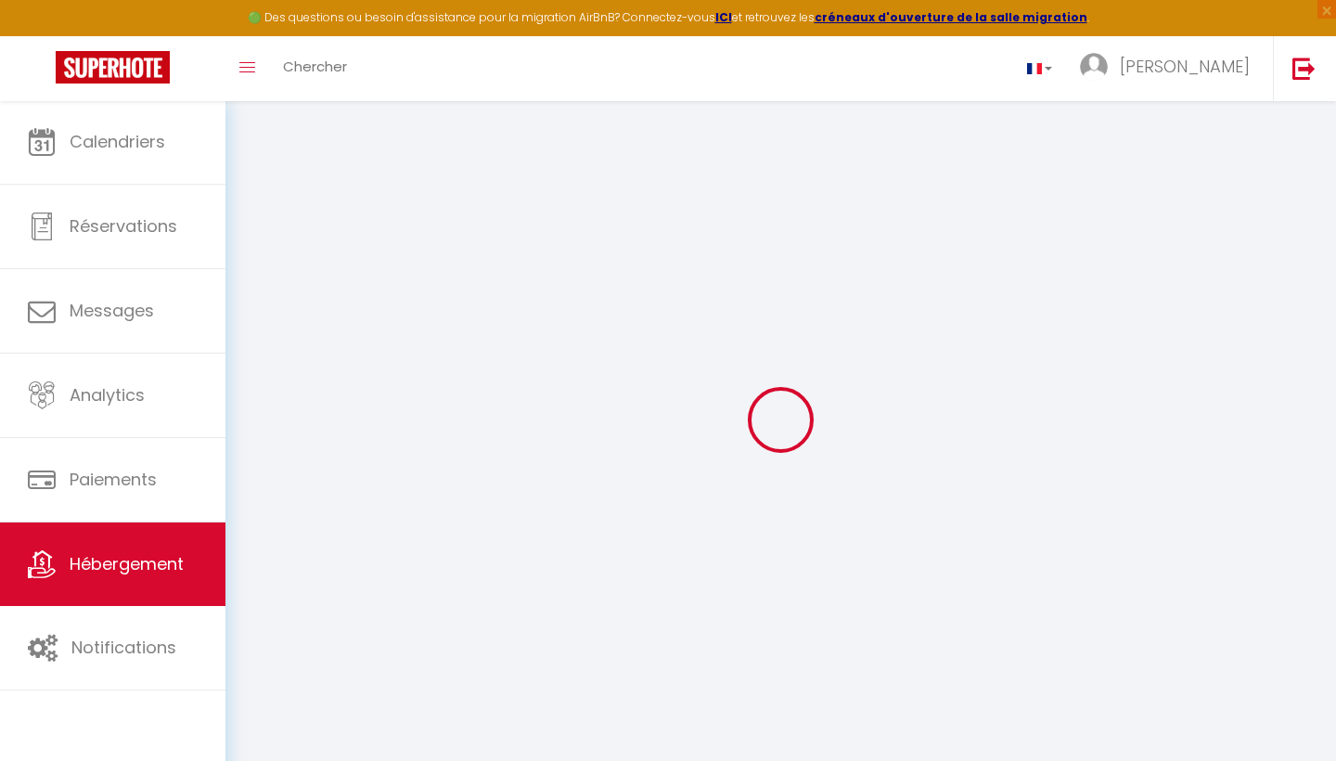
select select
checkbox input "false"
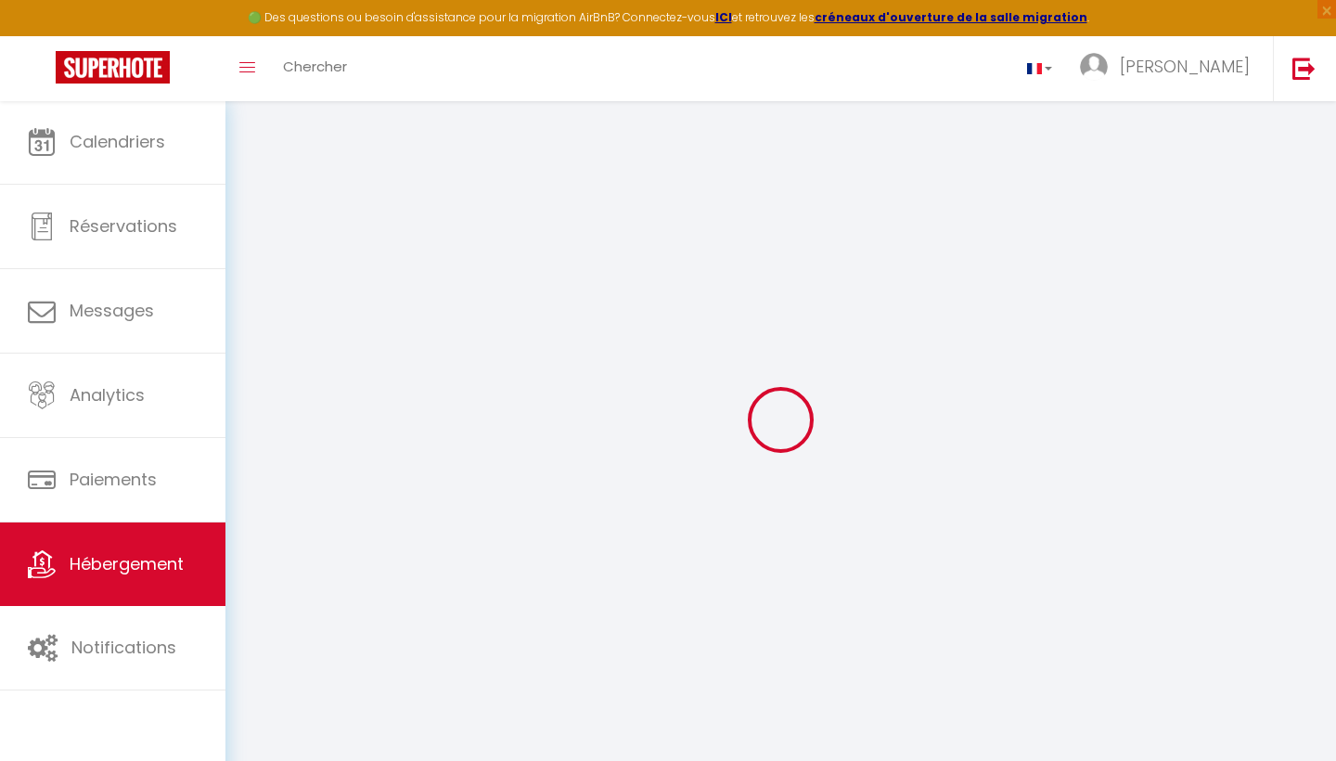
checkbox input "false"
select select
type input "Cosy Chapelle"
select select "2"
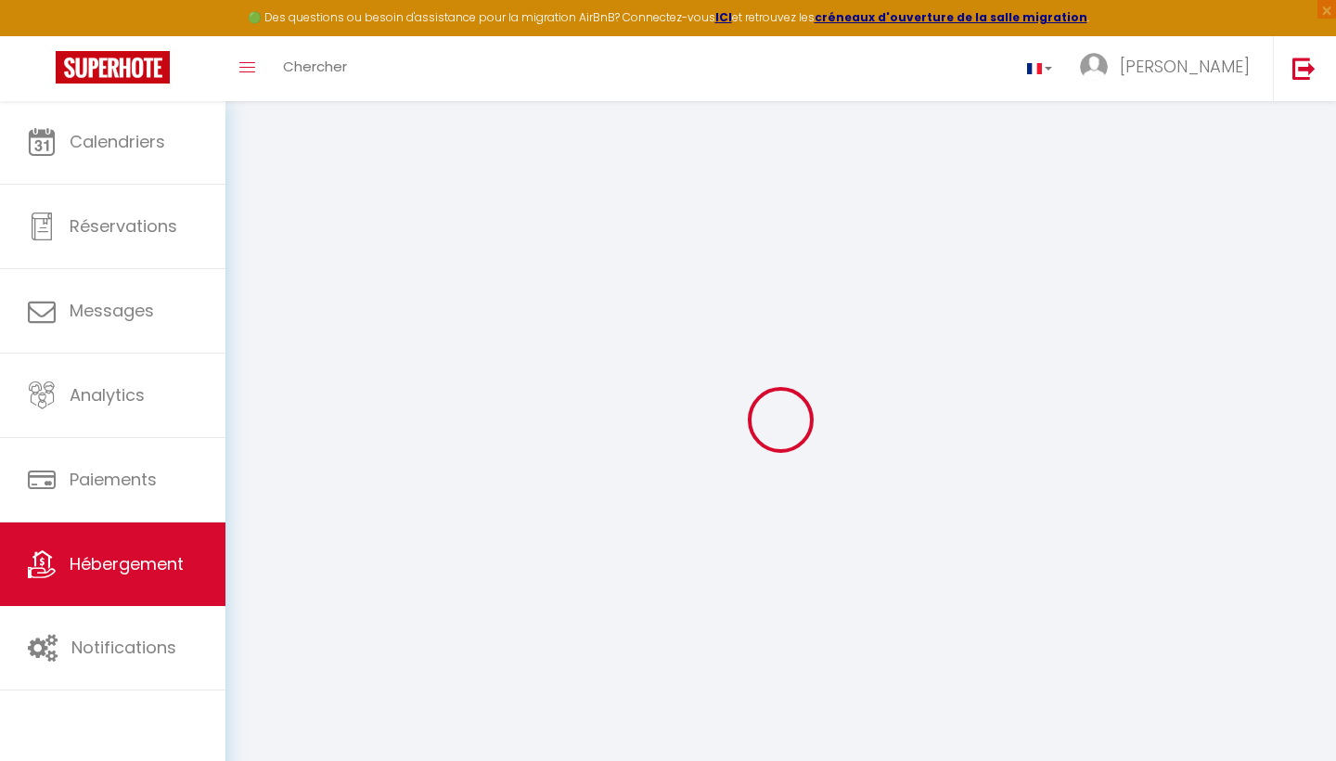
type input "30"
type input "18"
type input "300"
select select
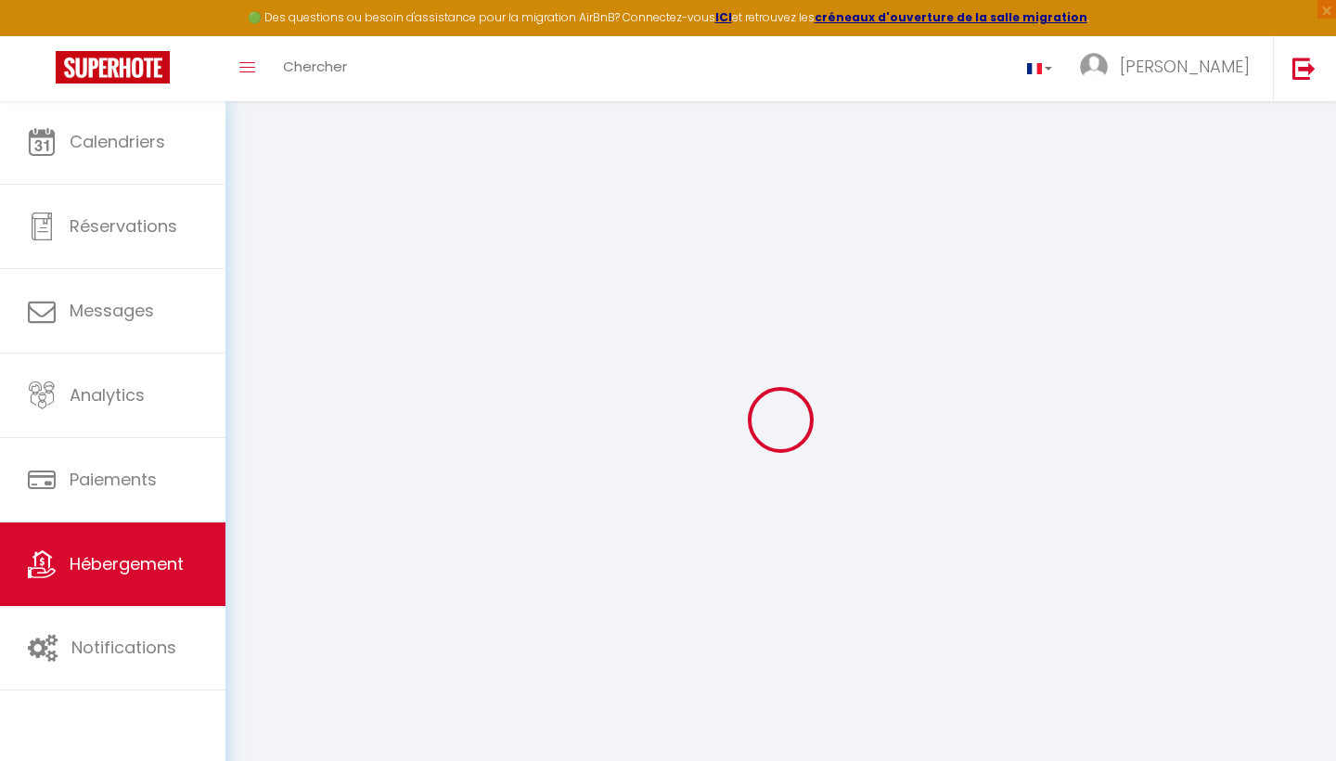
select select
type input "[STREET_ADDRESS]"
type input "53000"
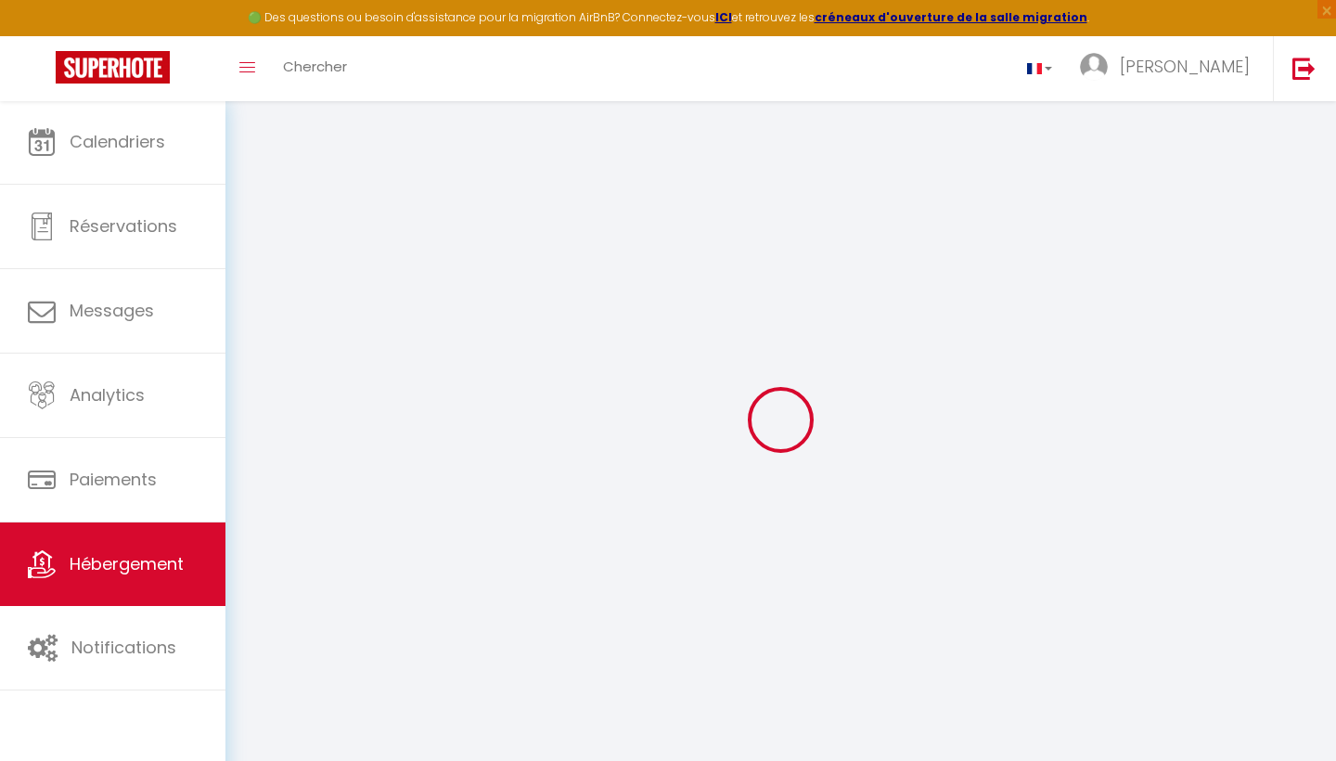
type input "[GEOGRAPHIC_DATA]"
type input "[EMAIL_ADDRESS][DOMAIN_NAME]"
select select
checkbox input "false"
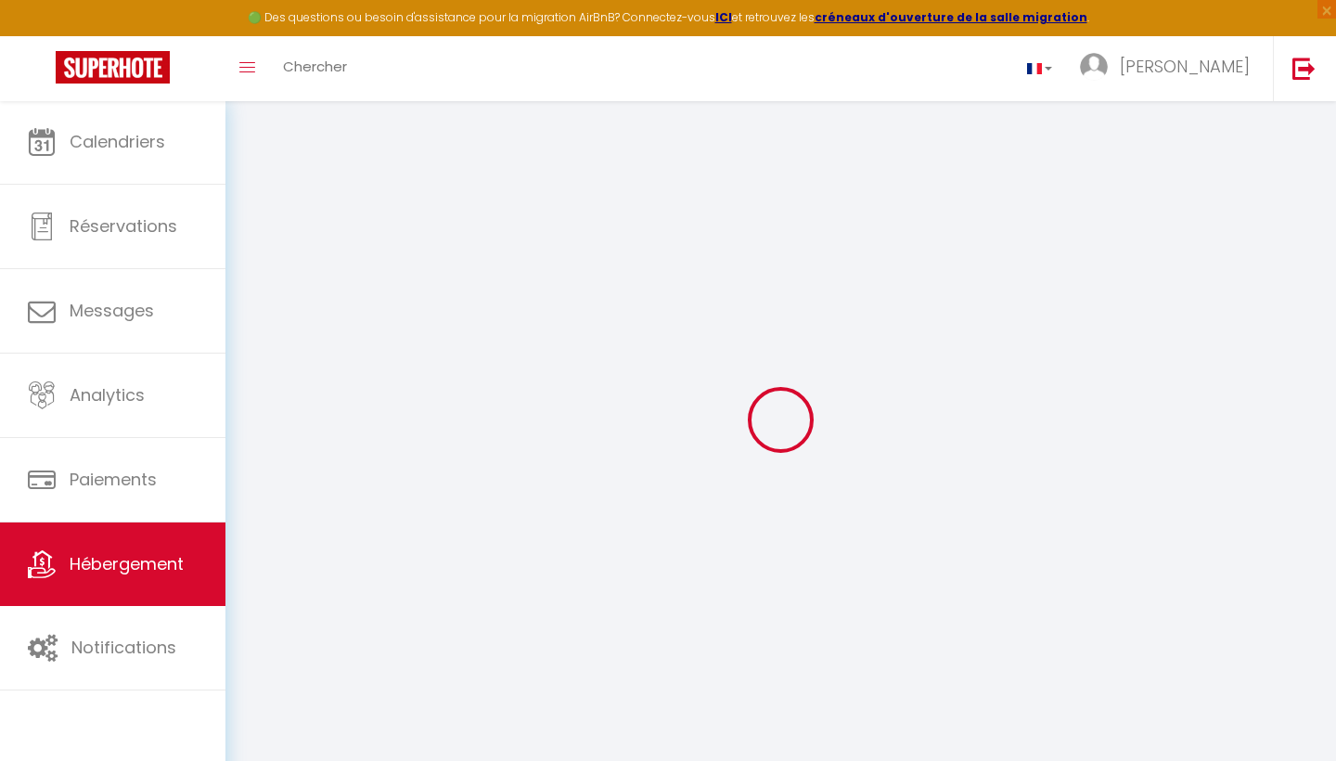
checkbox input "true"
checkbox input "false"
select select
type input "0"
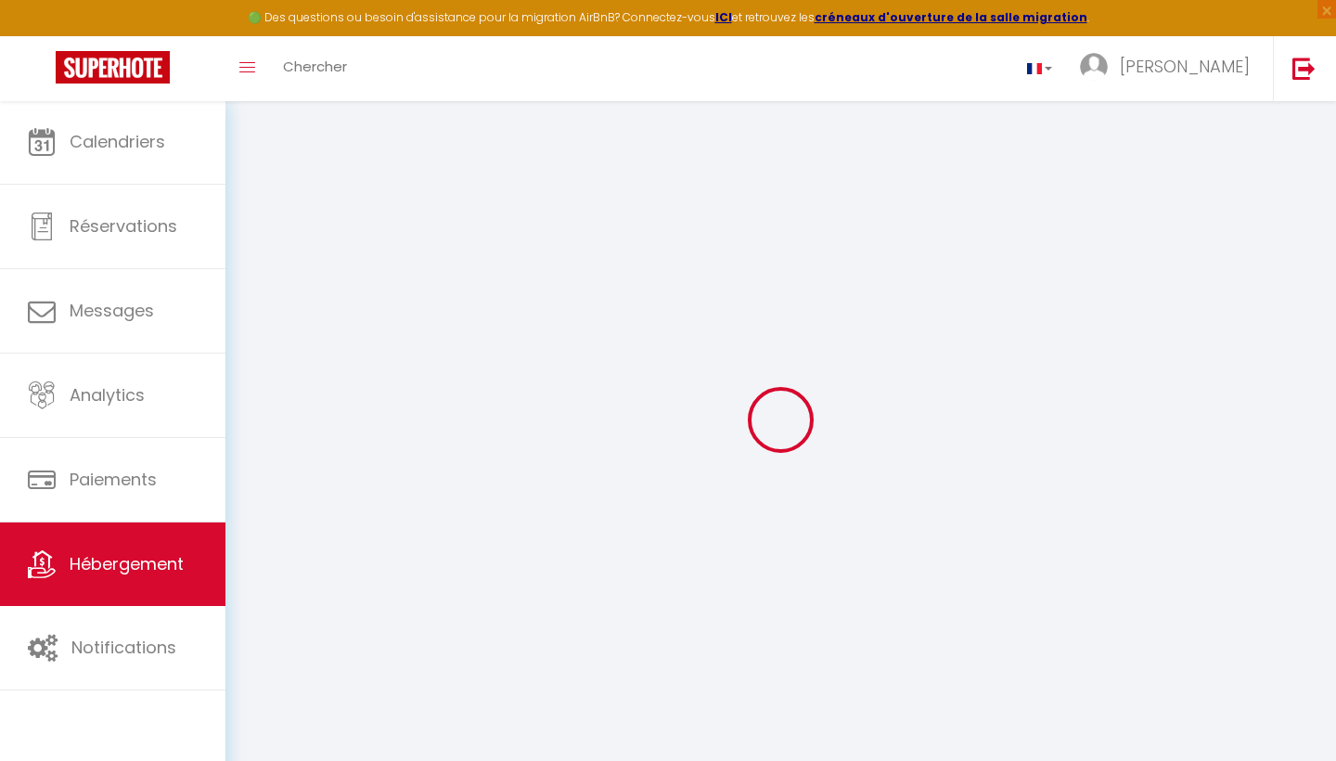
type input "0"
select select
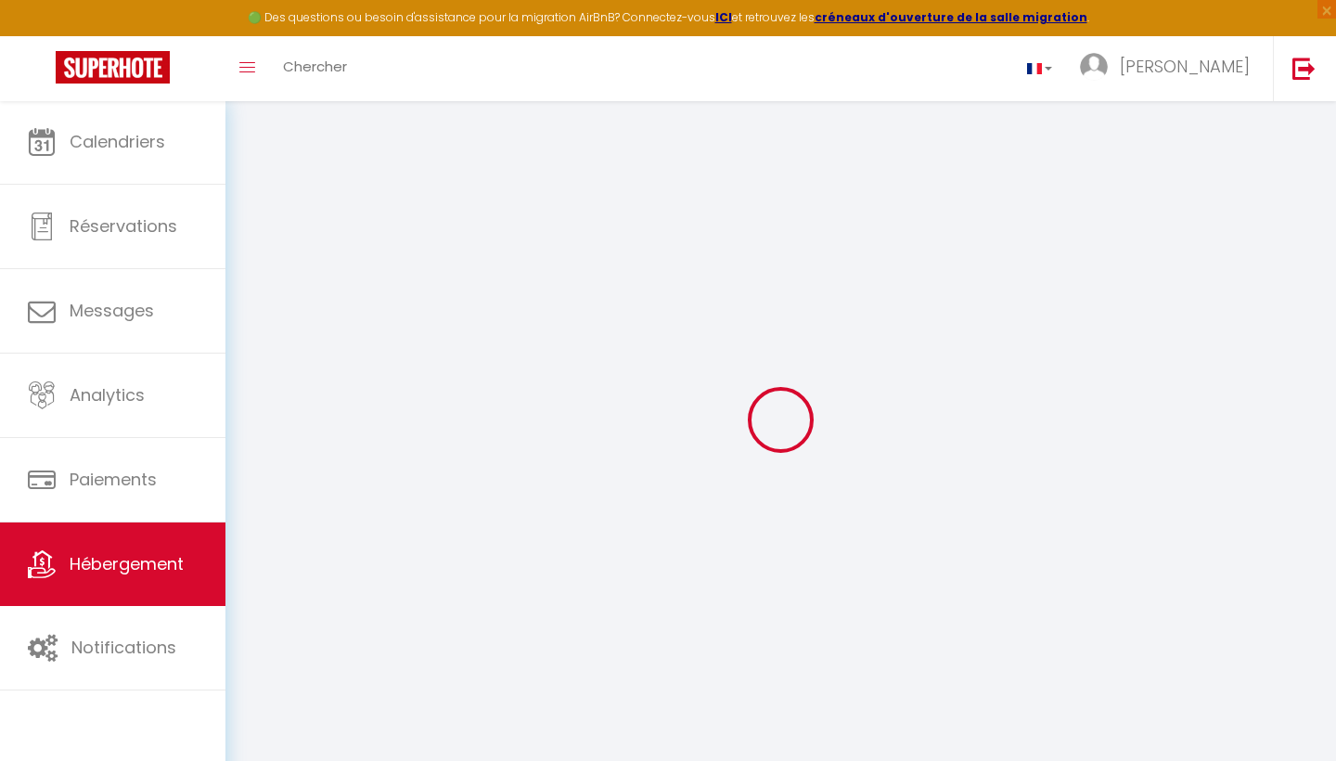
select select
checkbox input "false"
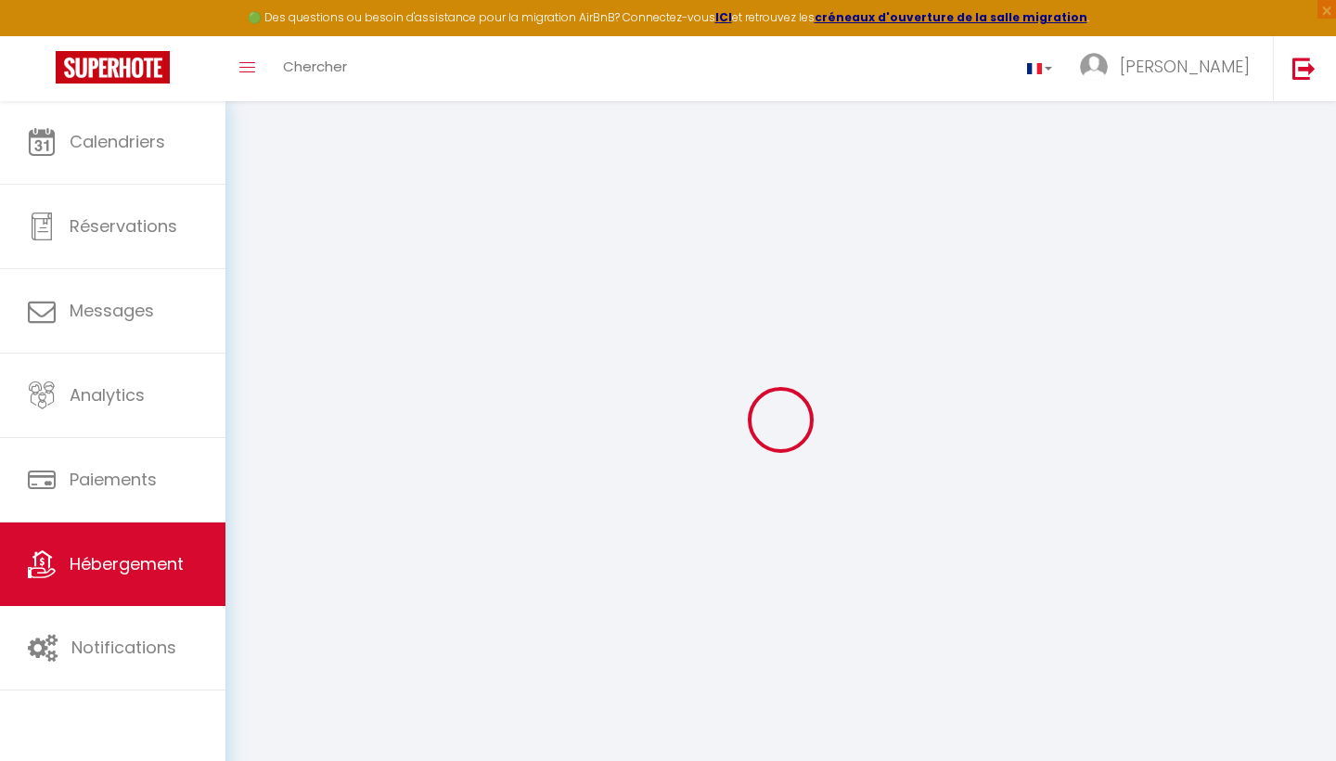
checkbox input "false"
checkbox input "true"
checkbox input "false"
select select
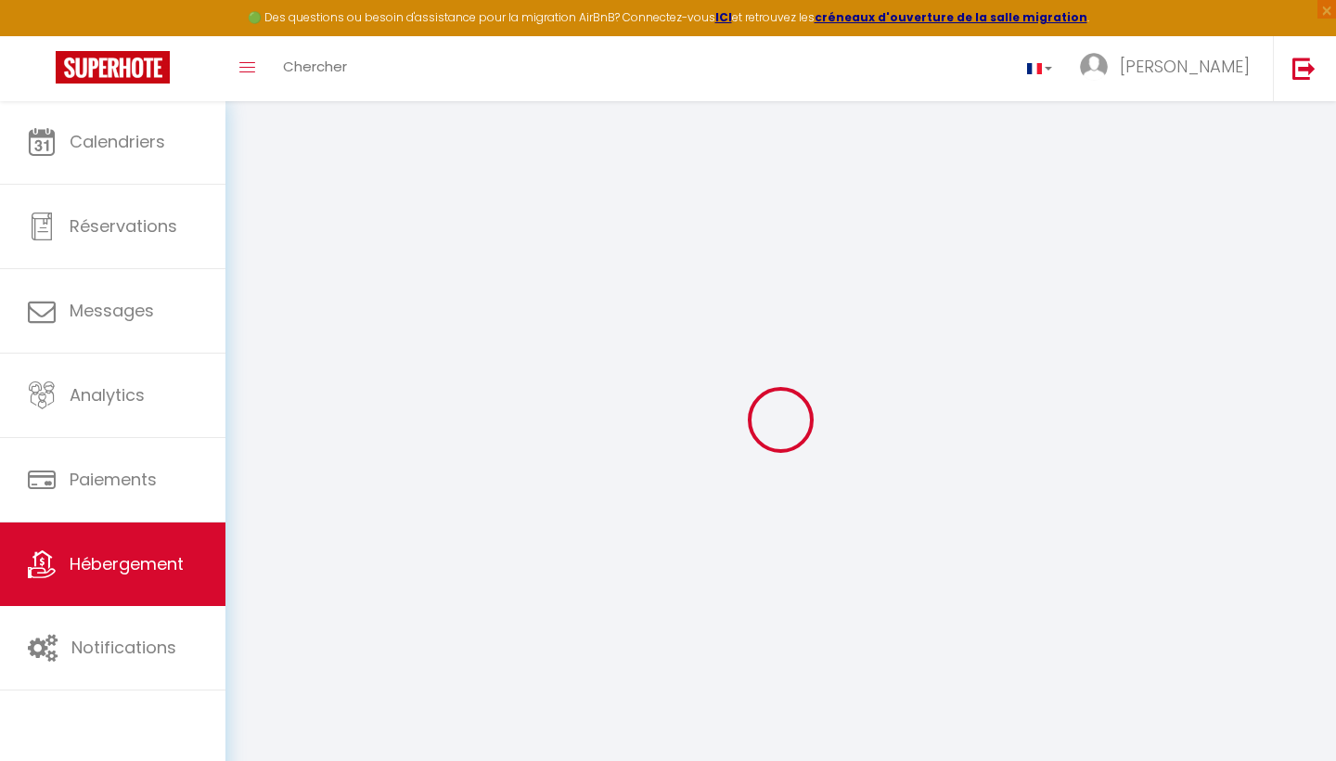
checkbox input "false"
checkbox input "true"
checkbox input "false"
select select
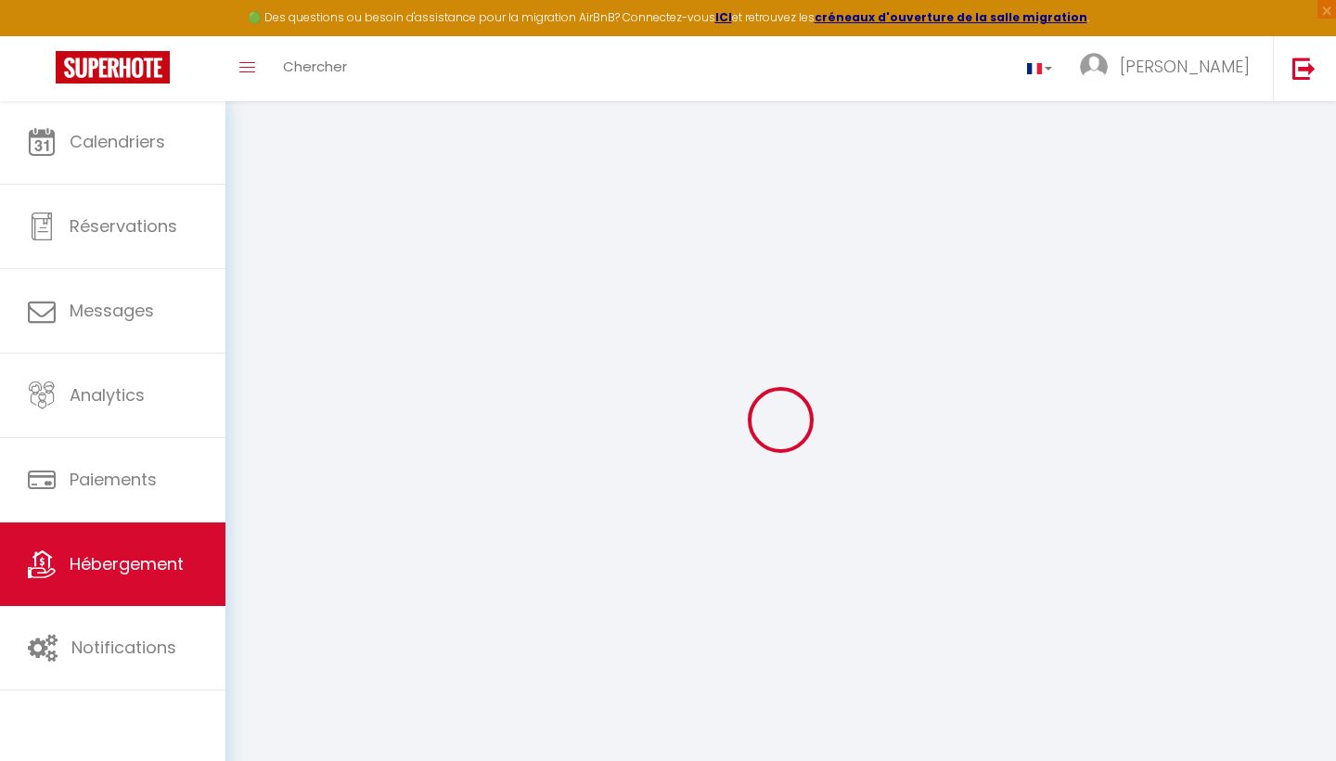
select select "16:00"
select select "23:45"
select select "11:00"
select select "30"
select select "120"
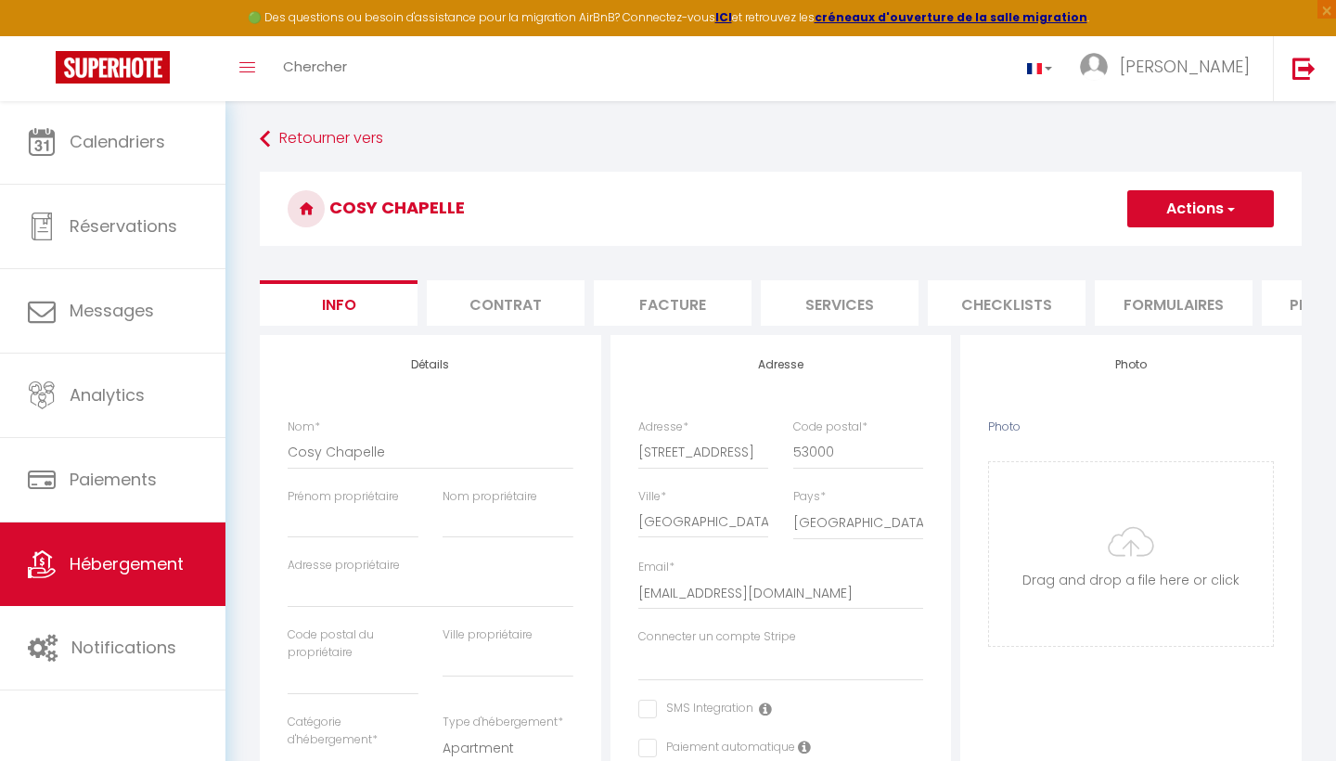
select select
checkbox input "false"
checkbox input "true"
checkbox input "false"
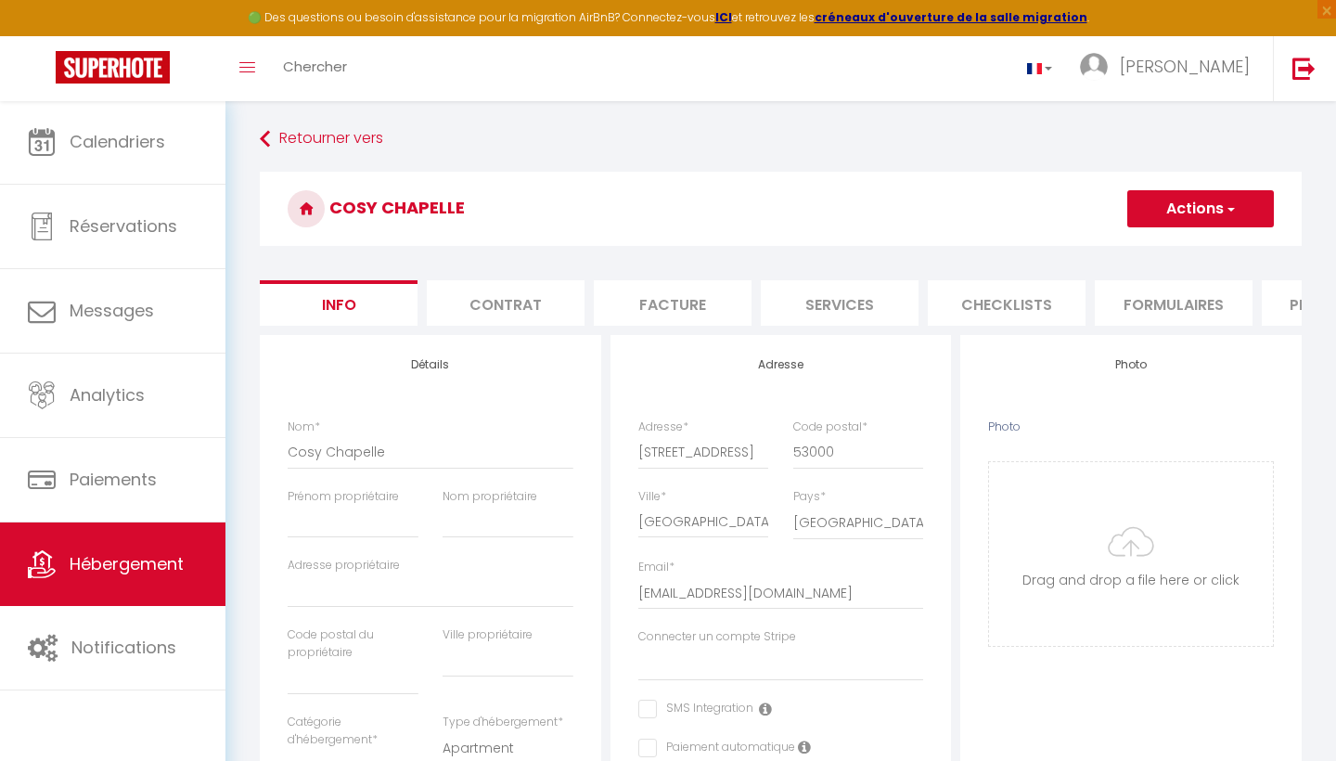
select select
click at [1233, 192] on button "Actions" at bounding box center [1201, 208] width 147 height 37
click at [1137, 243] on input "Enregistrer" at bounding box center [1127, 249] width 69 height 19
select select
checkbox input "false"
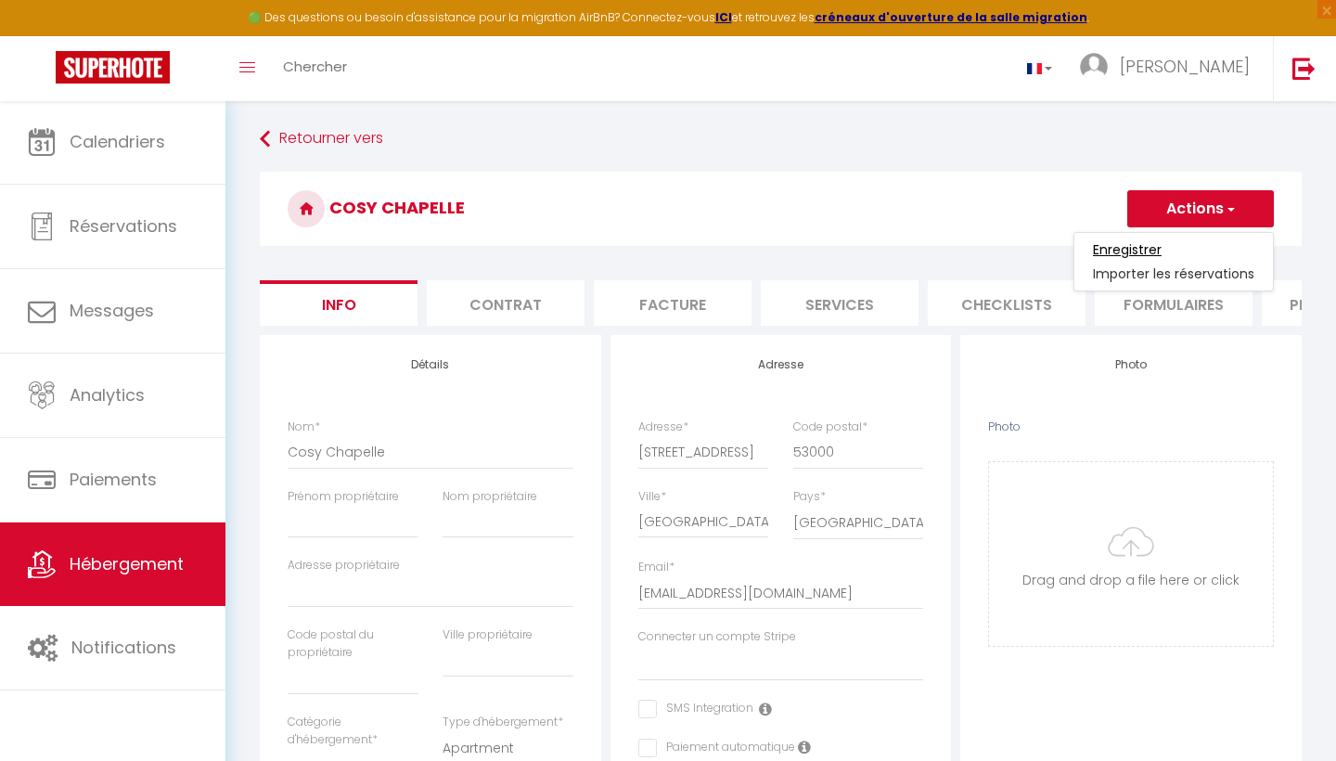
checkbox input "false"
checkbox input "true"
checkbox input "false"
select select
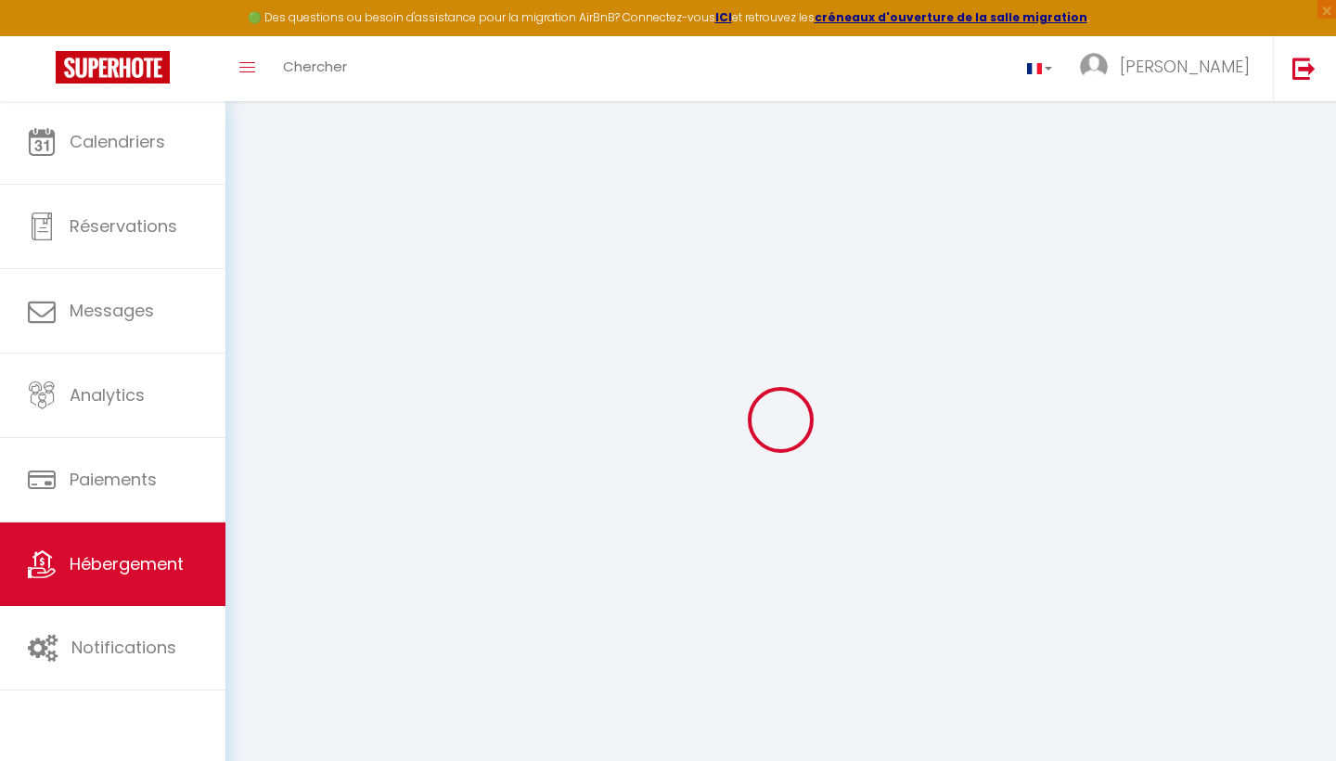
select select
checkbox input "false"
checkbox input "true"
checkbox input "false"
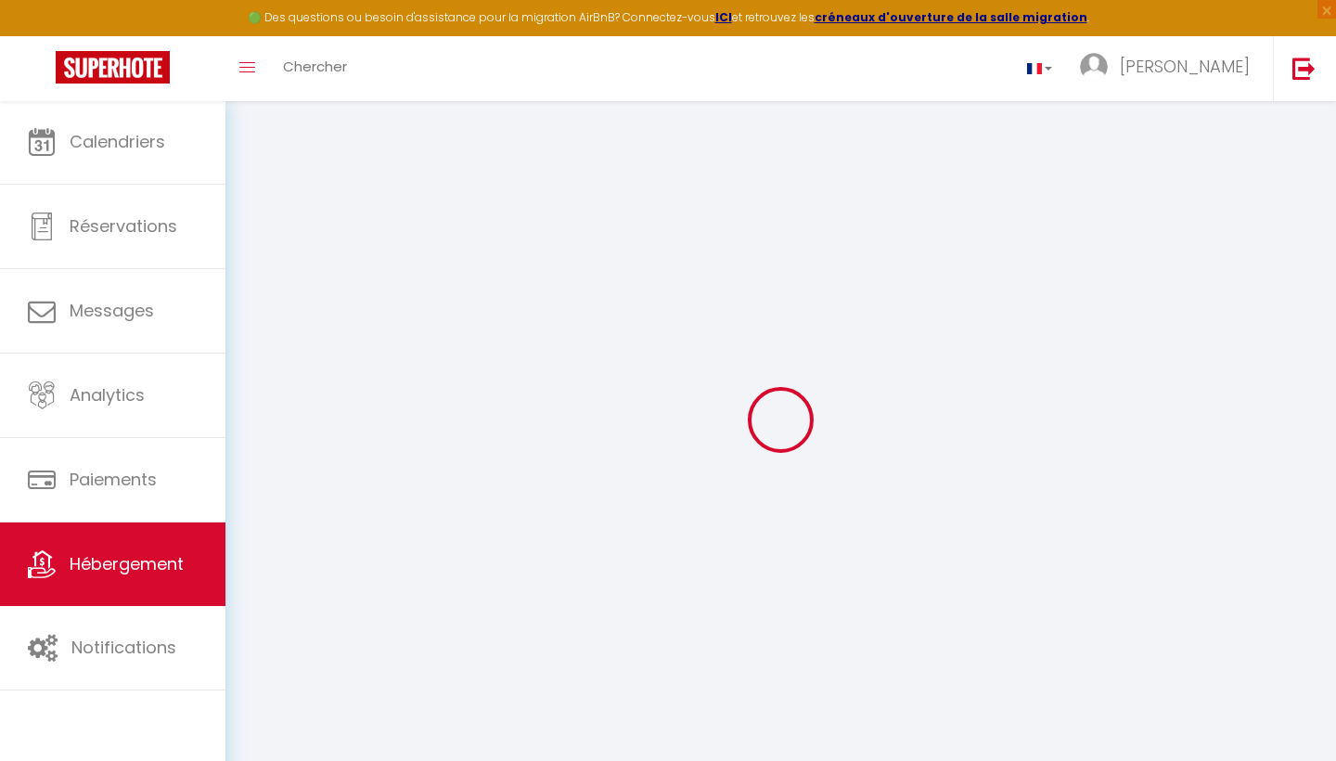
select select
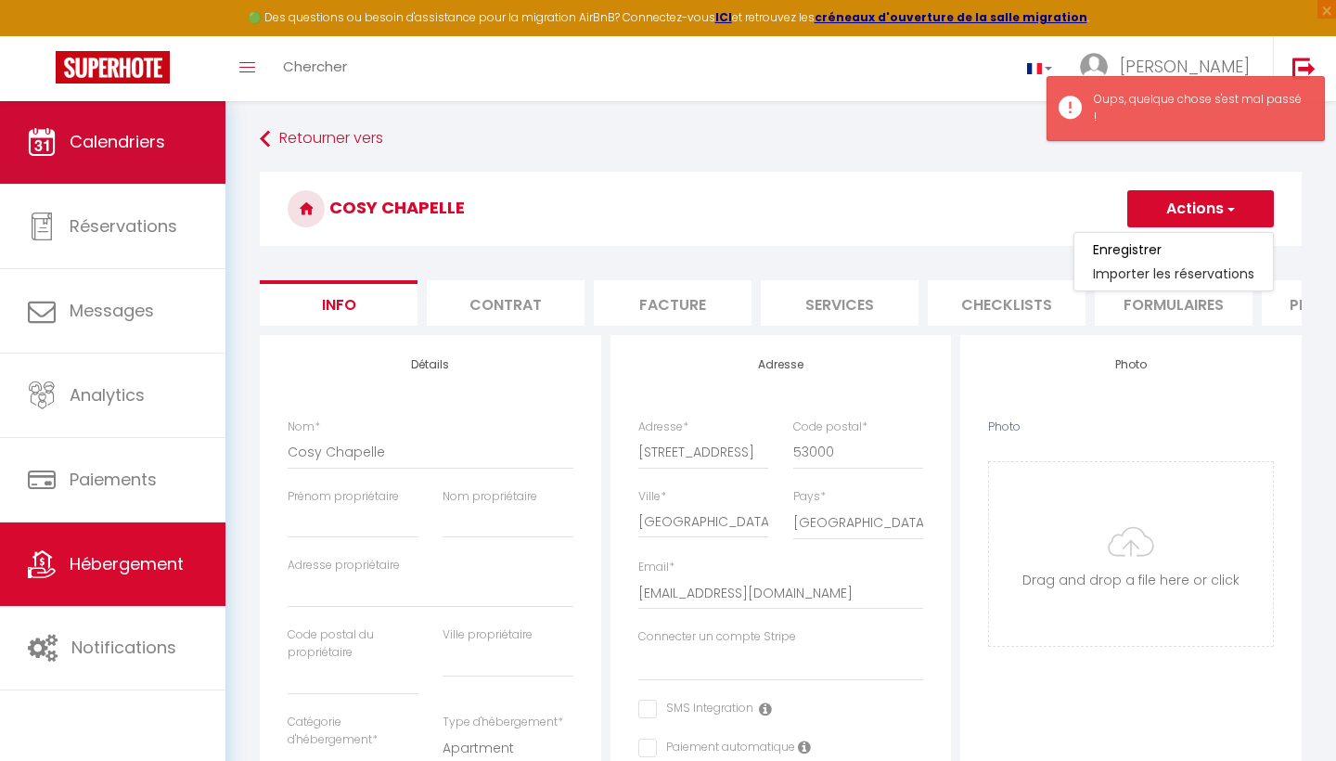
click at [164, 135] on span "Calendriers" at bounding box center [118, 141] width 96 height 23
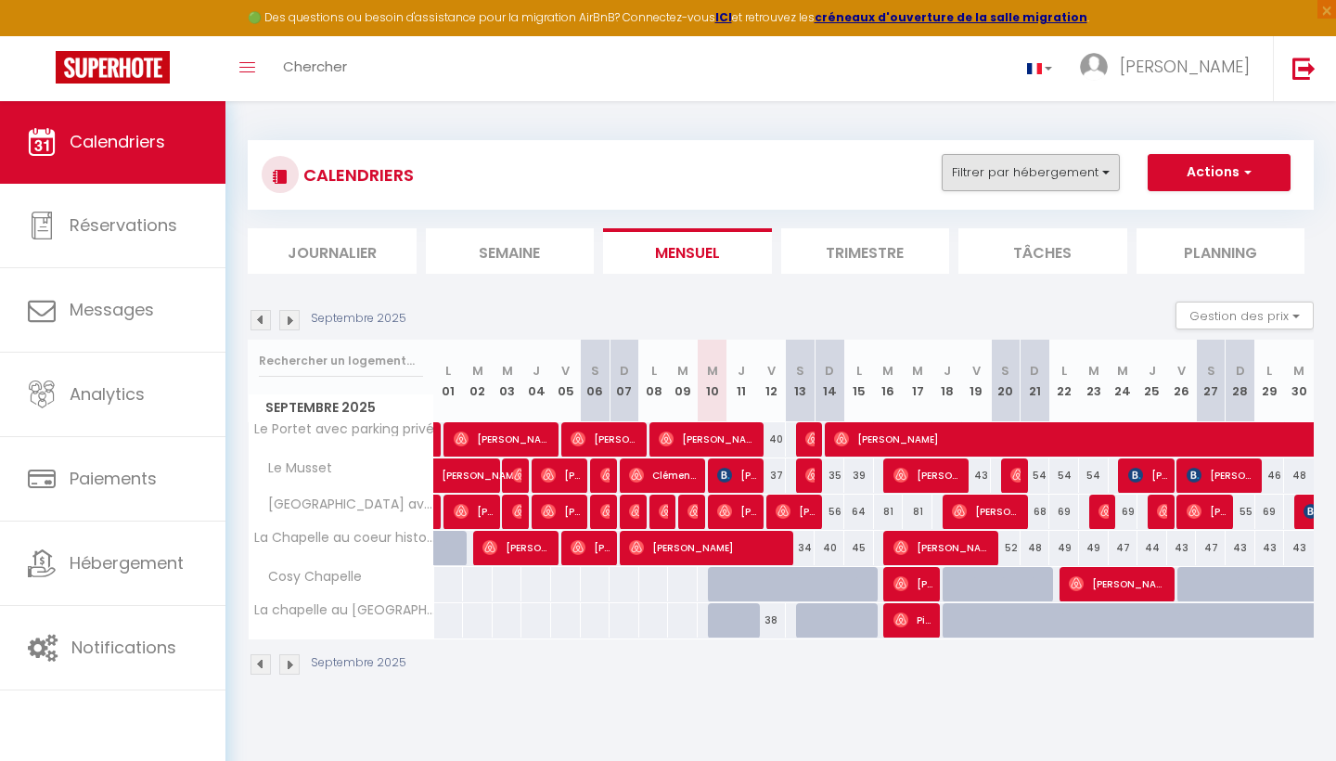
click at [1060, 171] on button "Filtrer par hébergement" at bounding box center [1031, 172] width 178 height 37
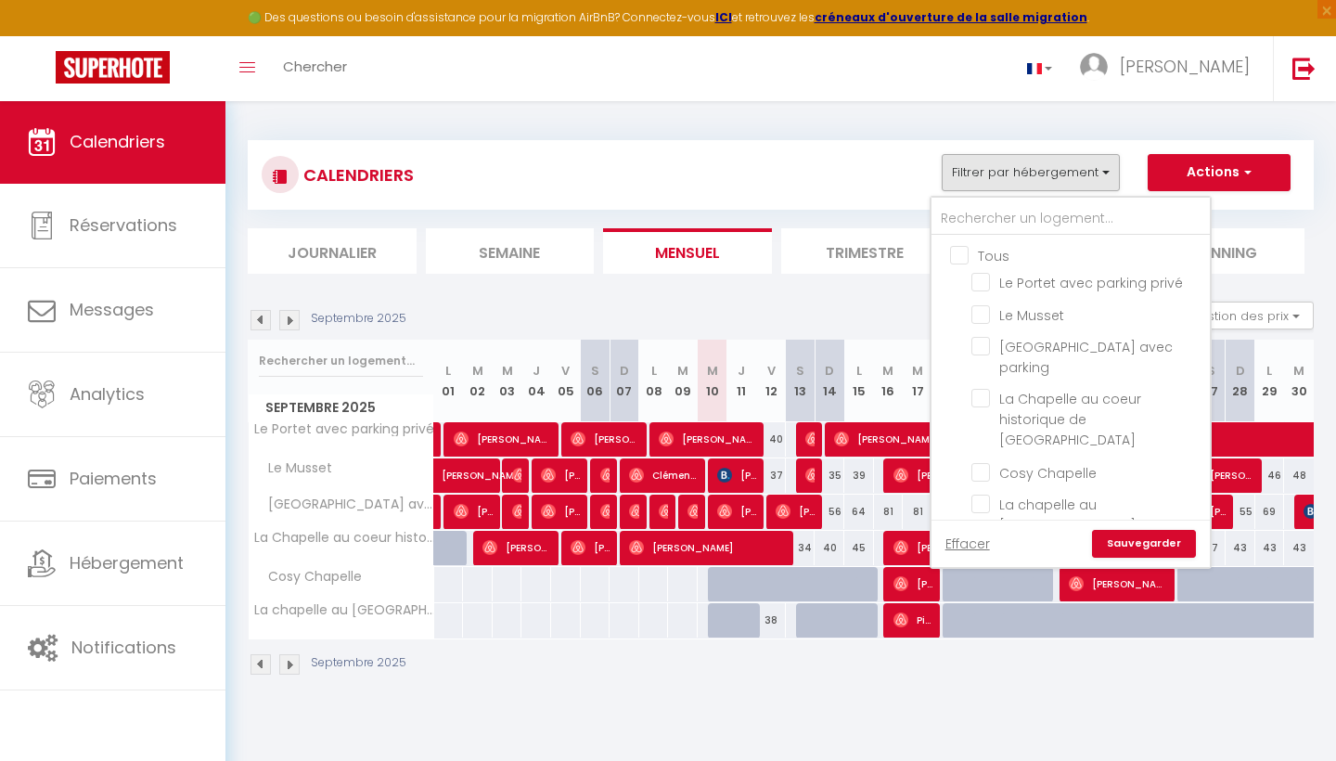
click at [1254, 159] on button "Actions" at bounding box center [1219, 172] width 143 height 37
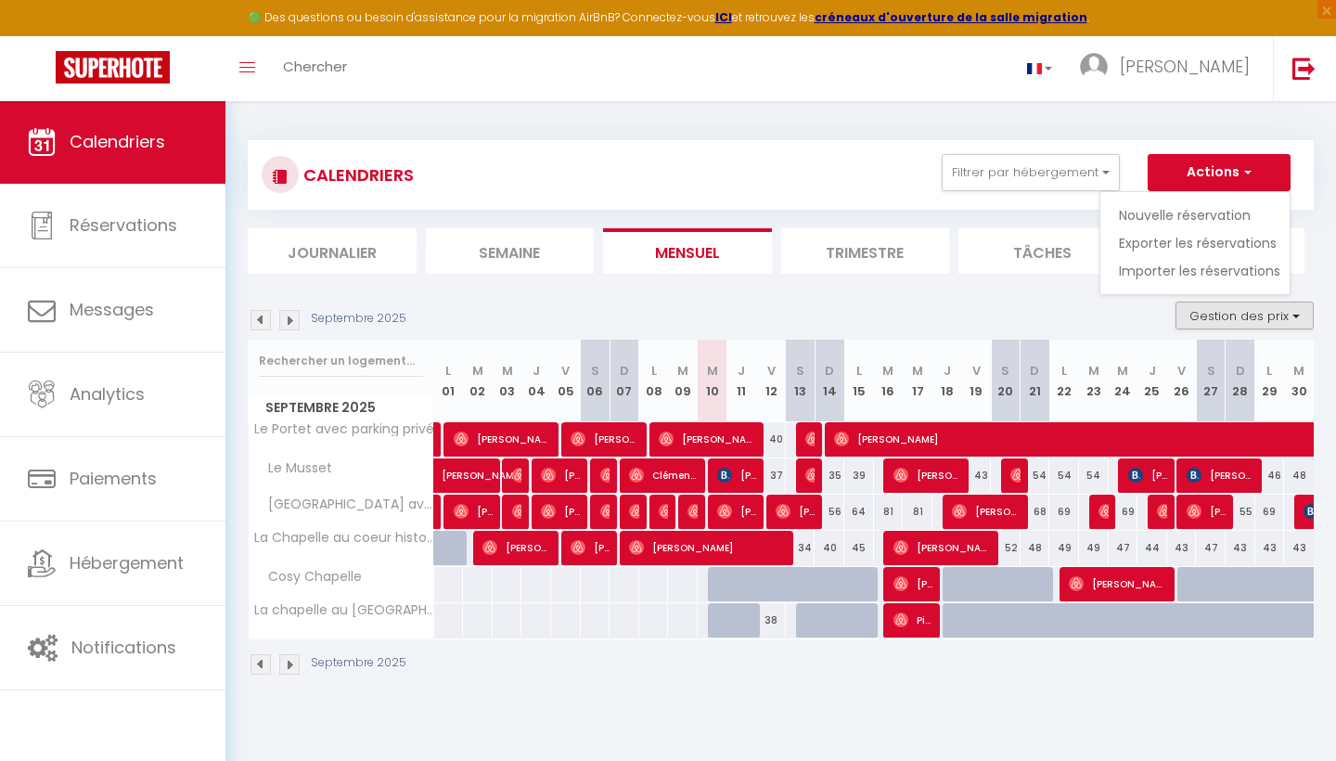
click at [1262, 312] on button "Gestion des prix" at bounding box center [1245, 316] width 138 height 28
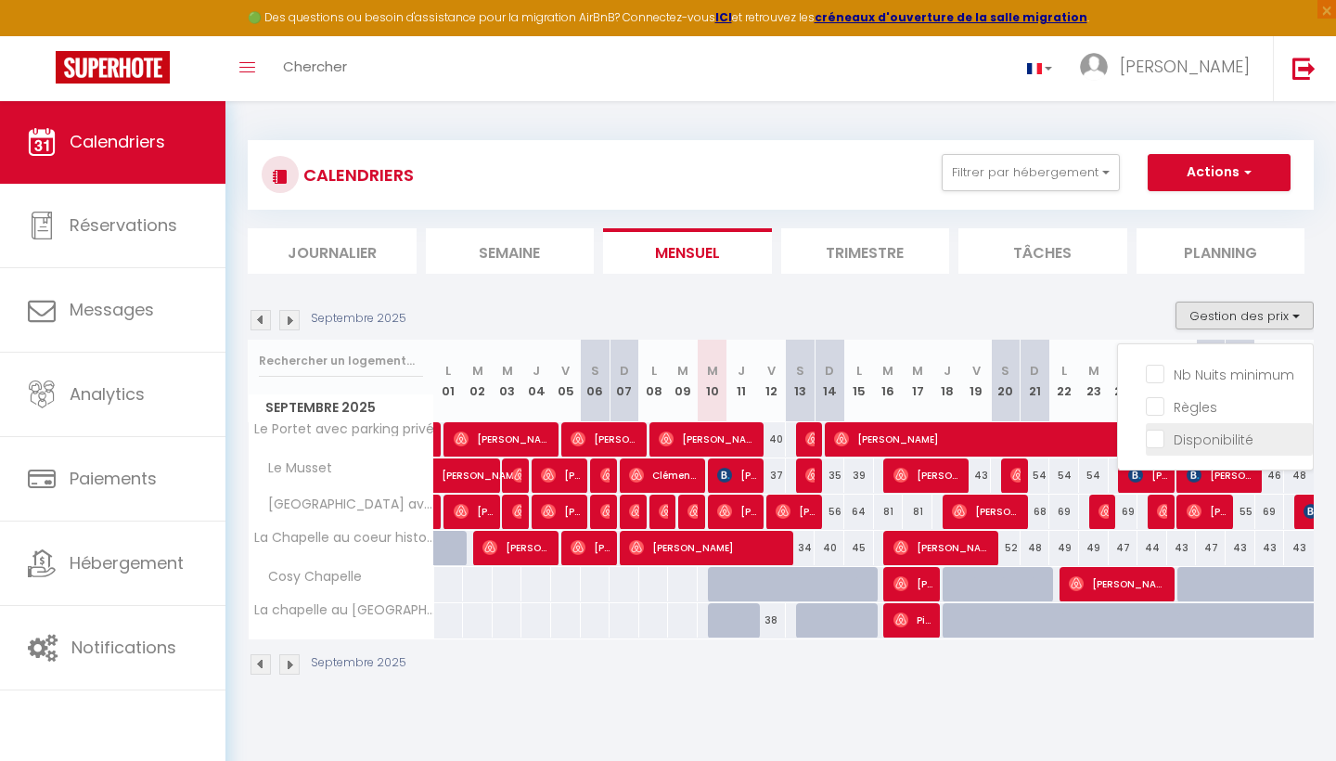
click at [1160, 443] on input "Disponibilité" at bounding box center [1229, 438] width 167 height 19
checkbox input "true"
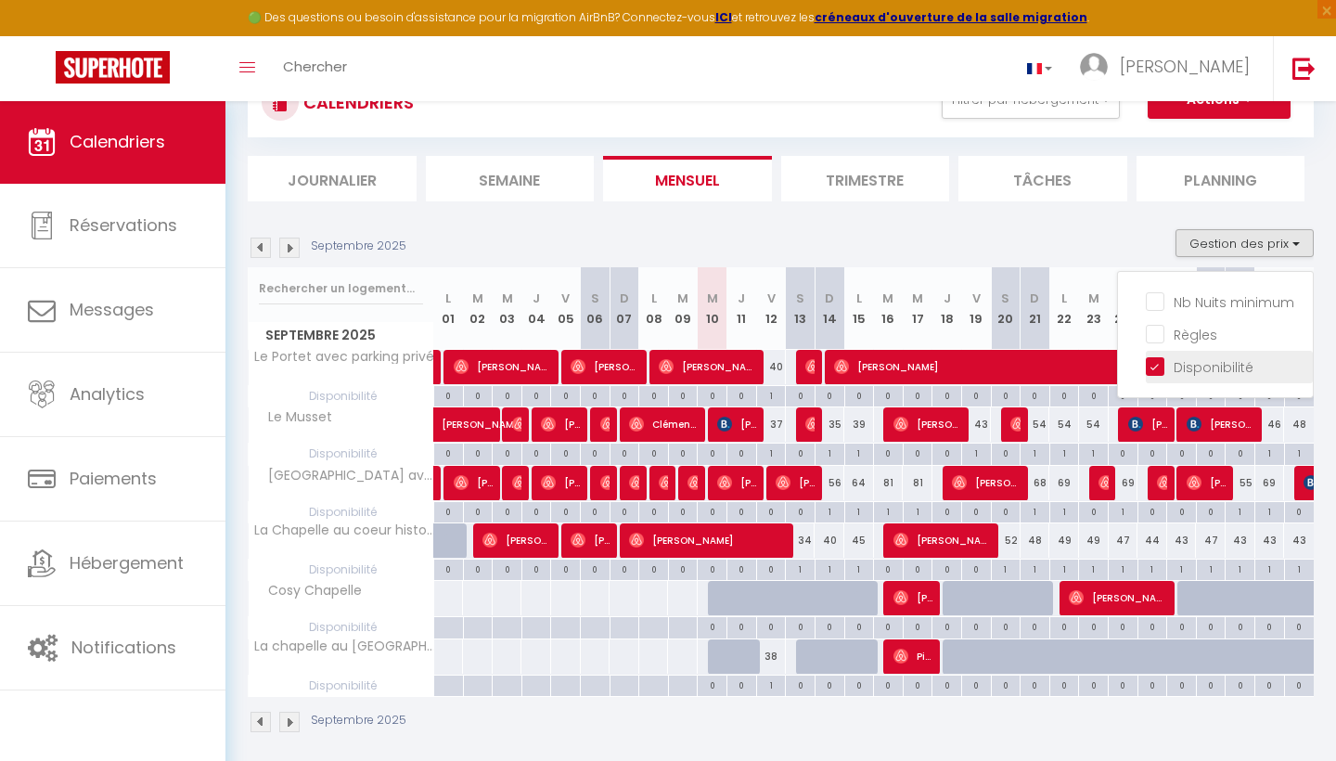
scroll to position [97, 0]
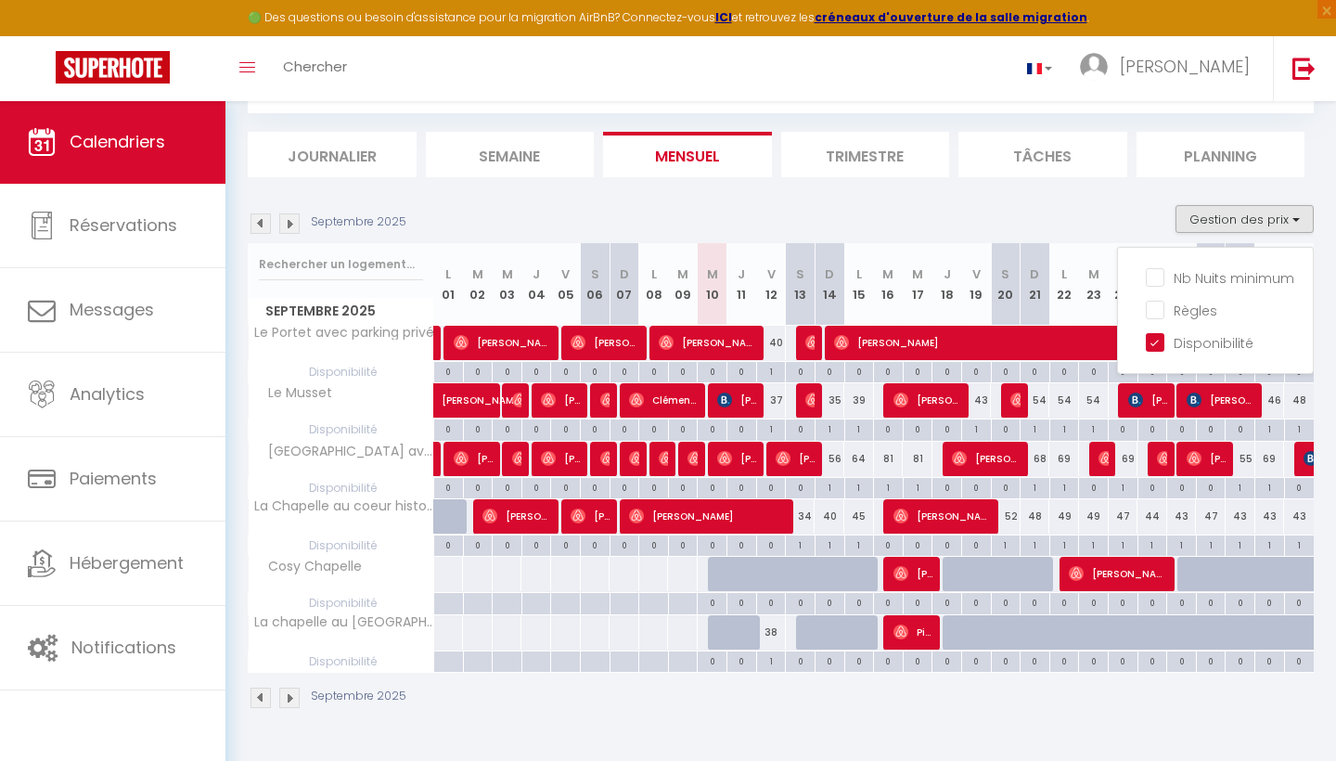
click at [746, 567] on div at bounding box center [753, 584] width 30 height 35
select select "1"
type input "Jeu 11 Septembre 2025"
type input "Ven 12 Septembre 2025"
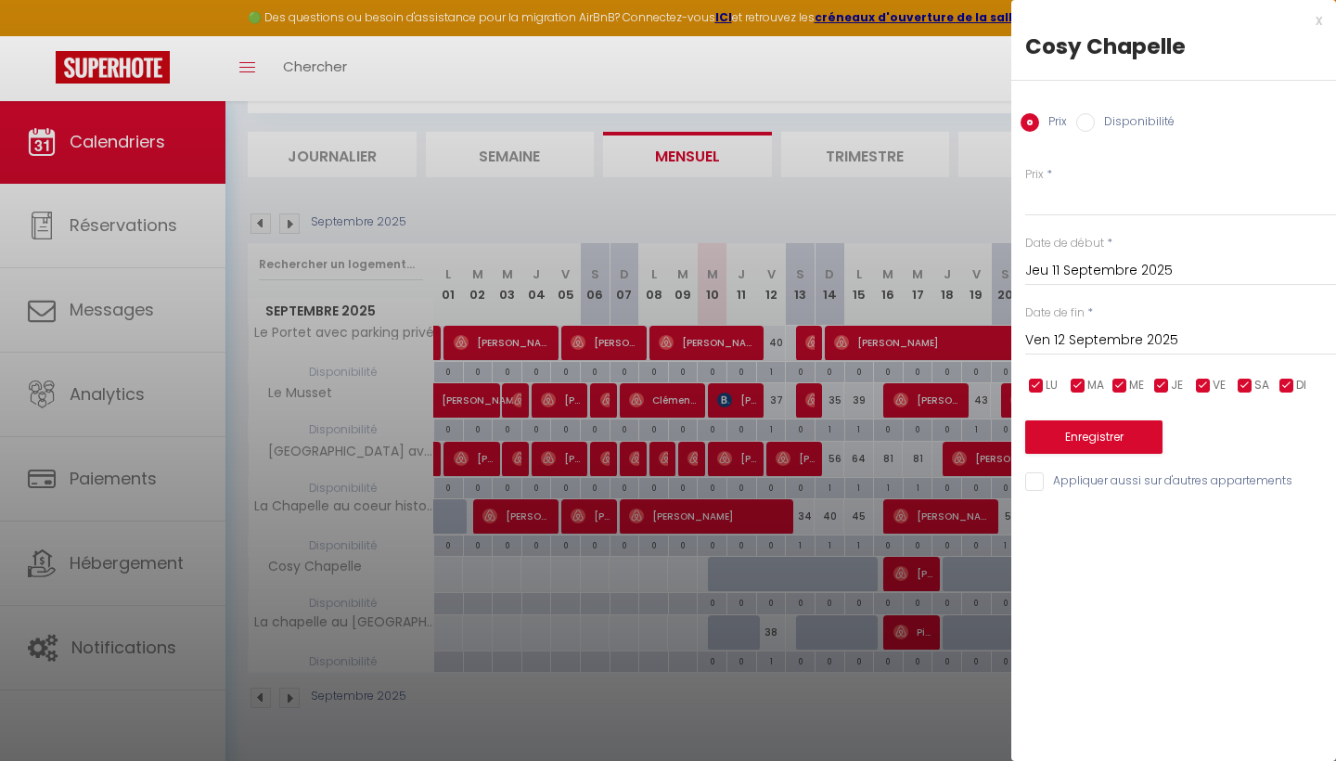
click at [1105, 128] on label "Disponibilité" at bounding box center [1135, 123] width 80 height 20
click at [1095, 128] on input "Disponibilité" at bounding box center [1085, 122] width 19 height 19
radio input "true"
radio input "false"
click at [1322, 15] on div "x Cosy Chapelle Prix Disponibilité Prix * Statut * Disponible Indisponible Date…" at bounding box center [1174, 256] width 325 height 513
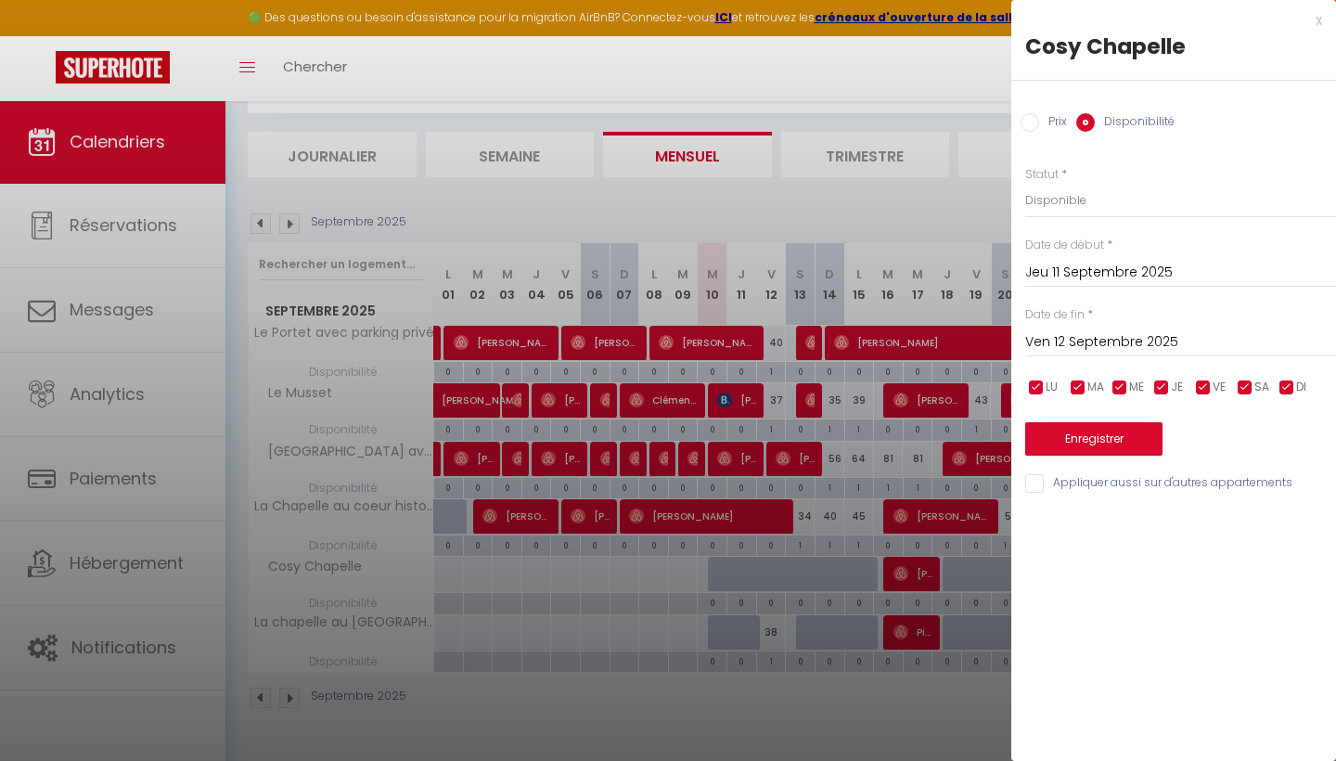
click at [1320, 21] on div "x" at bounding box center [1167, 20] width 311 height 22
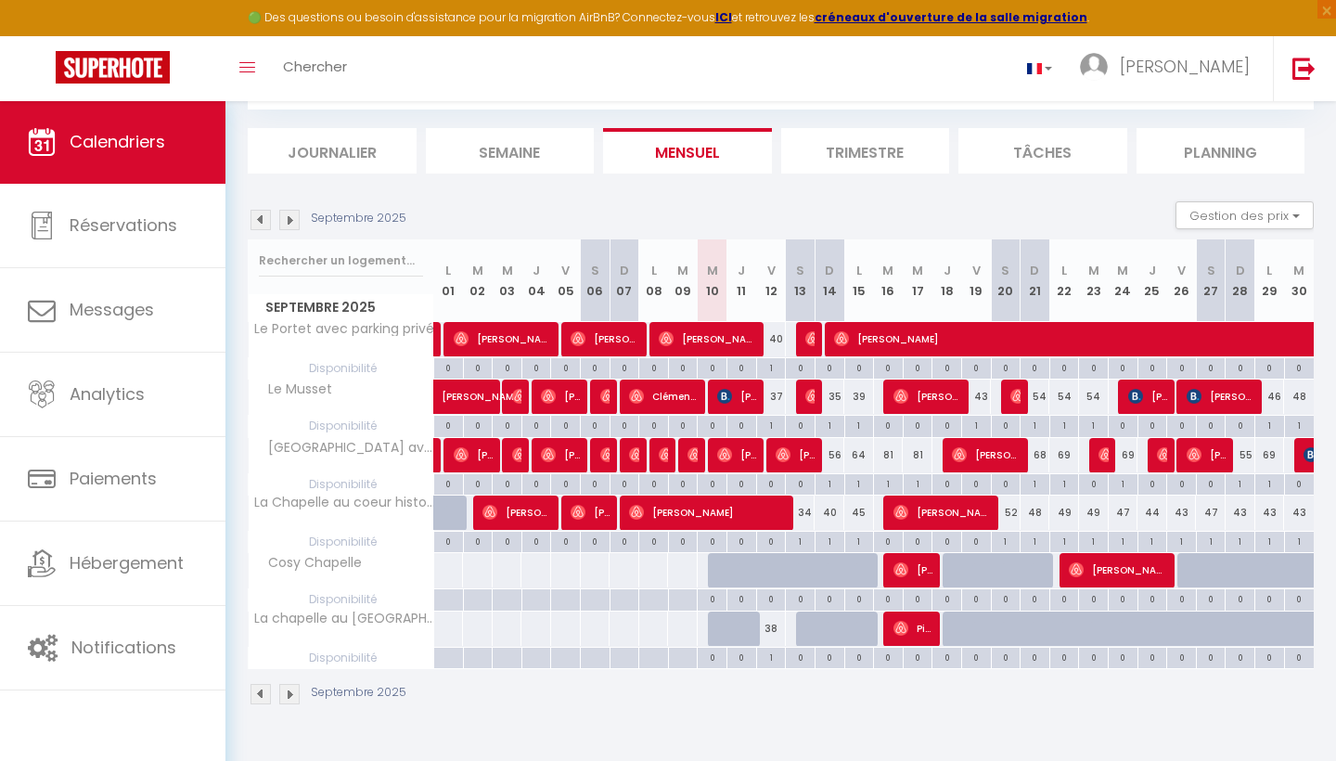
scroll to position [100, 0]
click at [768, 625] on div "38" at bounding box center [771, 629] width 30 height 34
select select "1"
type input "Ven 12 Septembre 2025"
type input "Sam 13 Septembre 2025"
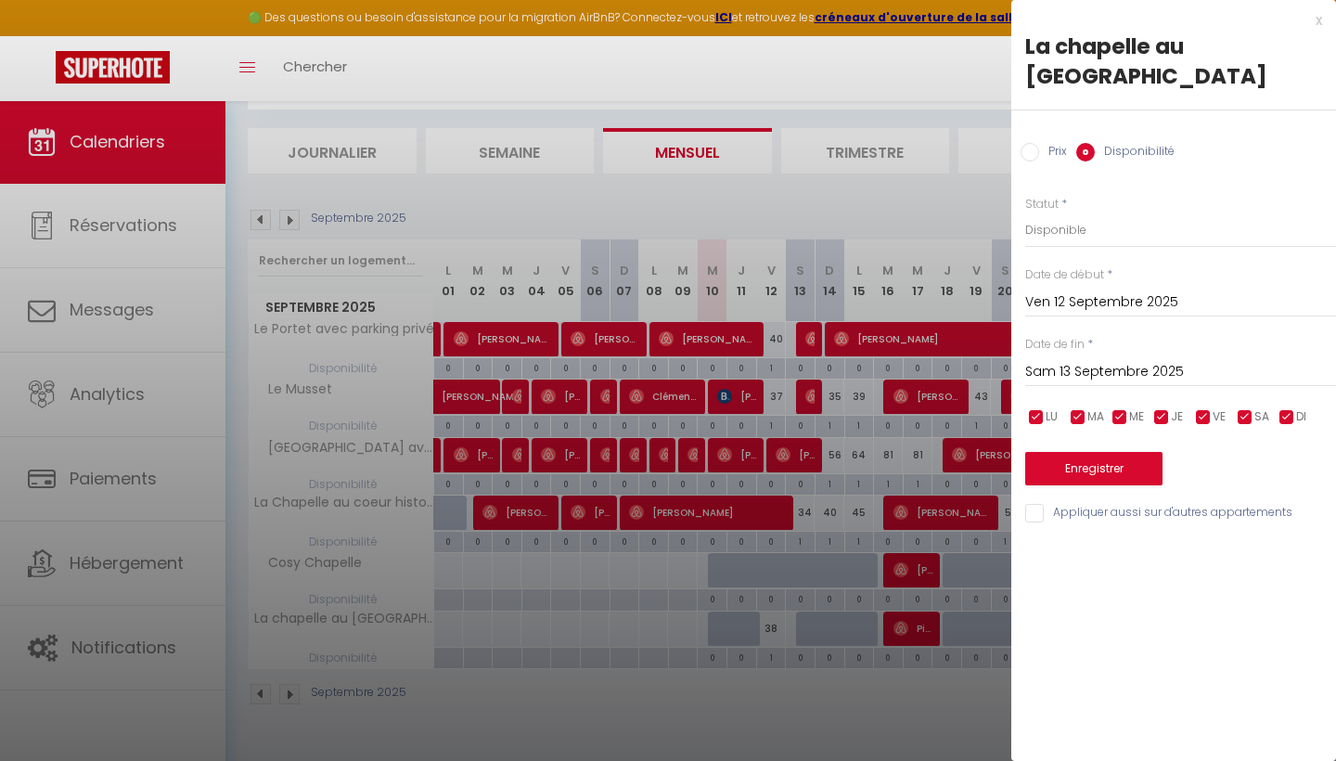
click at [1317, 19] on div "x" at bounding box center [1167, 20] width 311 height 22
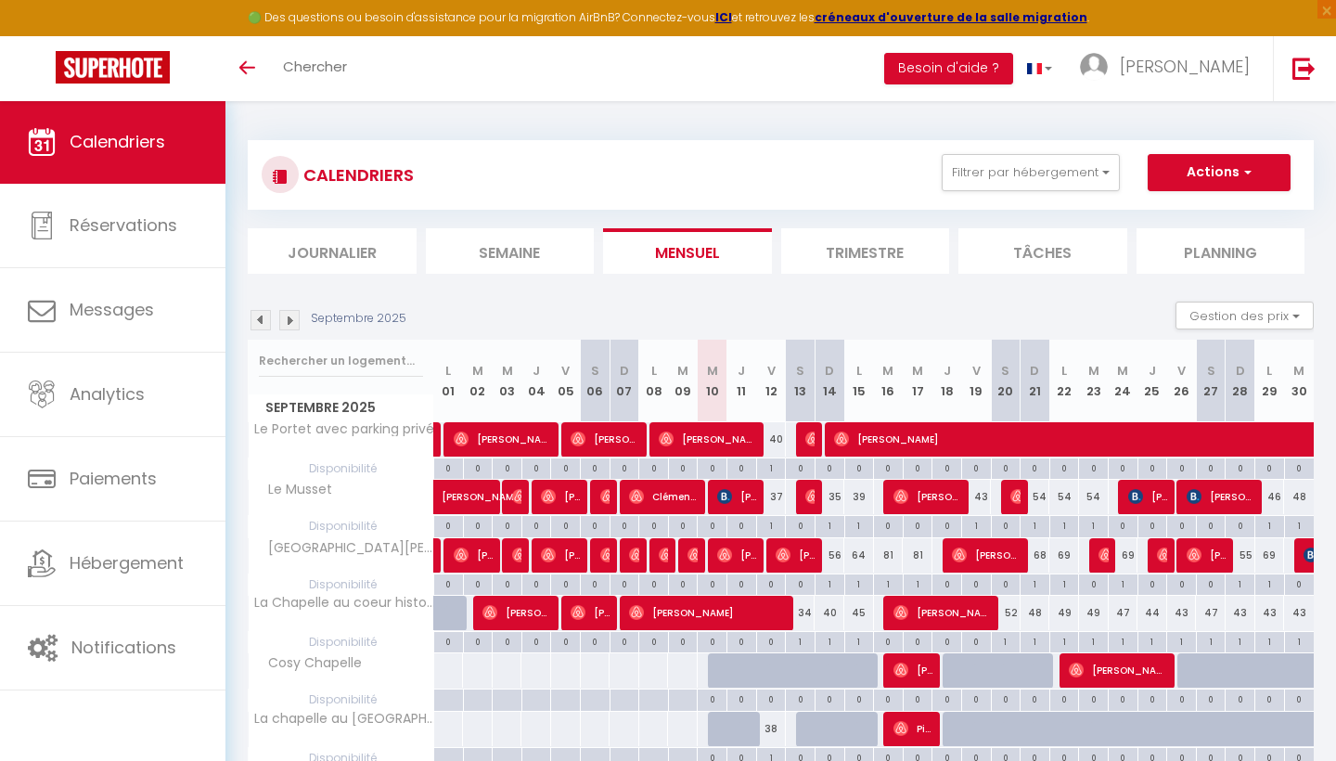
scroll to position [101, 0]
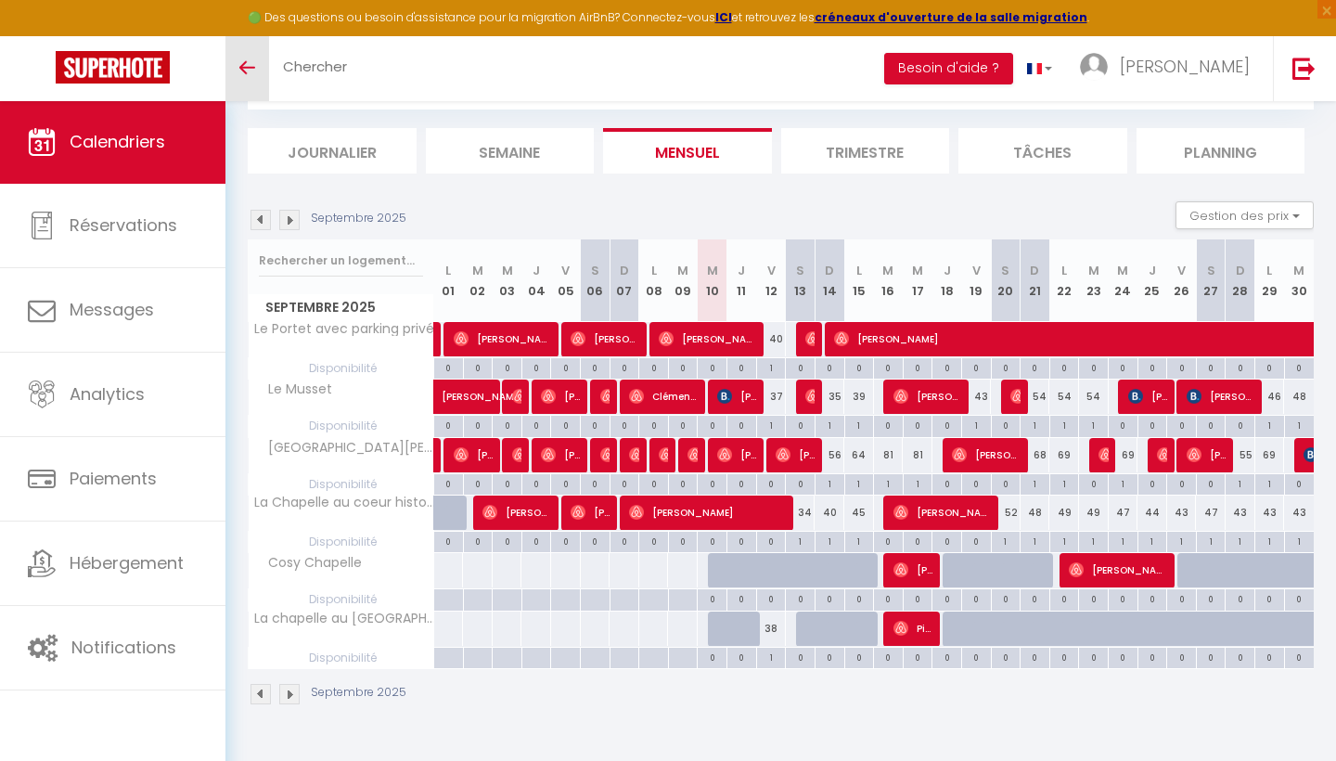
click at [254, 62] on icon "Toggle menubar" at bounding box center [247, 67] width 16 height 11
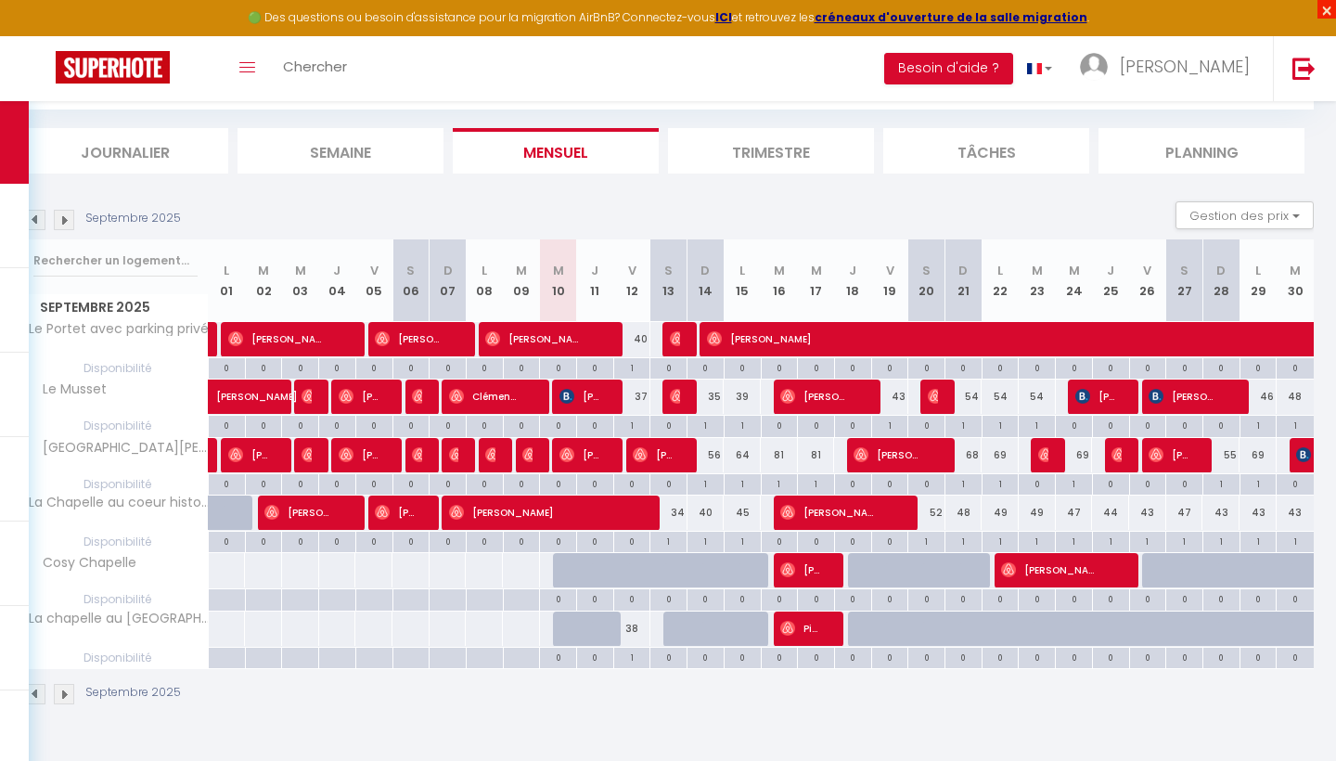
click at [1331, 9] on span "×" at bounding box center [1327, 9] width 19 height 19
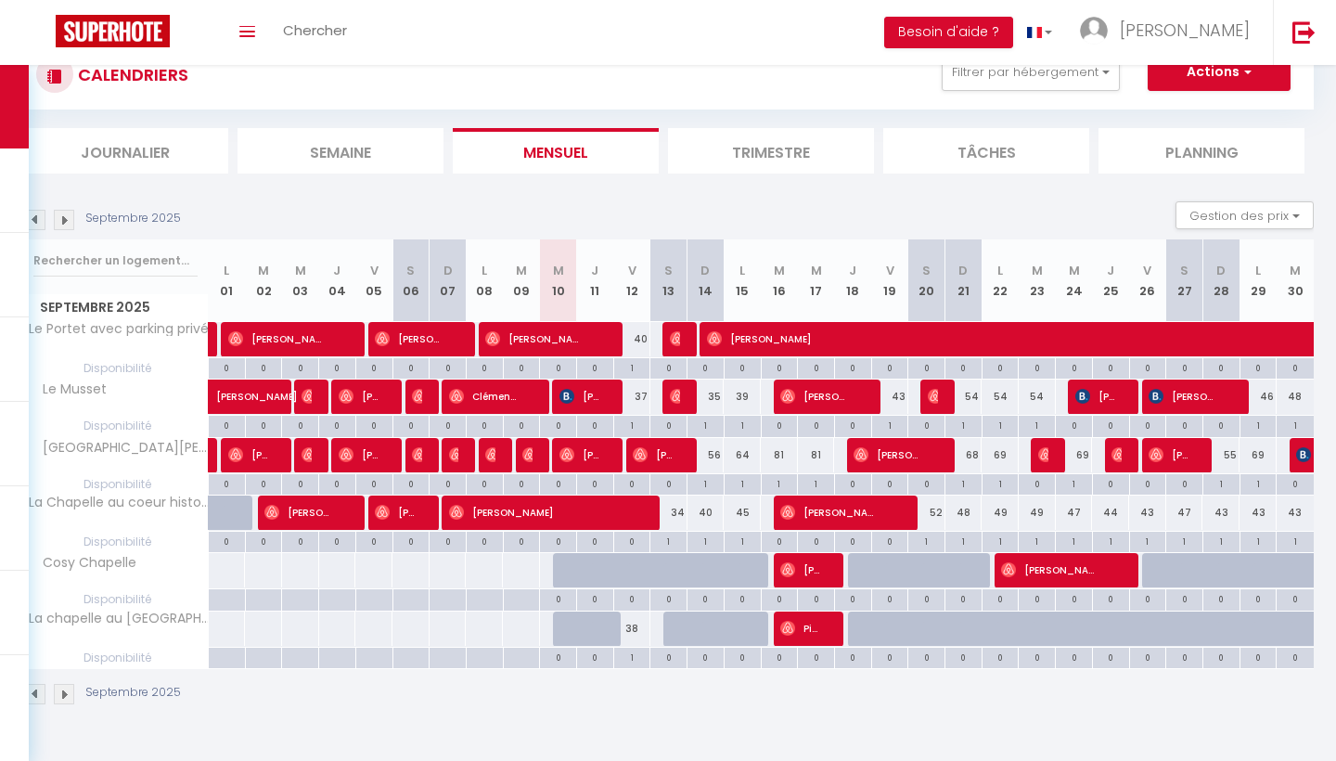
scroll to position [65, 0]
click at [1013, 3] on li "Besoin d'aide ?" at bounding box center [948, 32] width 129 height 65
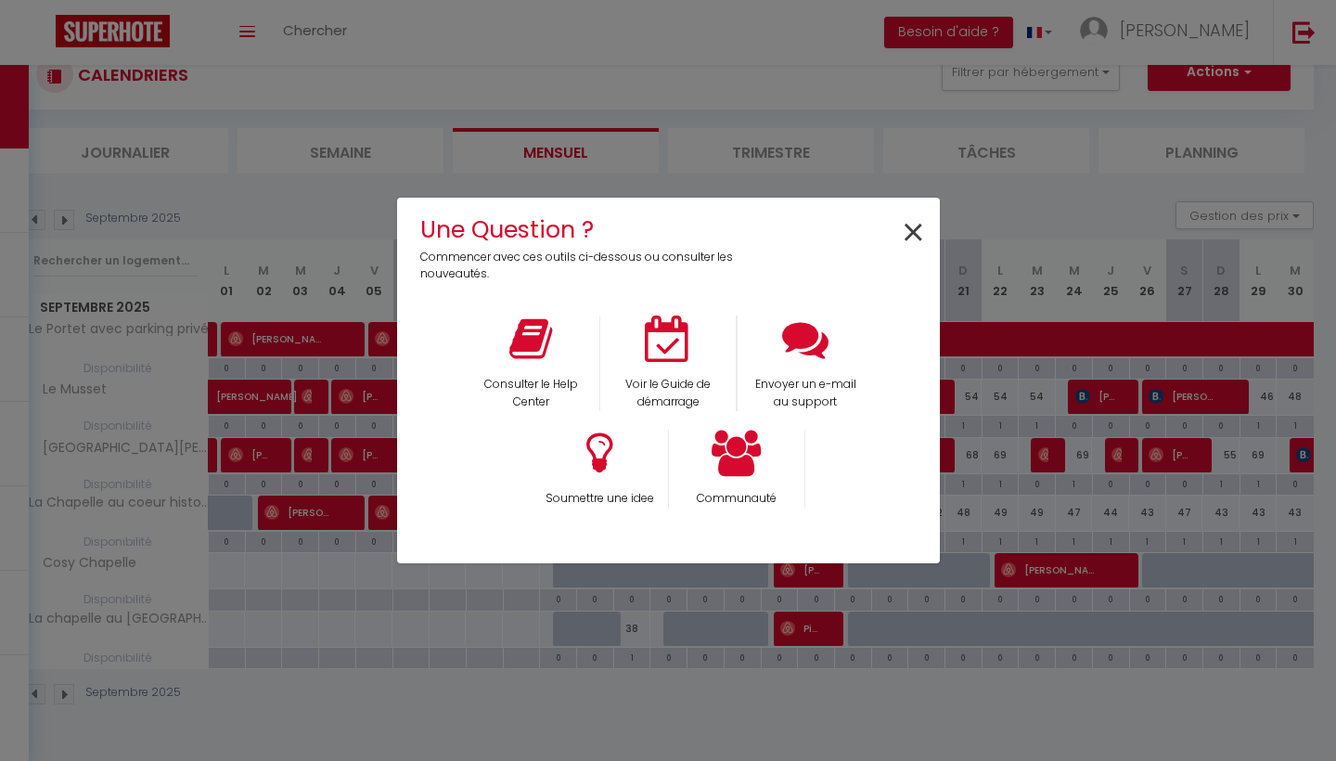
click at [916, 237] on span "×" at bounding box center [913, 233] width 25 height 58
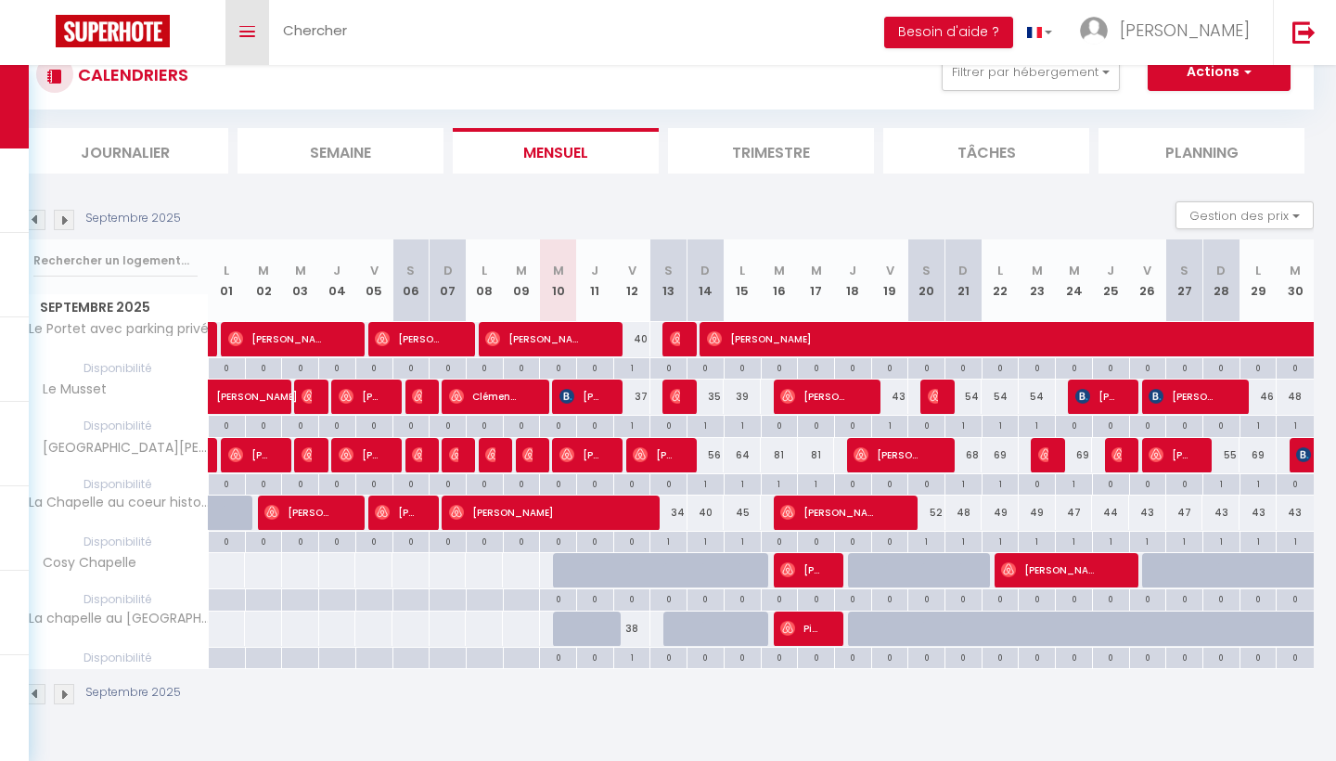
click at [256, 33] on link "Toggle menubar" at bounding box center [248, 32] width 44 height 65
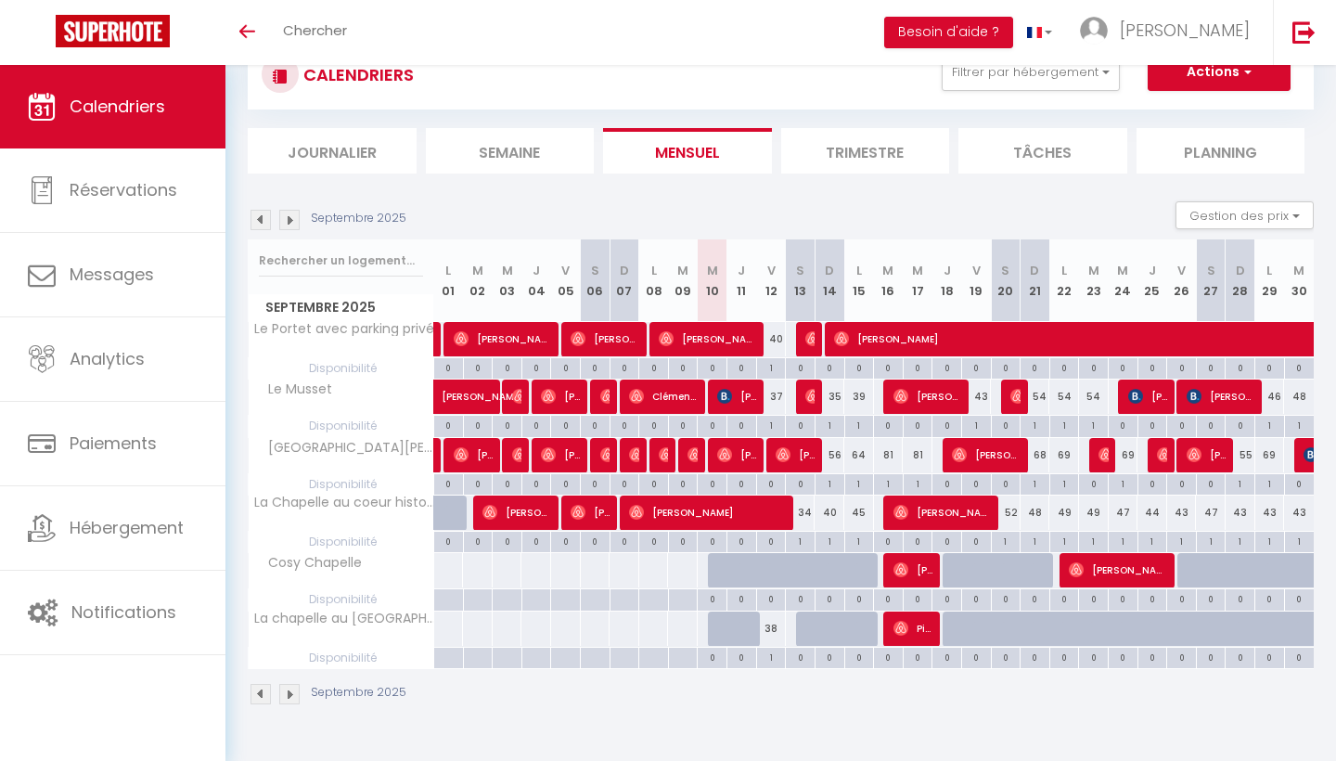
click at [113, 105] on span "Calendriers" at bounding box center [118, 106] width 96 height 23
